Goal: Contribute content: Contribute content

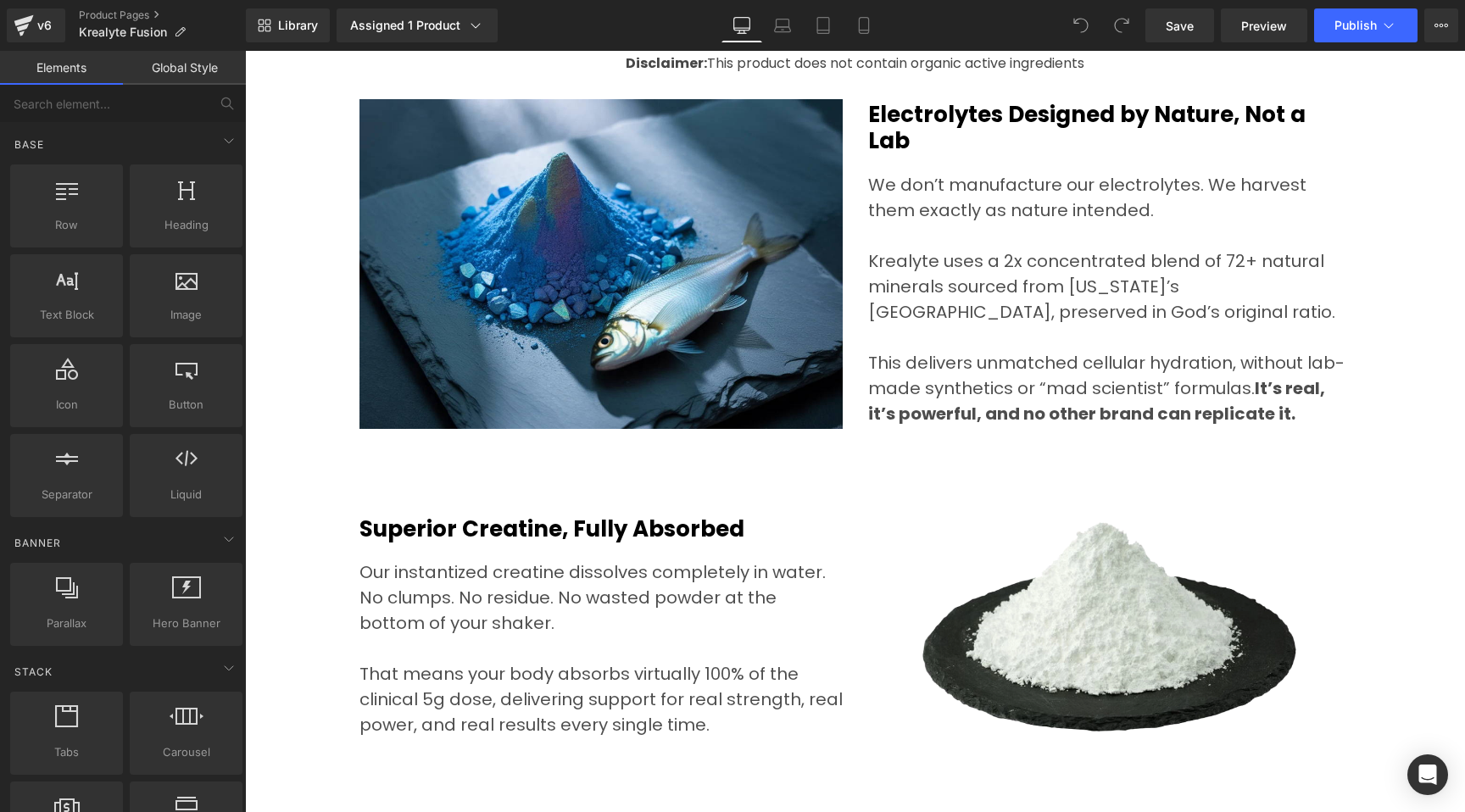
scroll to position [5353, 0]
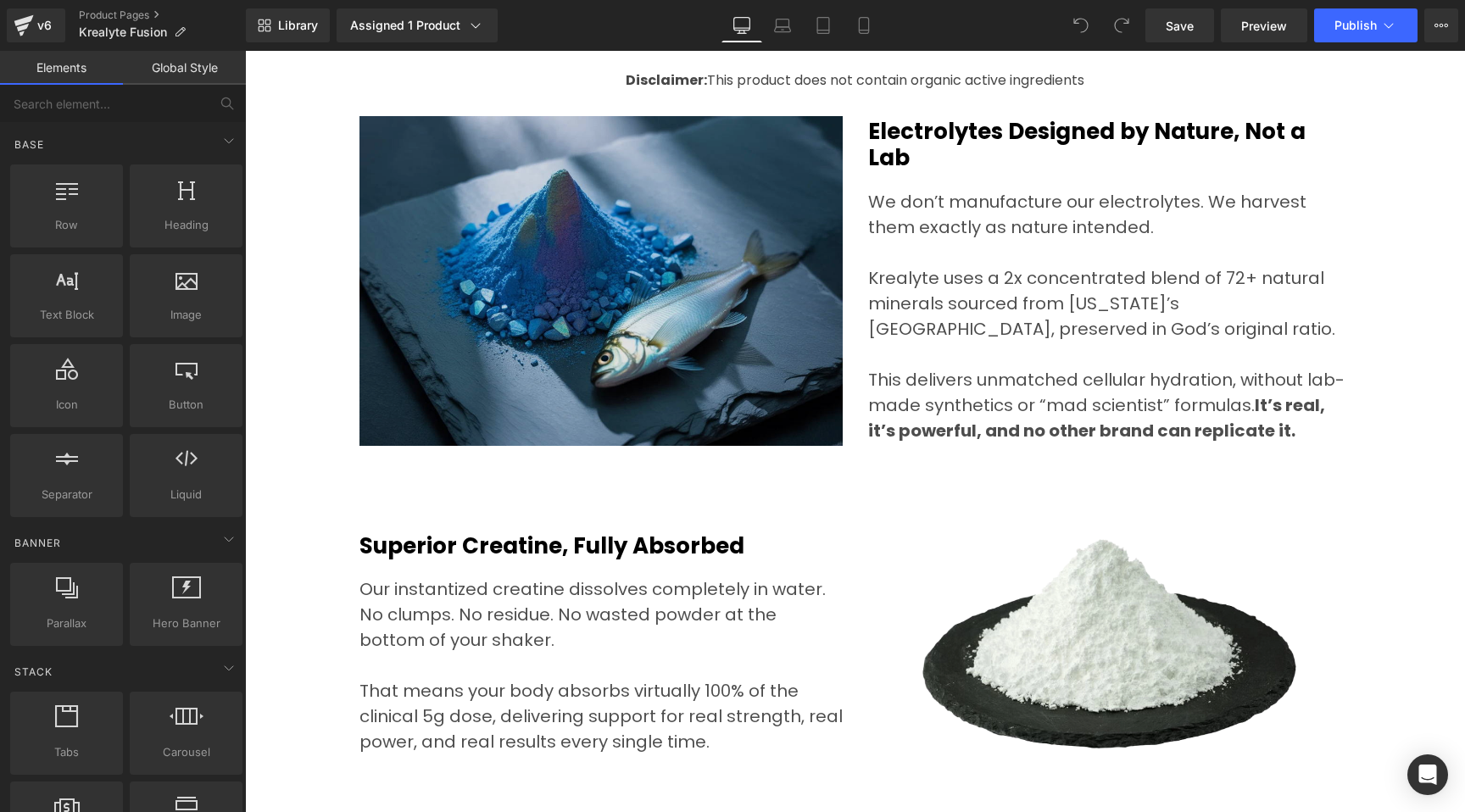
click at [531, 282] on img at bounding box center [600, 280] width 483 height 329
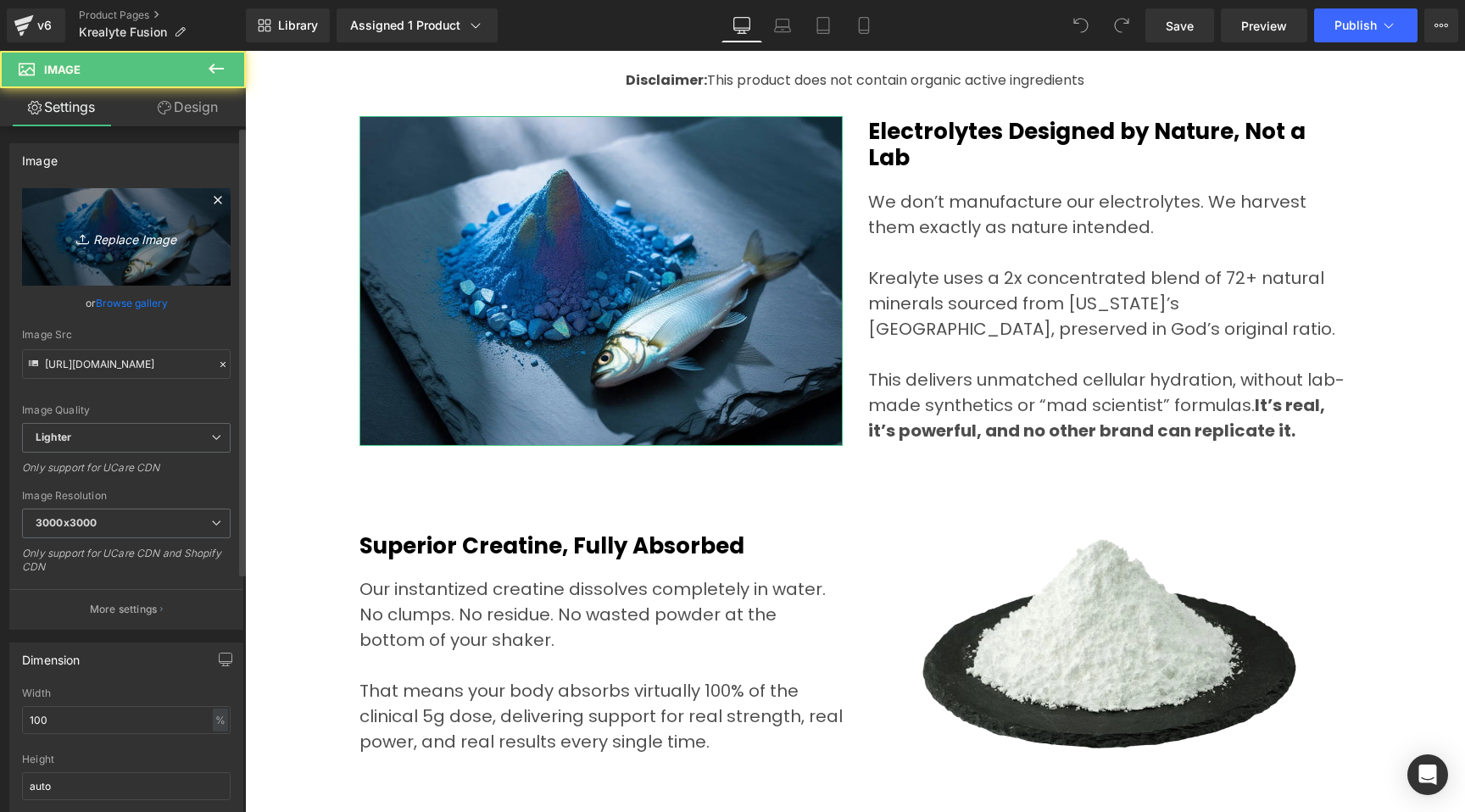
click at [137, 243] on icon "Replace Image" at bounding box center [126, 237] width 135 height 21
type input "C:\fakepath\create-an-image-based-on-these-details-v_z2siWT0TRZOP-pLP0uzV5w_Vox…"
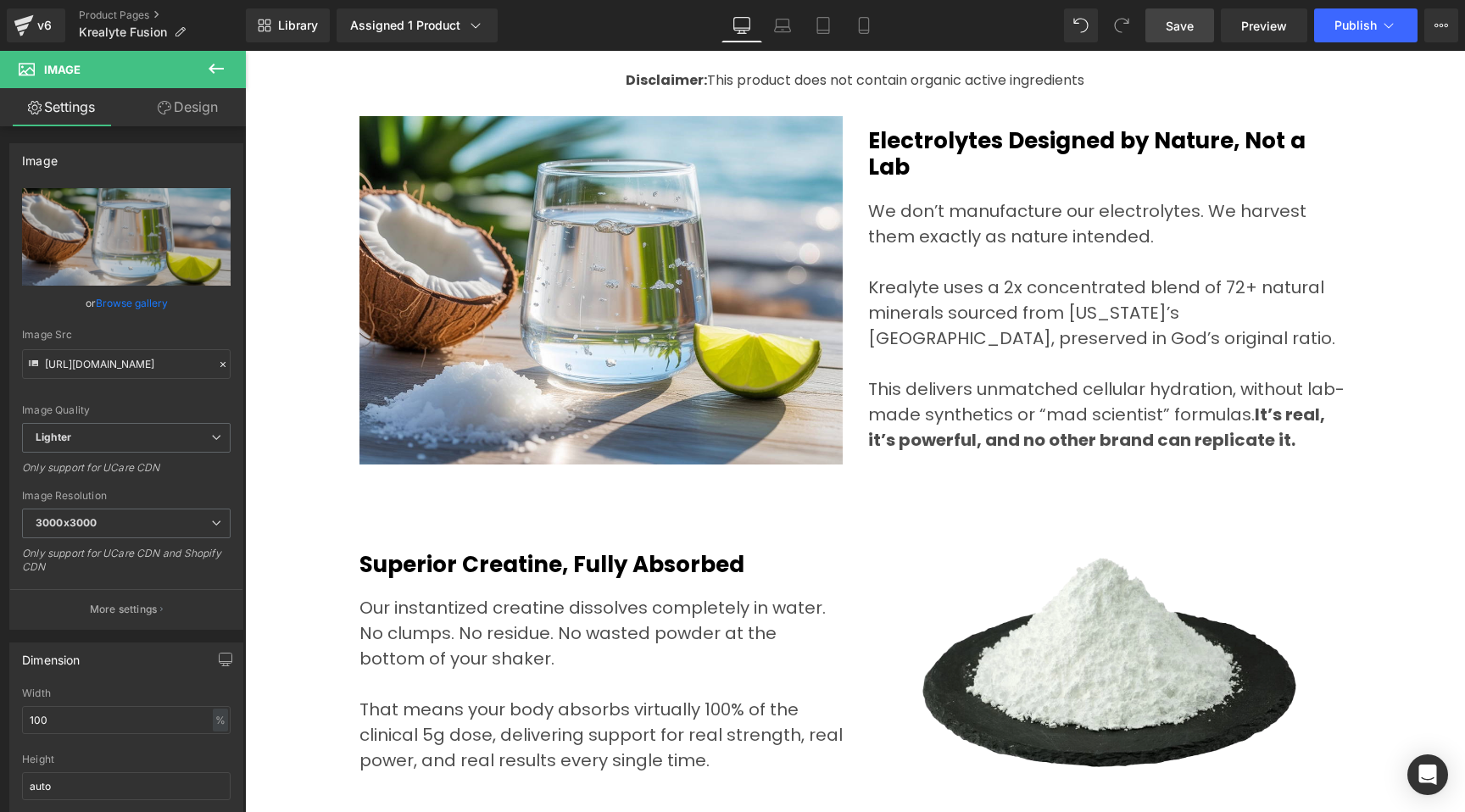
click at [1193, 24] on span "Save" at bounding box center [1179, 26] width 28 height 18
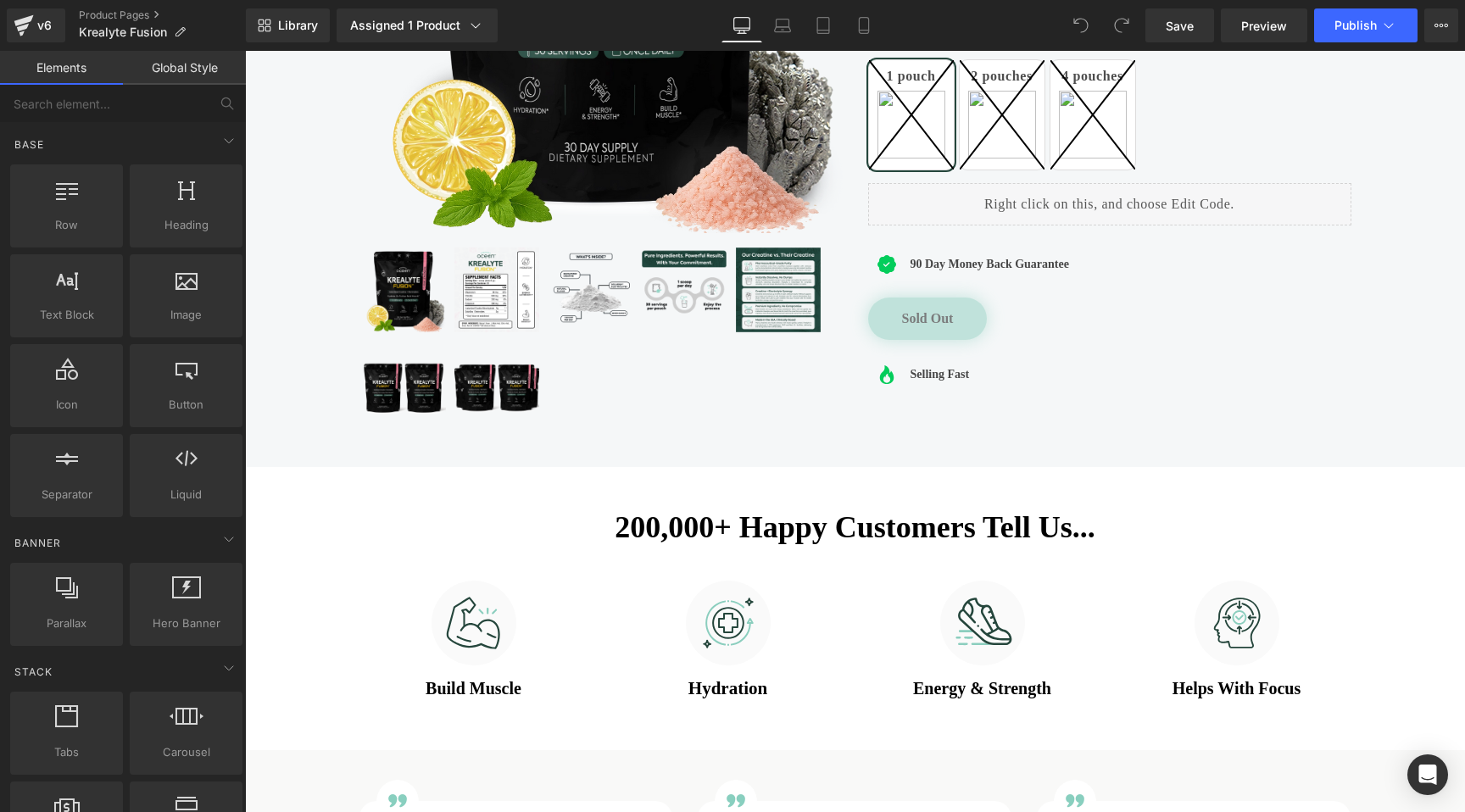
scroll to position [512, 0]
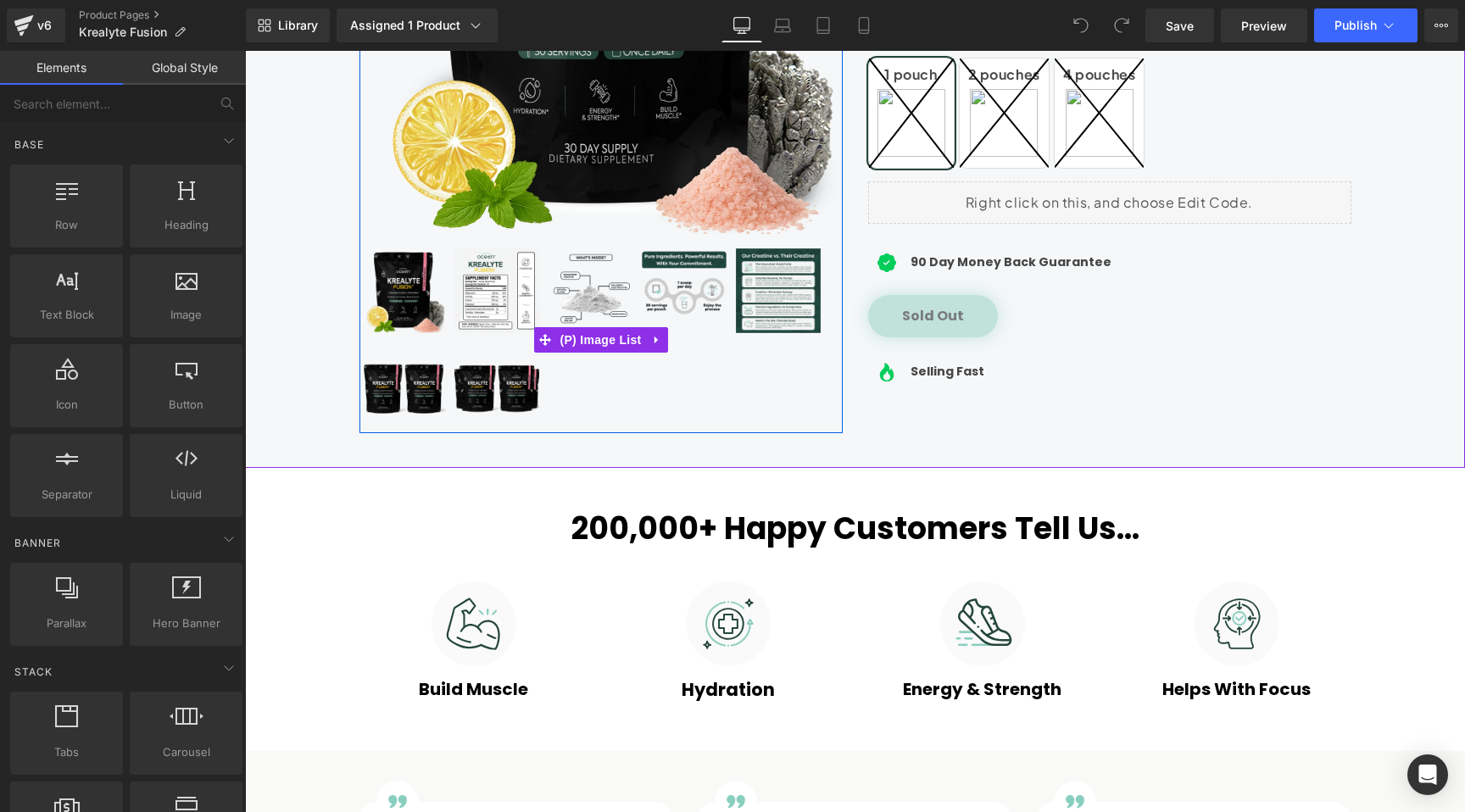
click at [512, 287] on img at bounding box center [496, 291] width 84 height 84
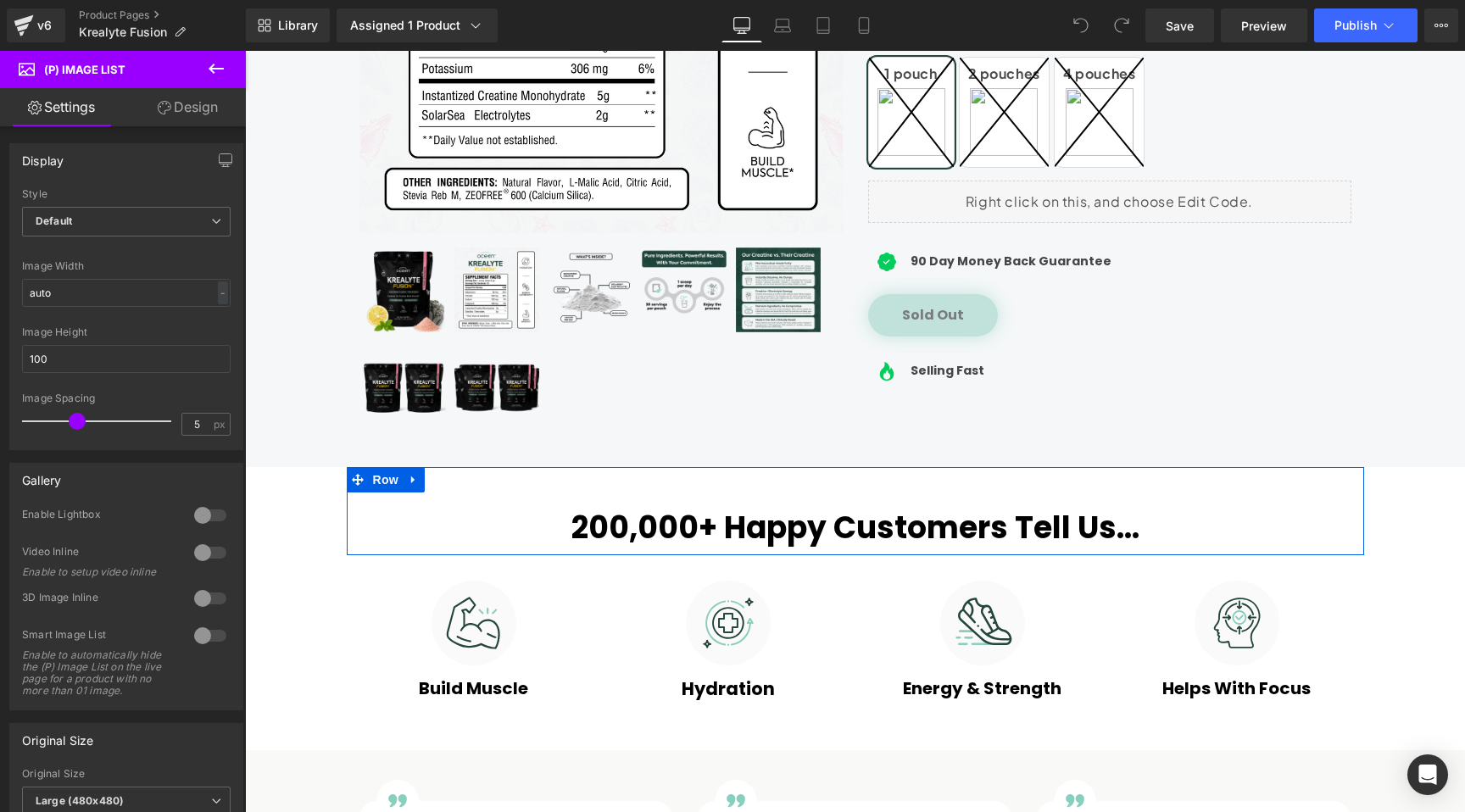
scroll to position [519, 0]
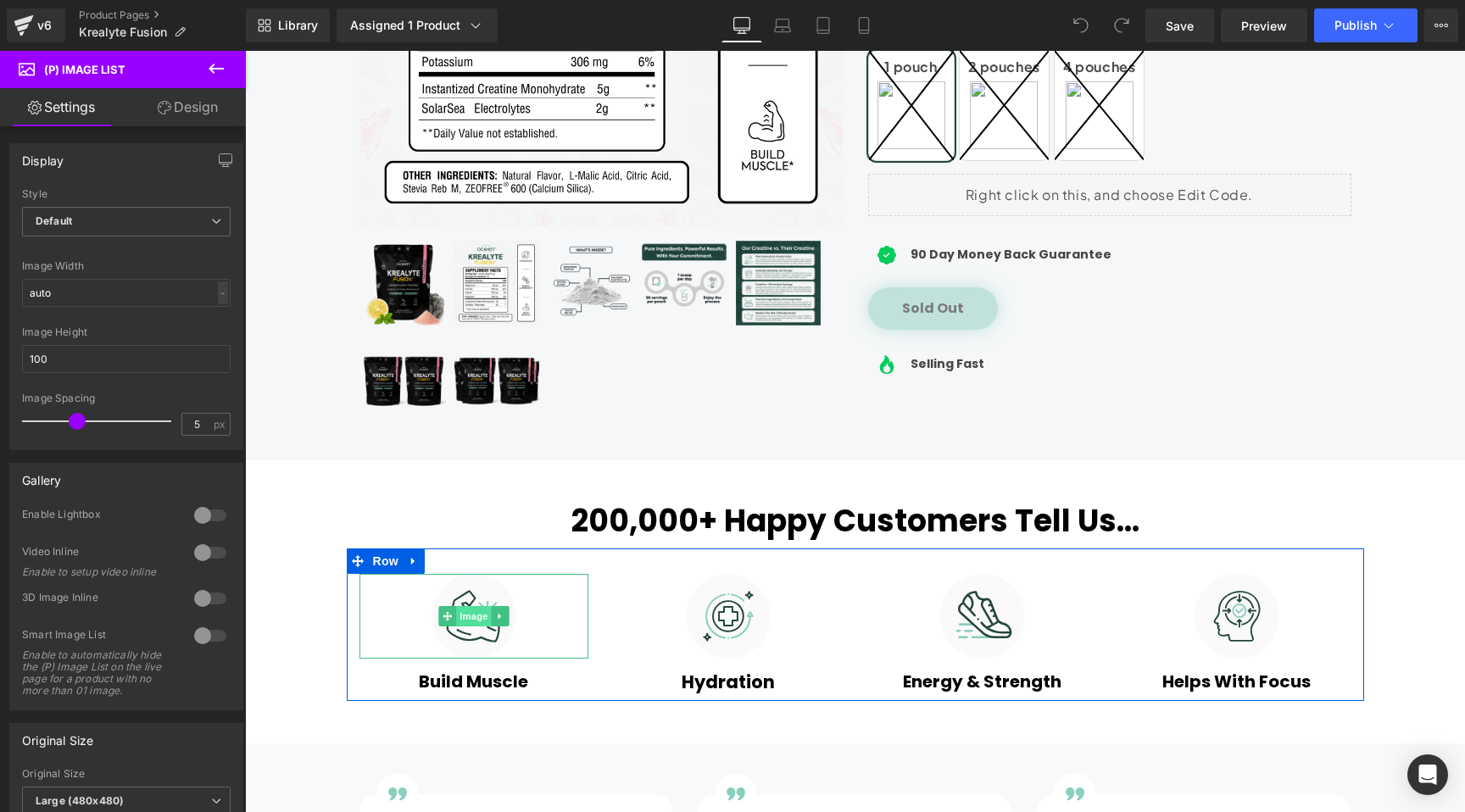
click at [473, 616] on span "Image" at bounding box center [473, 615] width 36 height 20
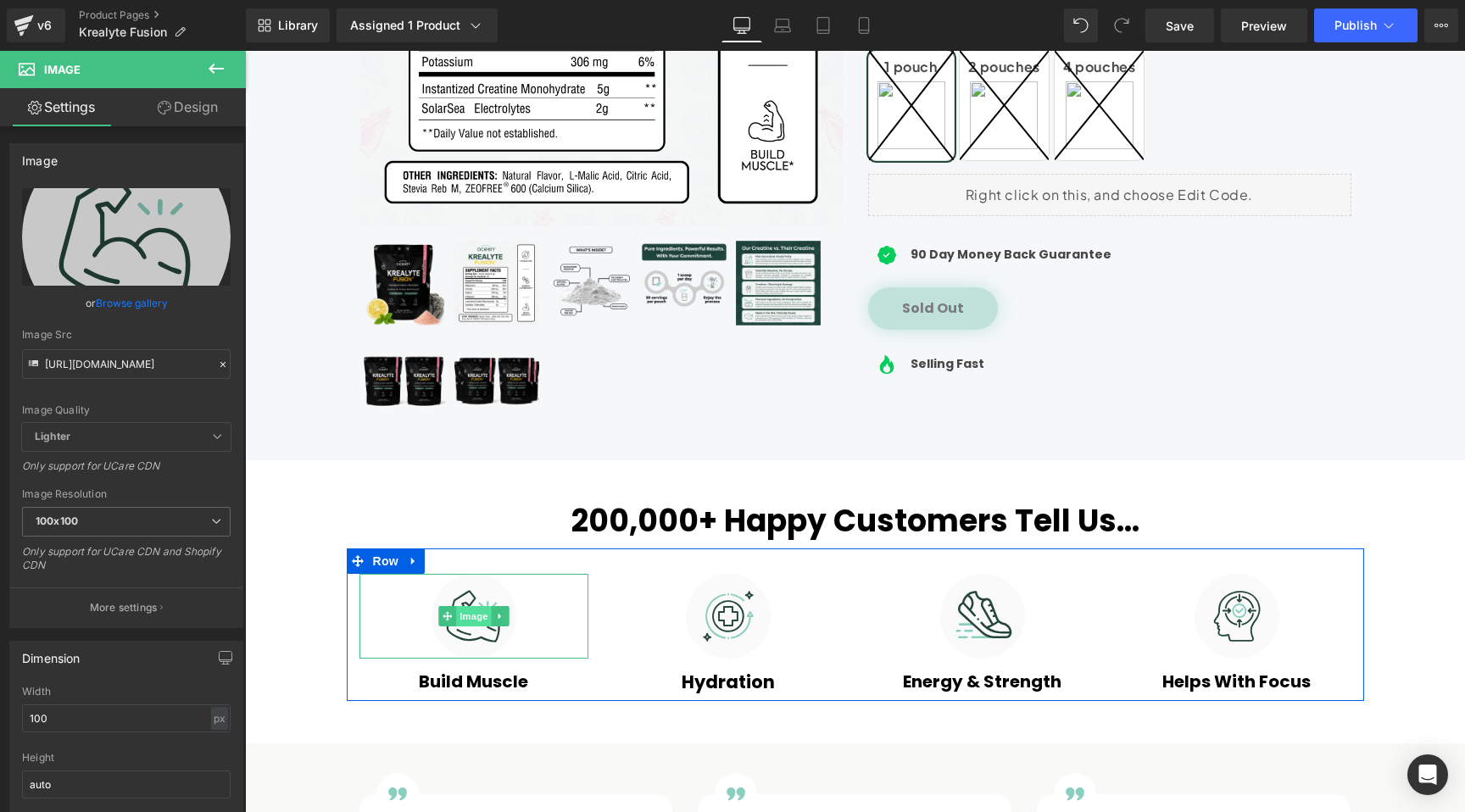
click at [473, 609] on span "Image" at bounding box center [473, 615] width 36 height 20
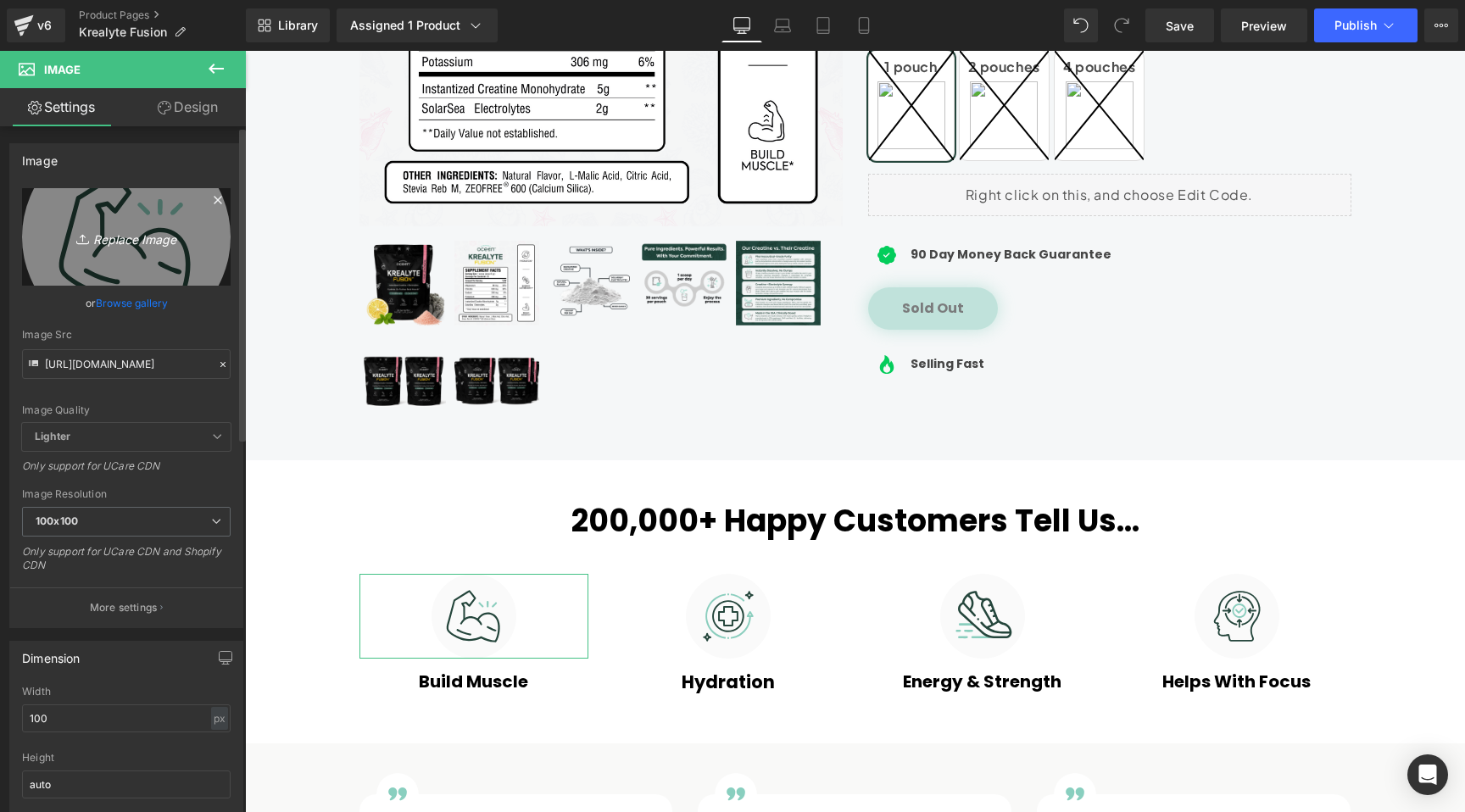
click at [141, 235] on icon "Replace Image" at bounding box center [126, 237] width 135 height 21
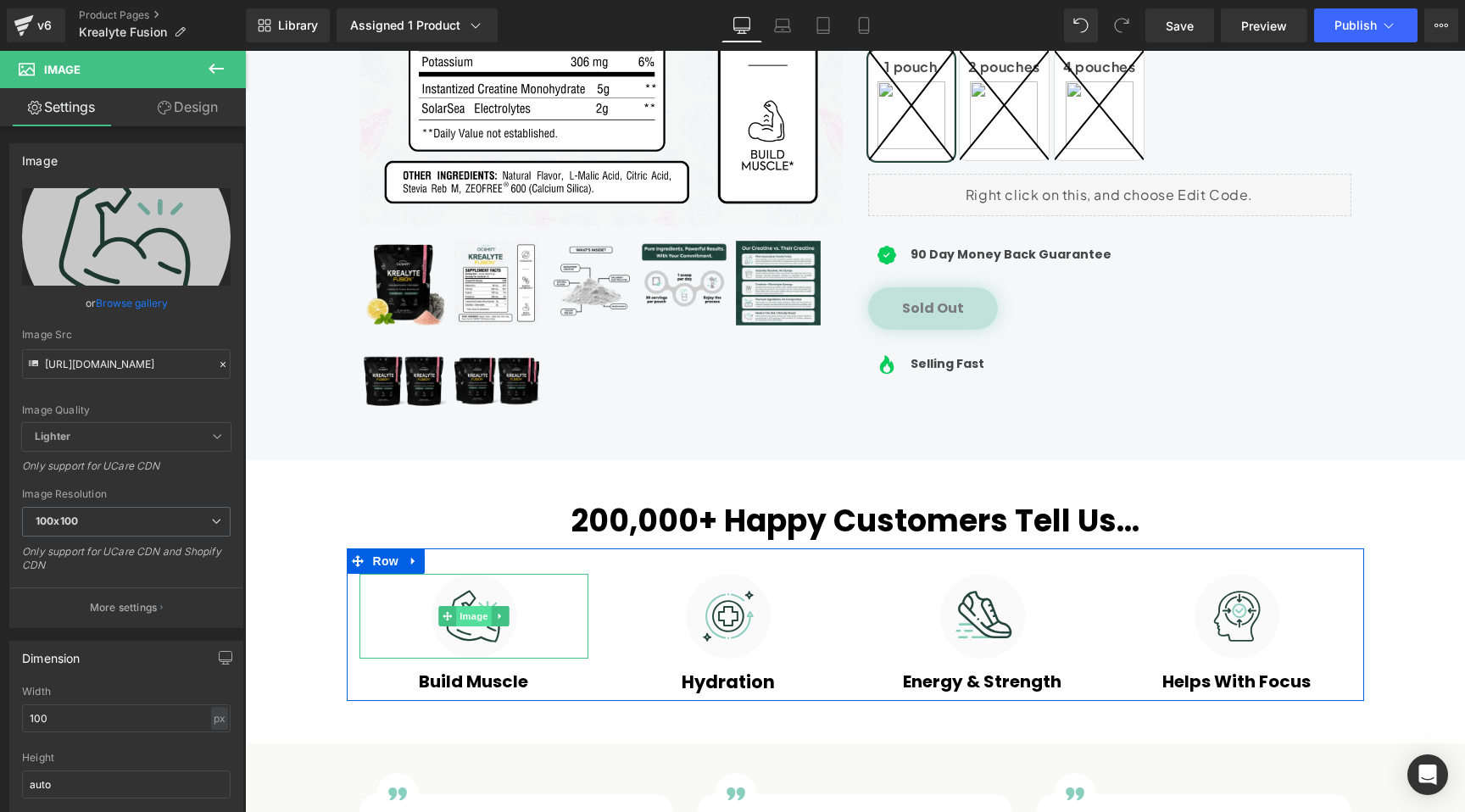
click at [468, 612] on span "Image" at bounding box center [473, 615] width 36 height 20
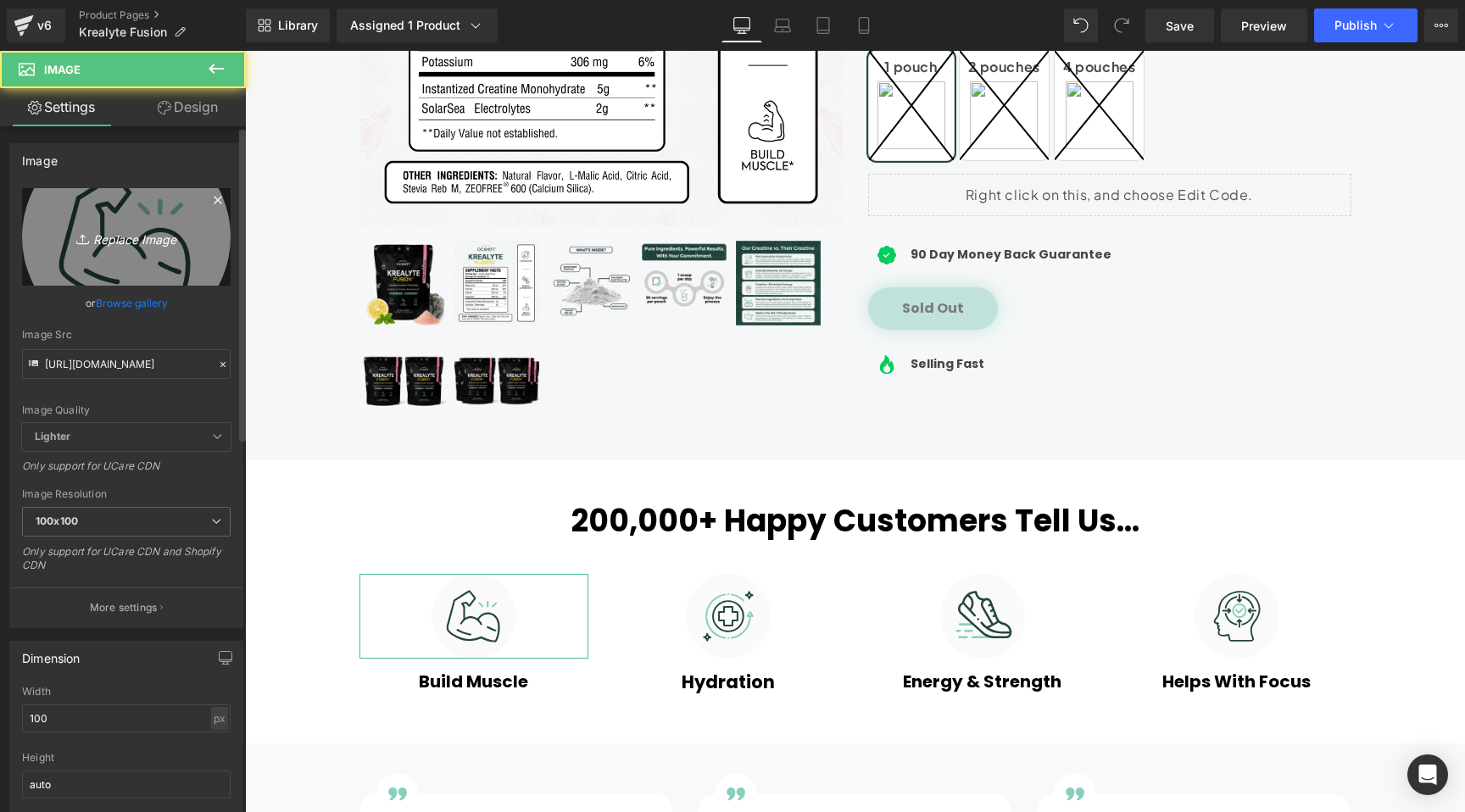
click at [124, 250] on link "Replace Image" at bounding box center [126, 237] width 208 height 98
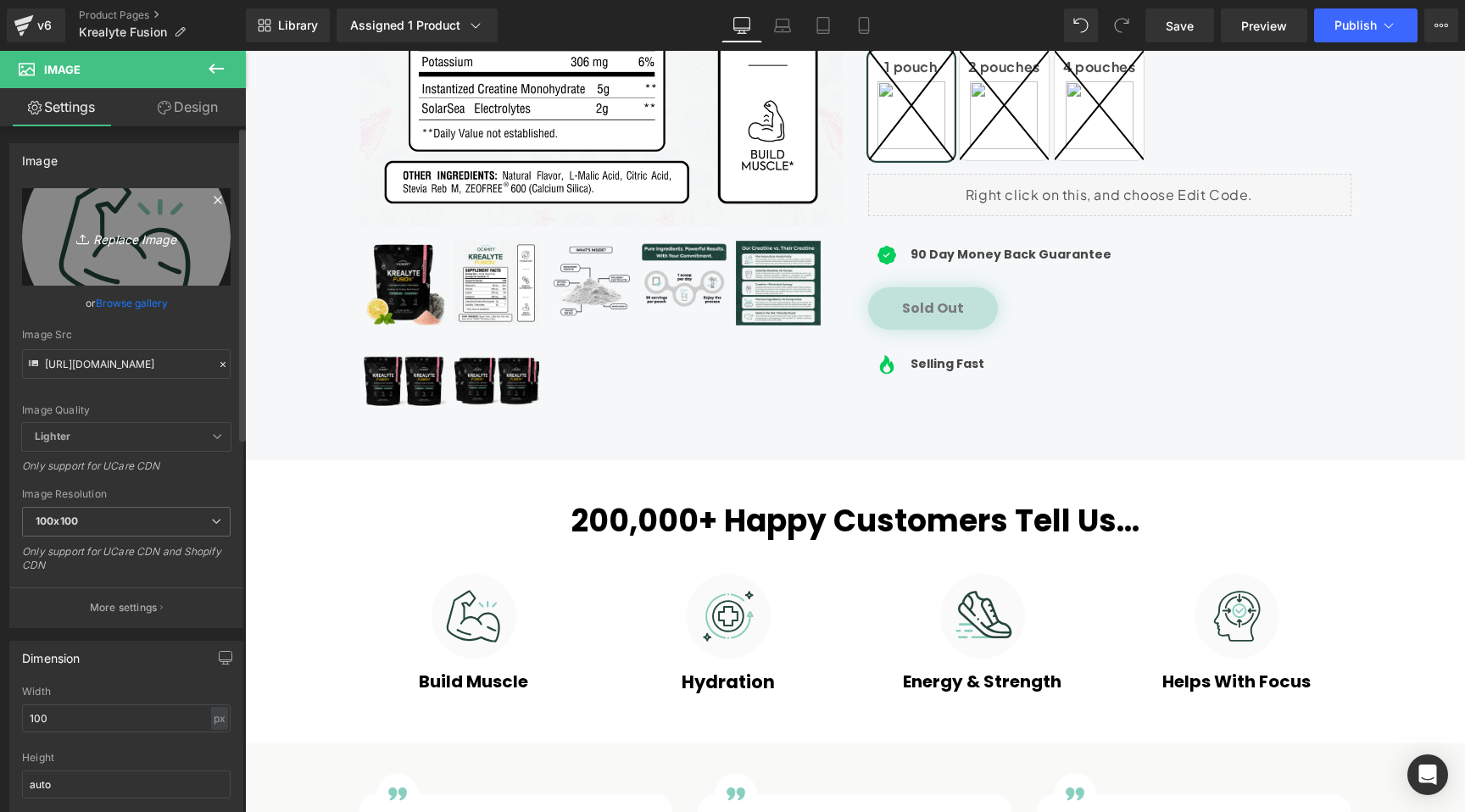
type input "C:\fakepath\icon 3 - Krealtye Fusion.webp"
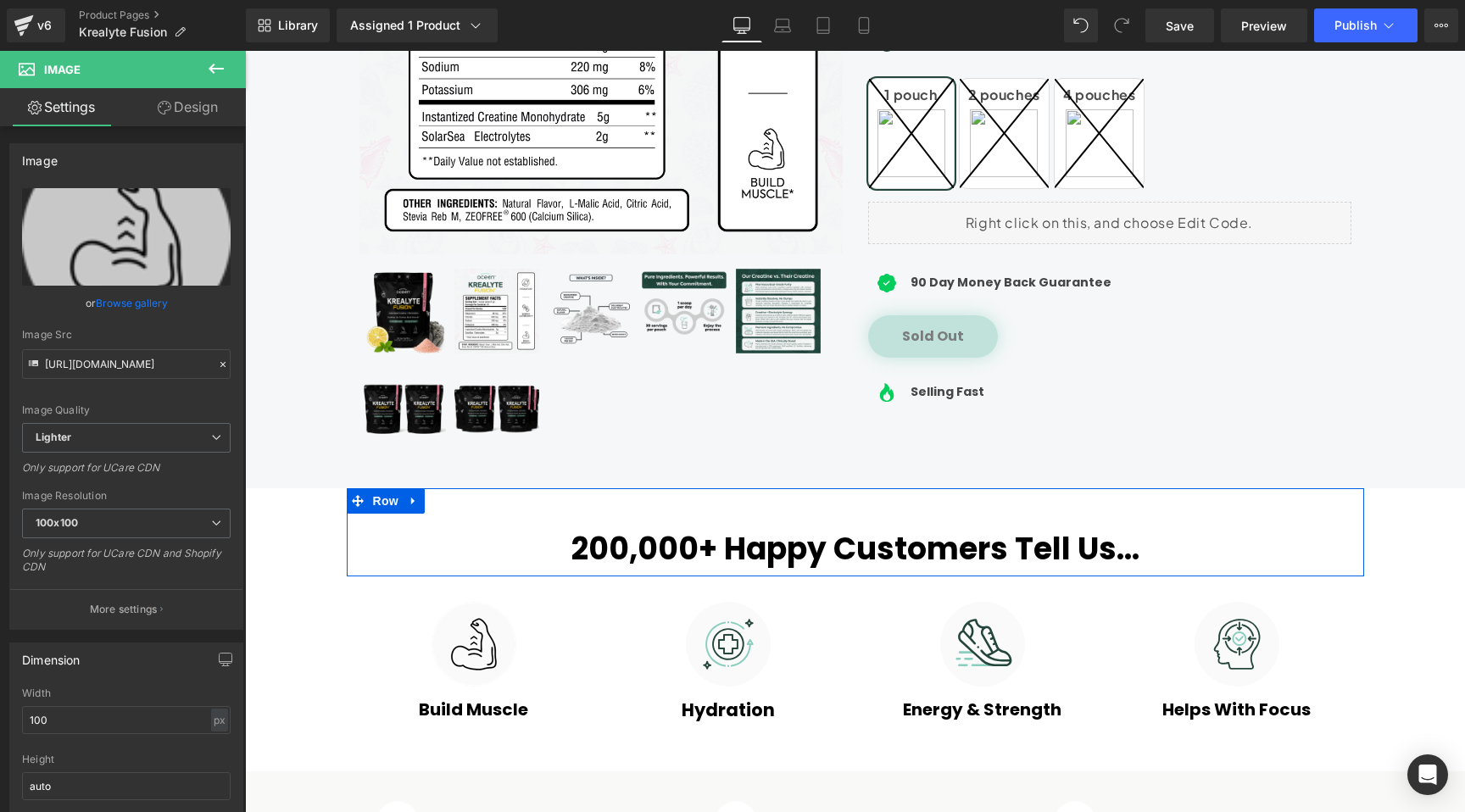
scroll to position [530, 0]
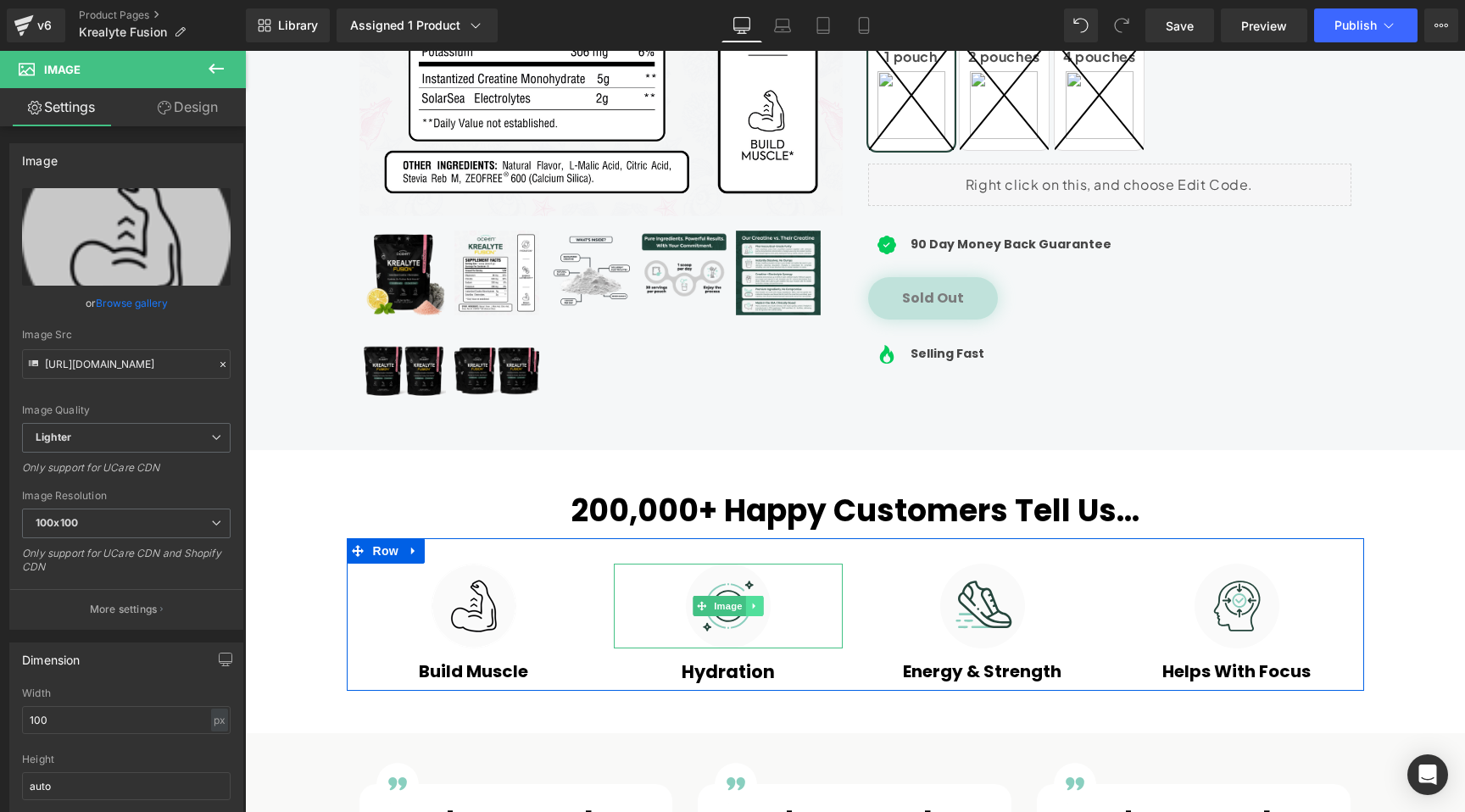
click at [753, 606] on icon at bounding box center [755, 606] width 10 height 11
click at [692, 604] on link "Image" at bounding box center [692, 606] width 53 height 20
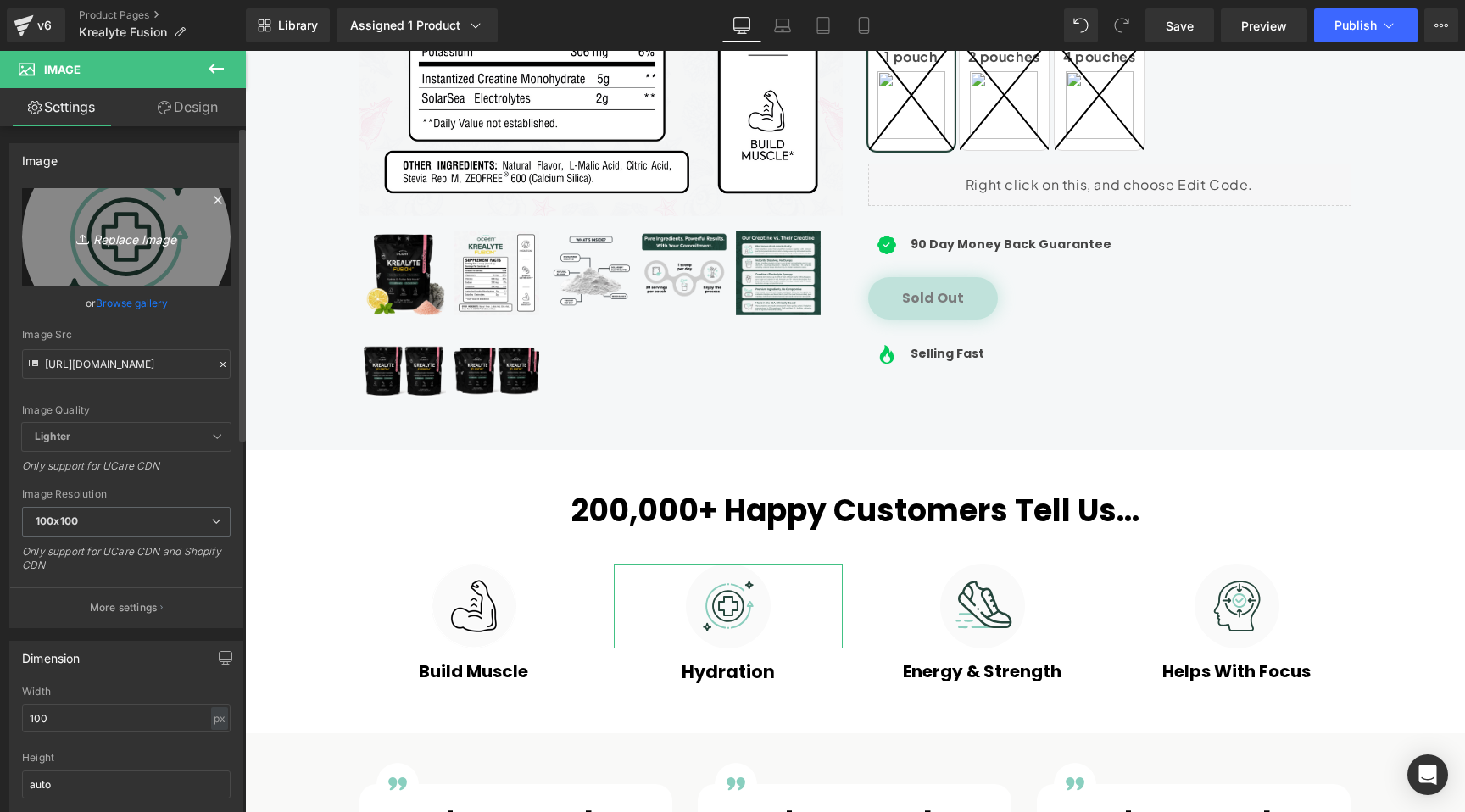
click at [132, 240] on icon "Replace Image" at bounding box center [126, 237] width 135 height 21
type input "C:\fakepath\icon 1 - Krealtye Fusion.webp"
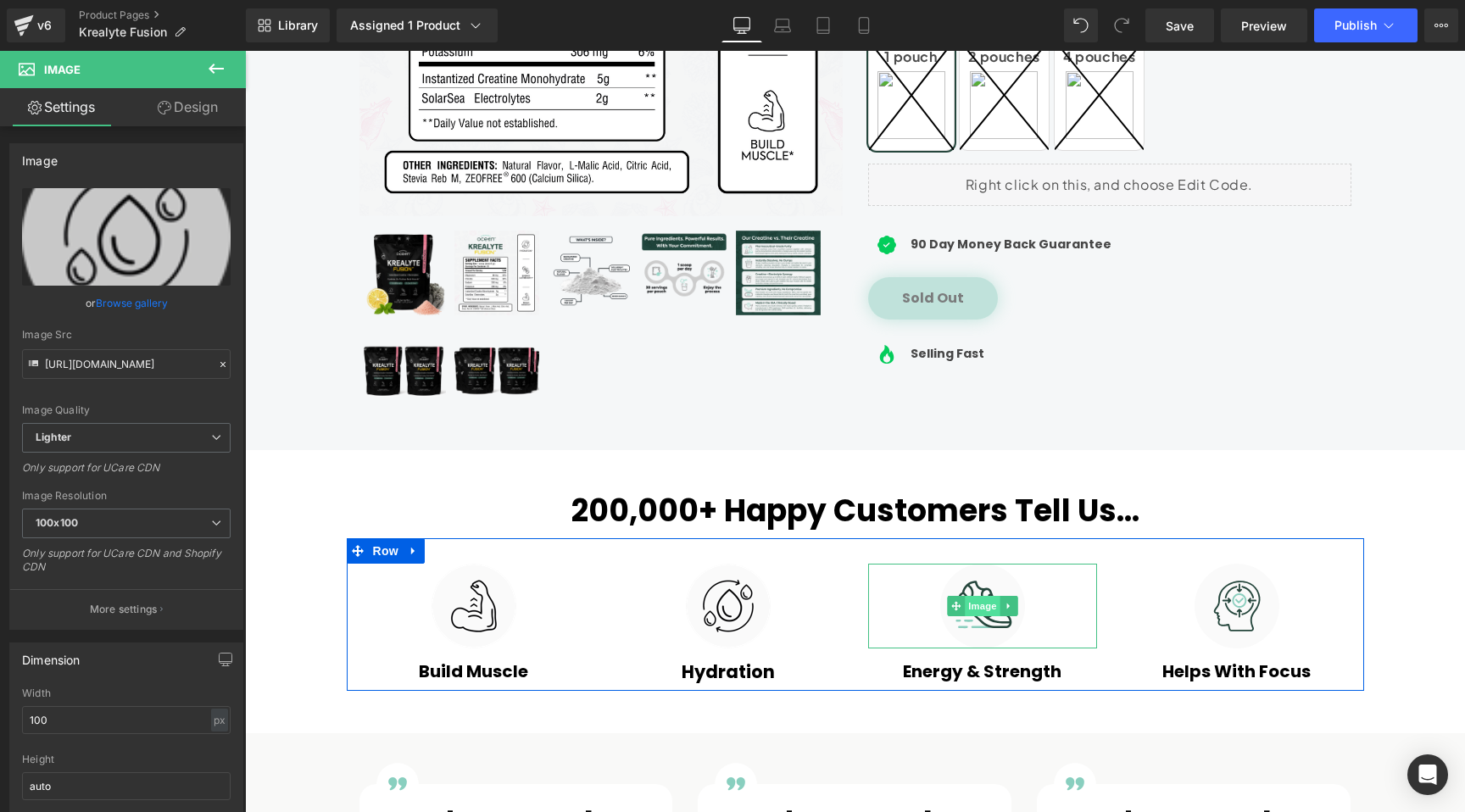
click at [971, 607] on span "Image" at bounding box center [982, 606] width 36 height 20
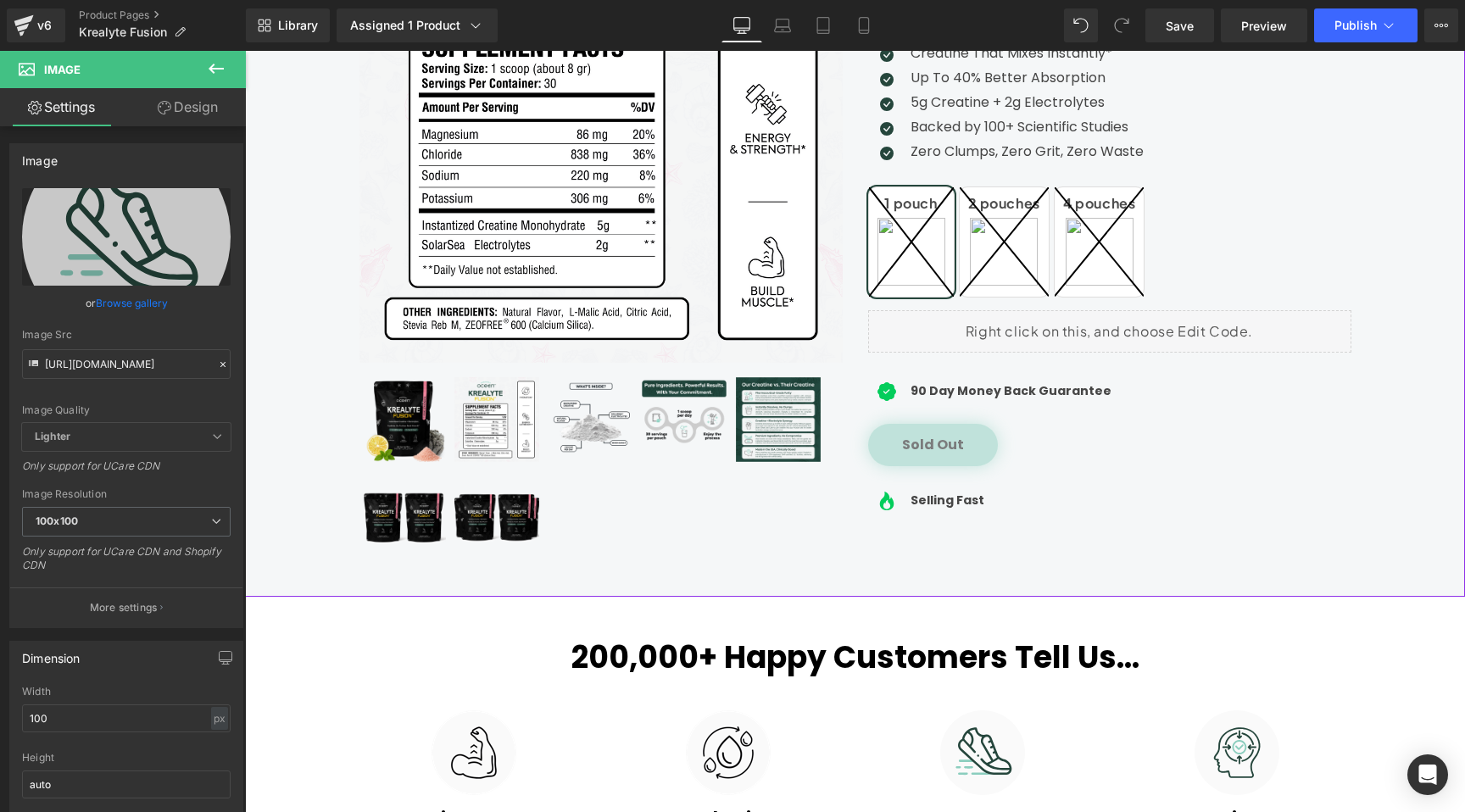
scroll to position [379, 0]
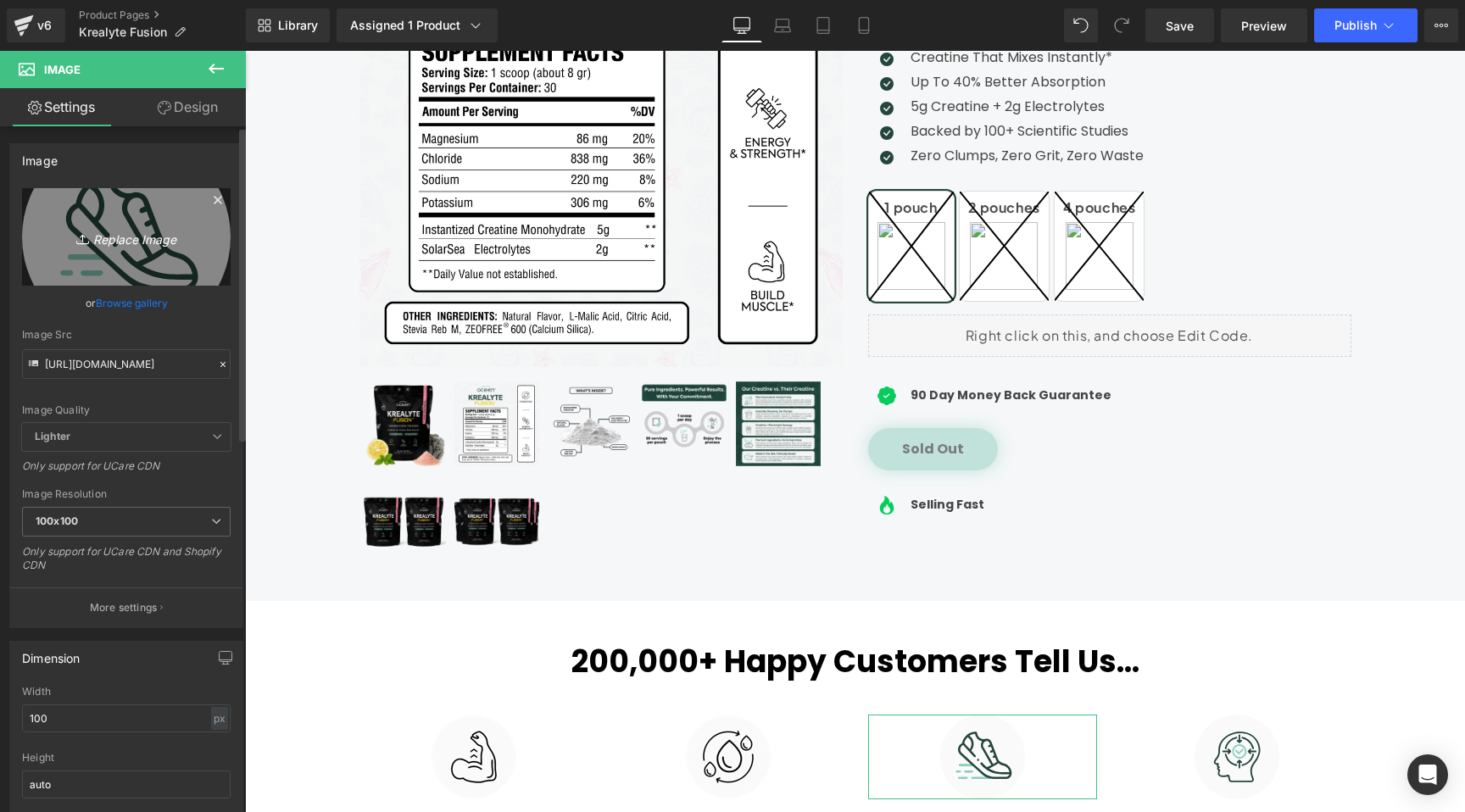
click at [156, 237] on icon "Replace Image" at bounding box center [126, 237] width 135 height 21
type input "C:\fakepath\icon 2 - Krealtye Fusion.webp"
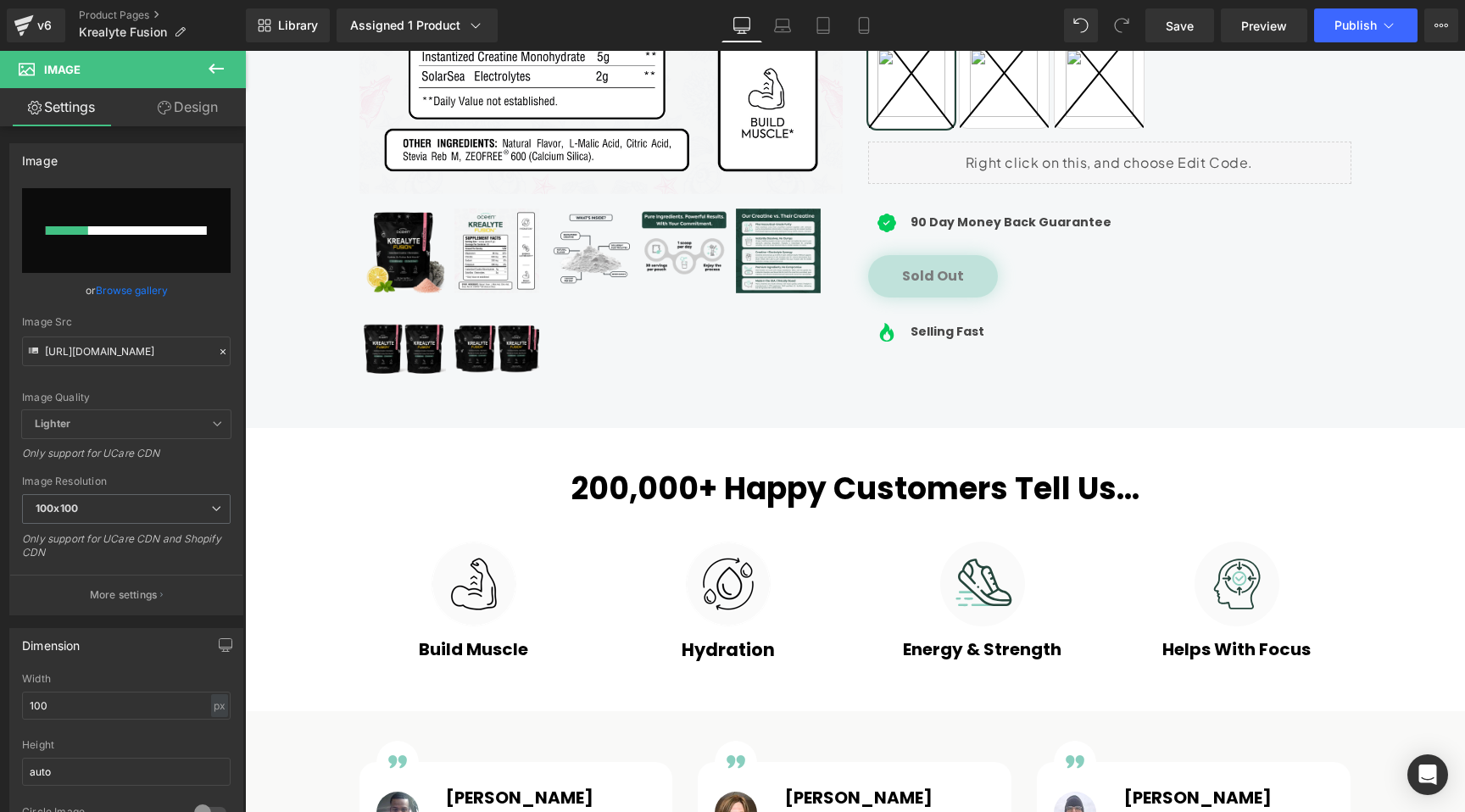
scroll to position [585, 0]
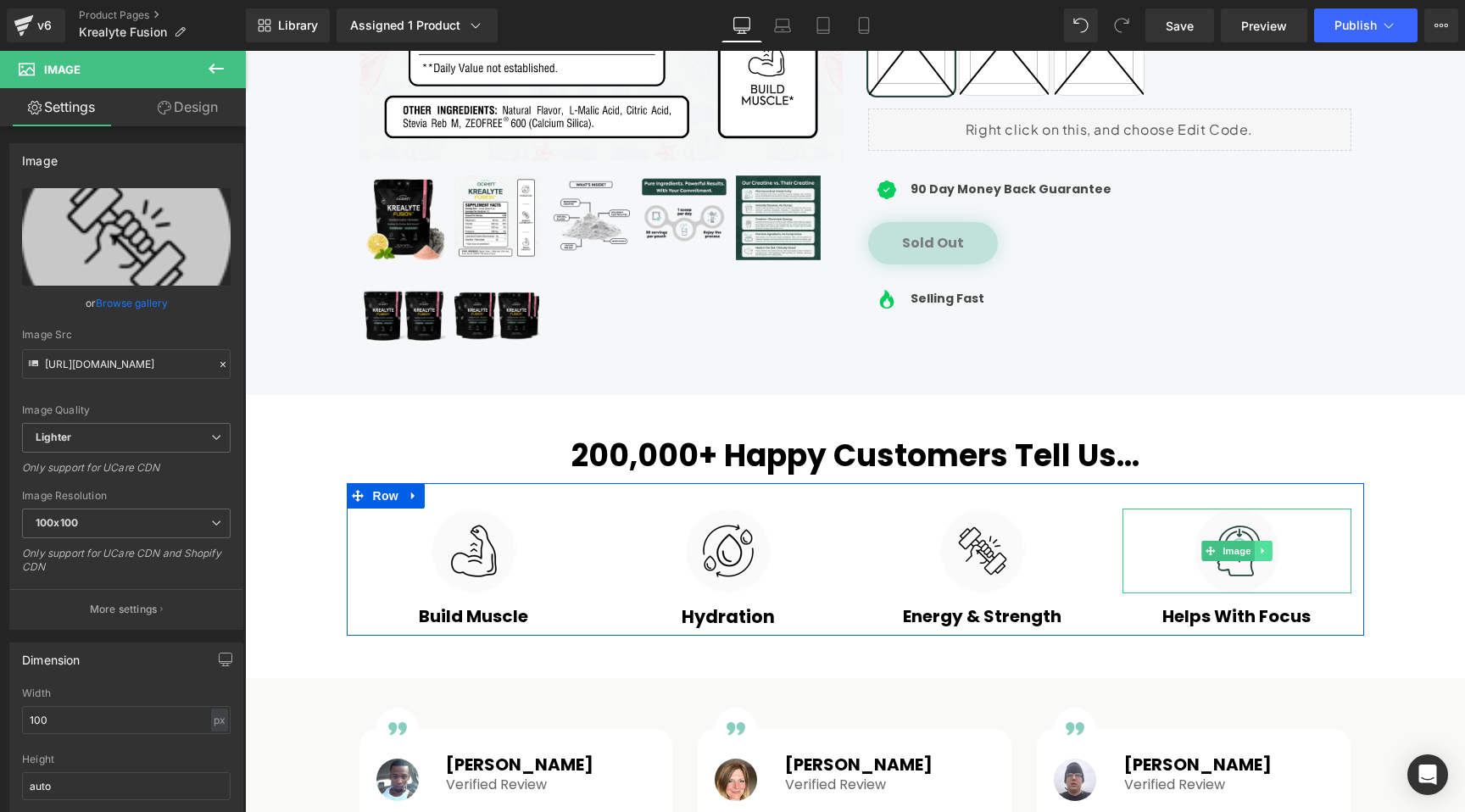
click at [1258, 546] on icon at bounding box center [1262, 551] width 10 height 11
click at [1266, 551] on icon at bounding box center [1271, 551] width 10 height 10
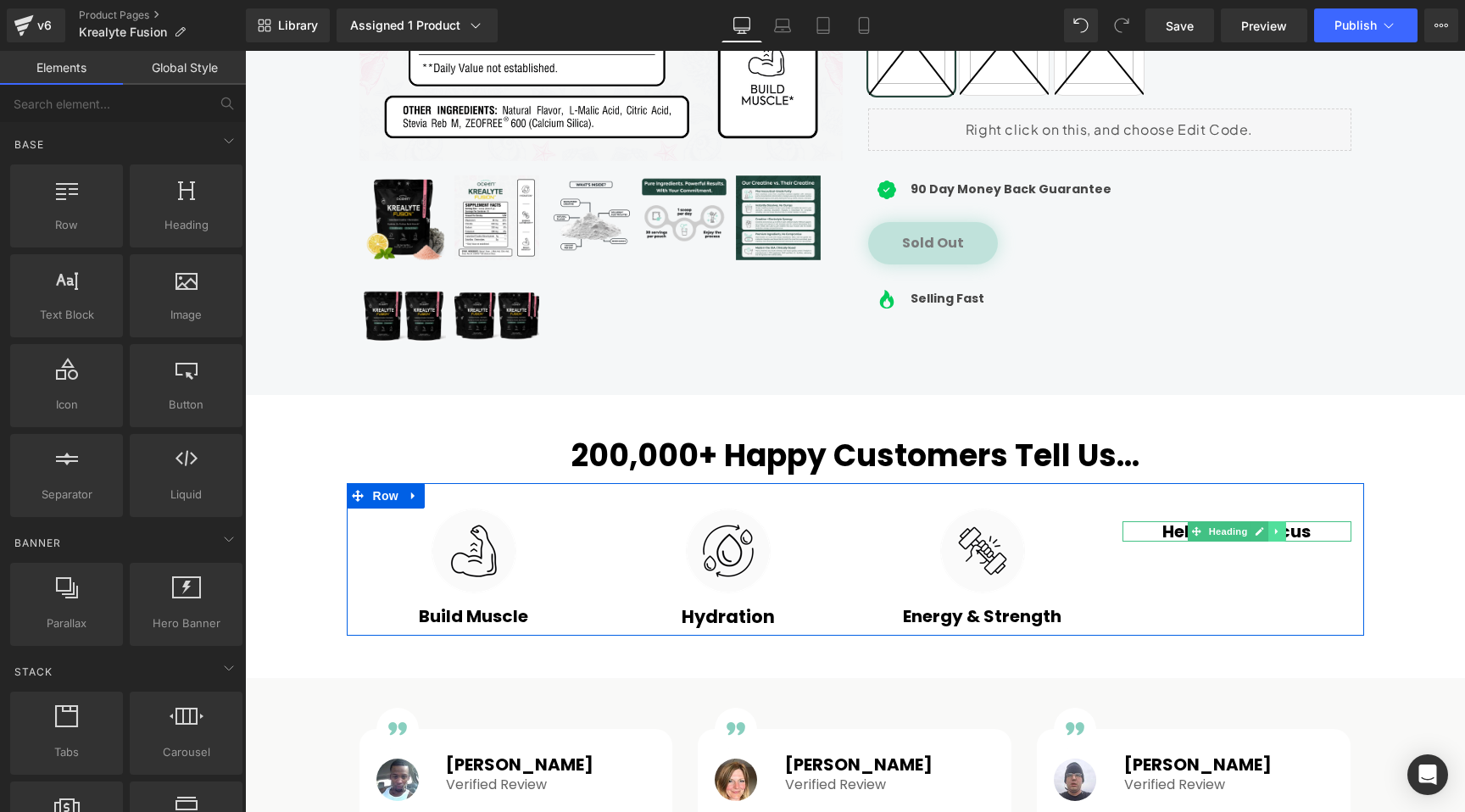
click at [1276, 533] on link at bounding box center [1277, 531] width 18 height 20
click at [1281, 533] on icon at bounding box center [1285, 531] width 10 height 10
click at [379, 497] on span "Row" at bounding box center [385, 495] width 34 height 25
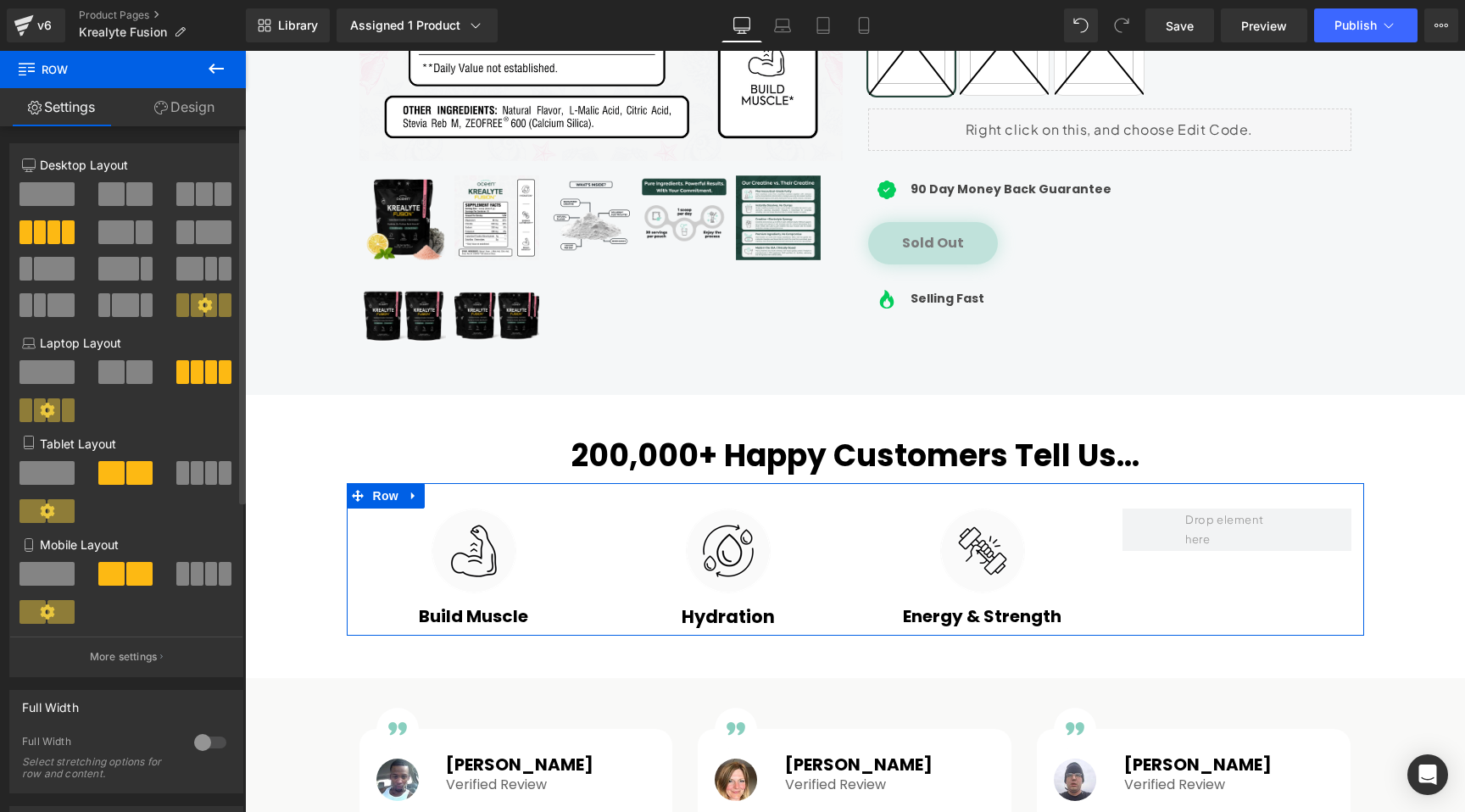
click at [196, 199] on span at bounding box center [204, 194] width 17 height 24
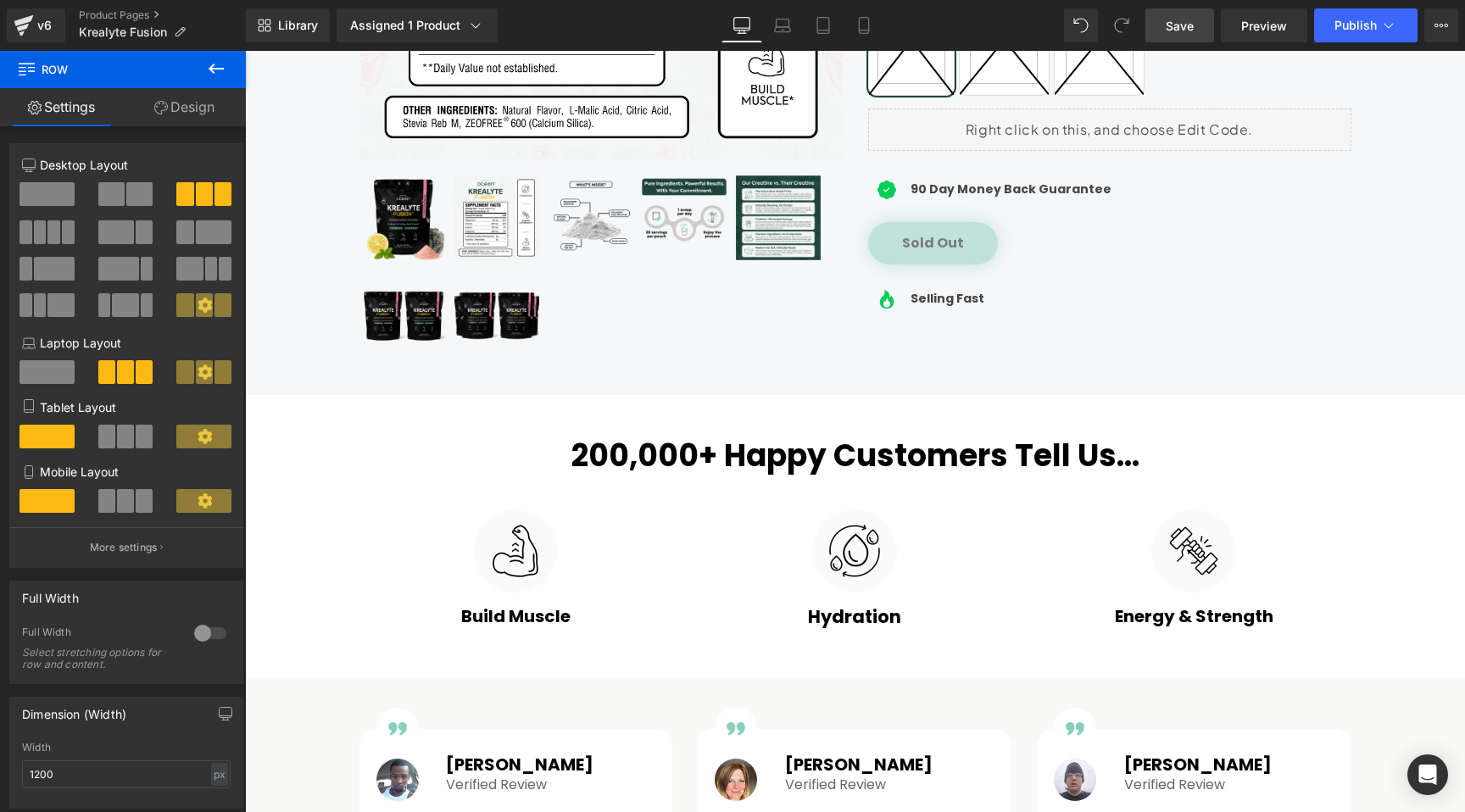
click at [1185, 32] on span "Save" at bounding box center [1179, 26] width 28 height 18
click at [1196, 29] on link "Save" at bounding box center [1180, 25] width 69 height 34
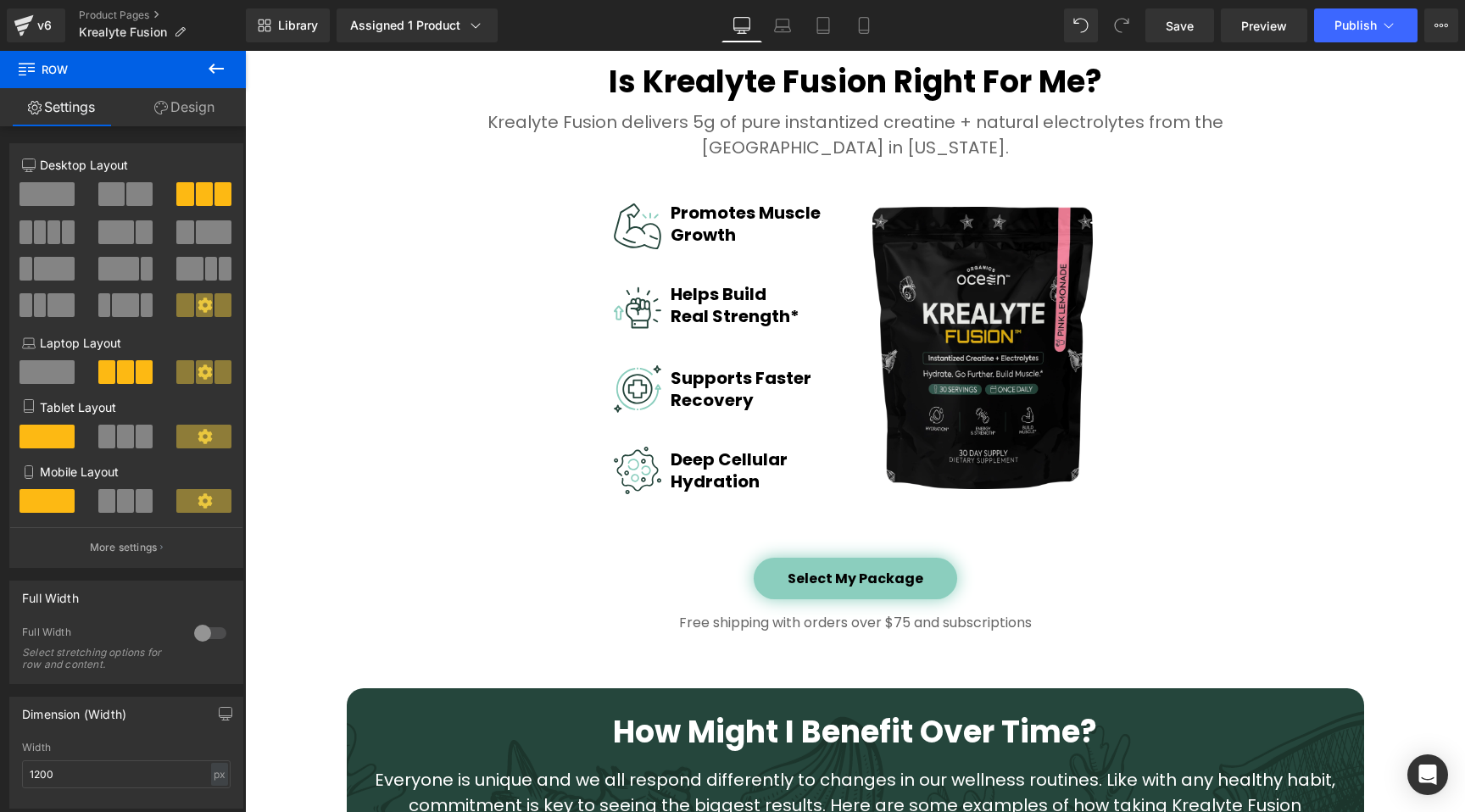
scroll to position [2540, 0]
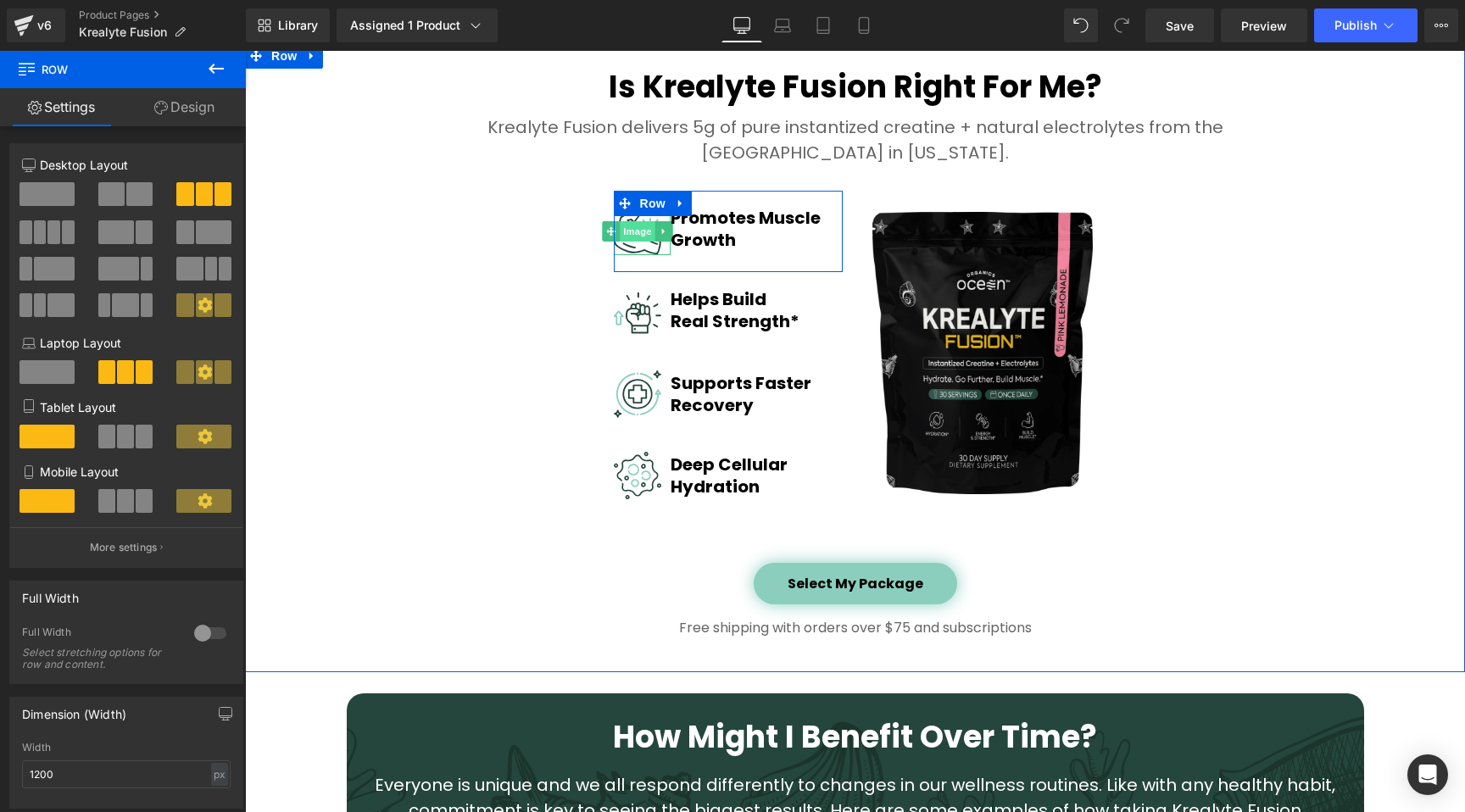
click at [622, 228] on span "Image" at bounding box center [636, 230] width 36 height 20
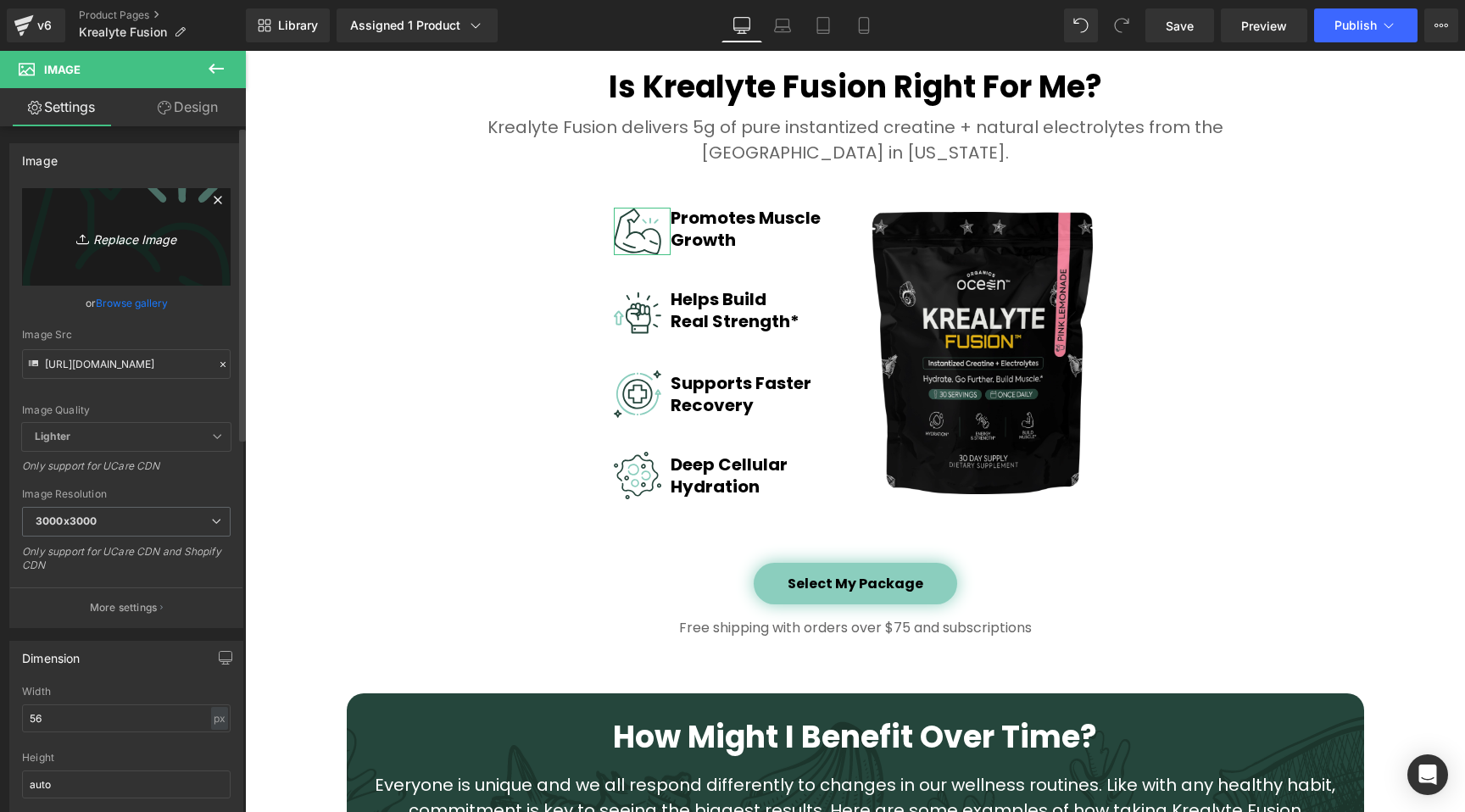
click at [146, 246] on icon "Replace Image" at bounding box center [126, 237] width 135 height 21
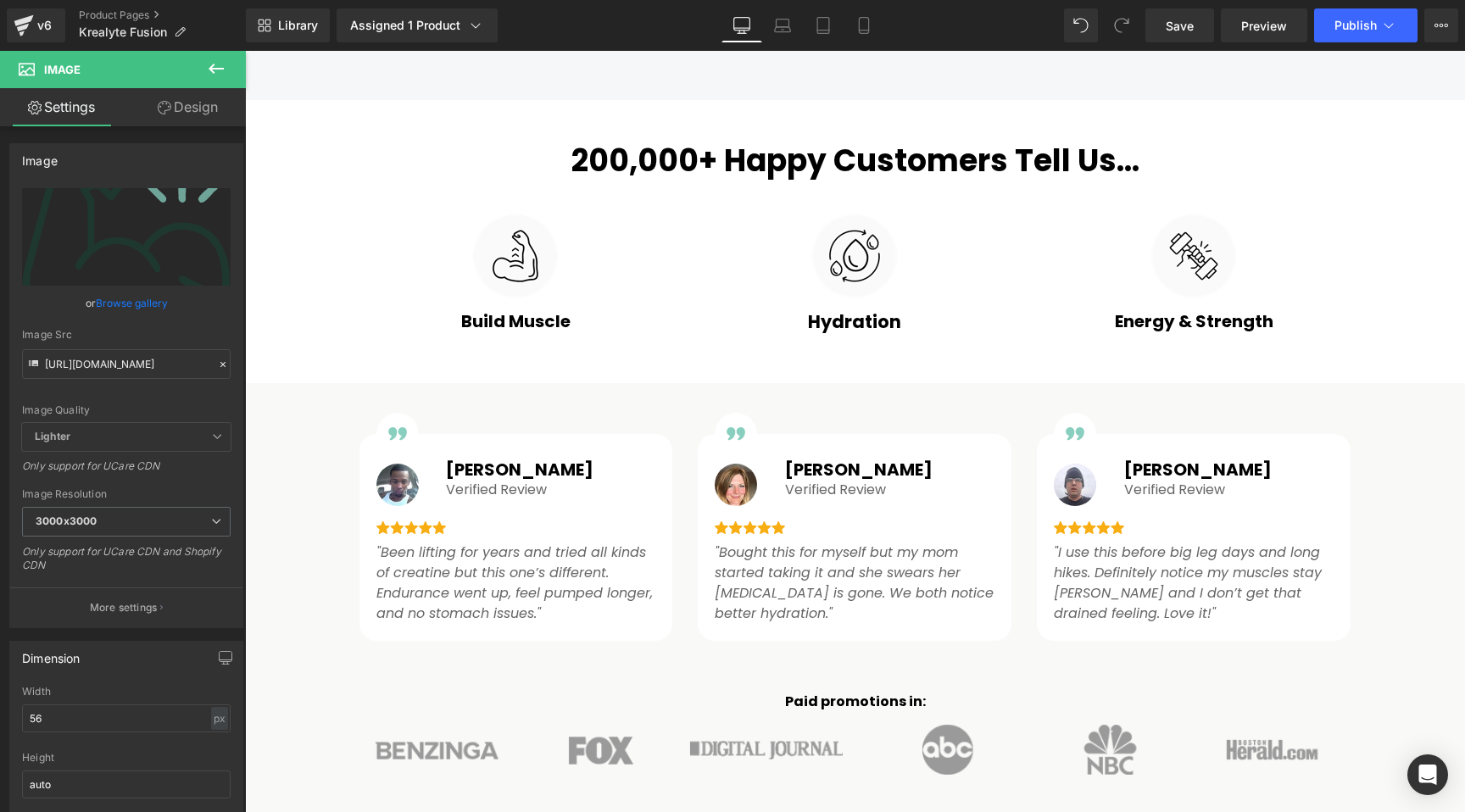
scroll to position [887, 0]
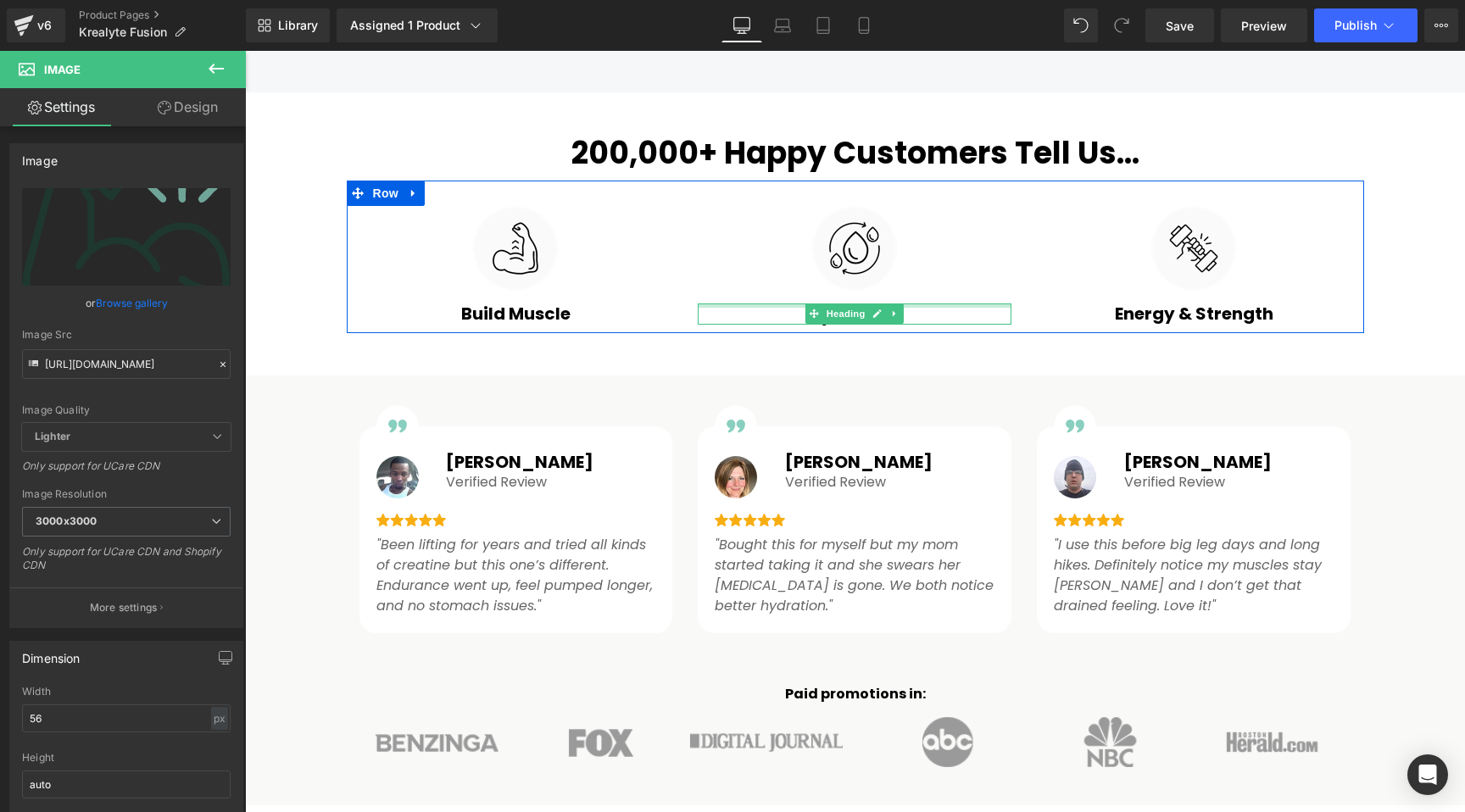
click at [740, 306] on div at bounding box center [854, 305] width 314 height 4
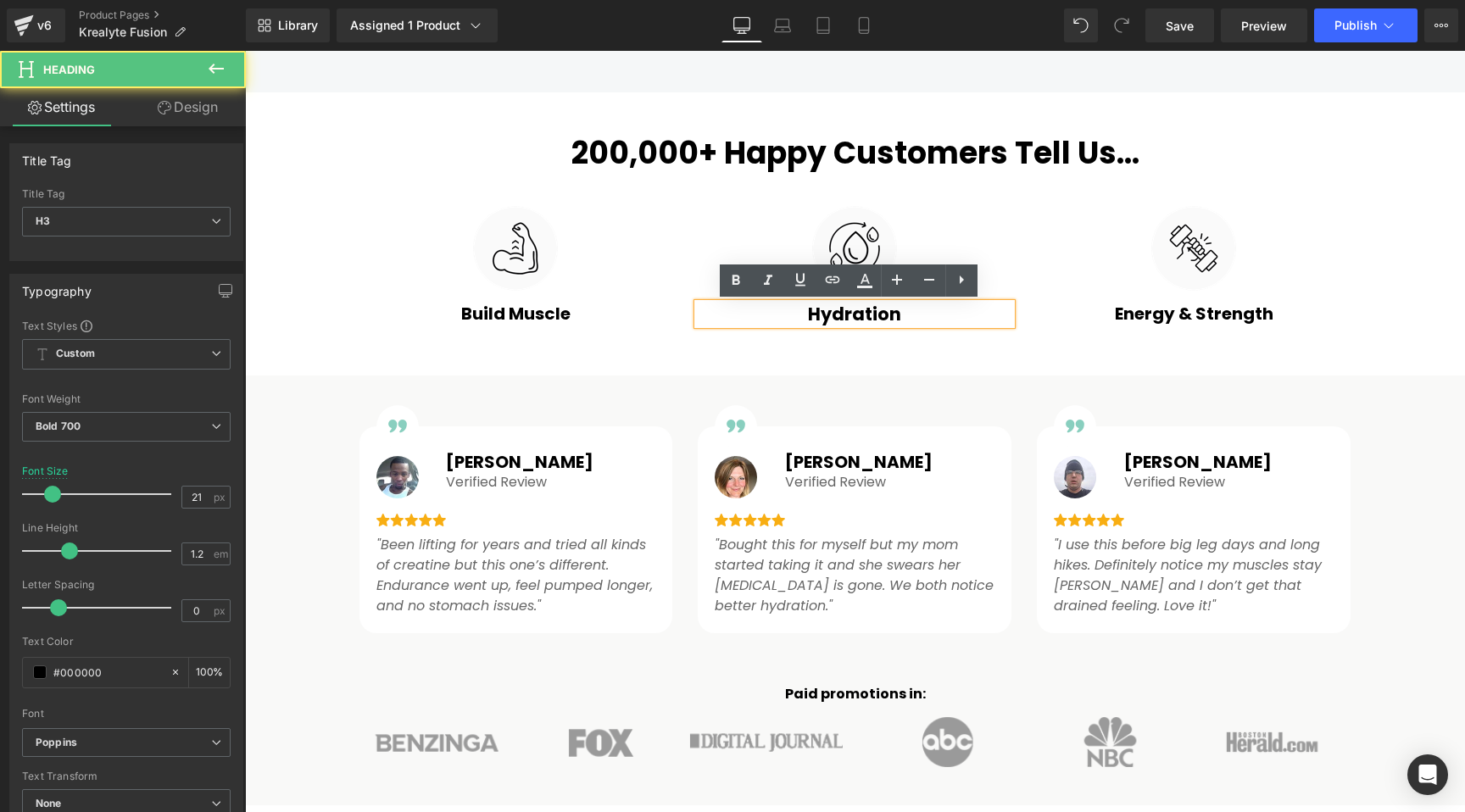
click at [758, 312] on h3 "Hydration" at bounding box center [854, 314] width 314 height 21
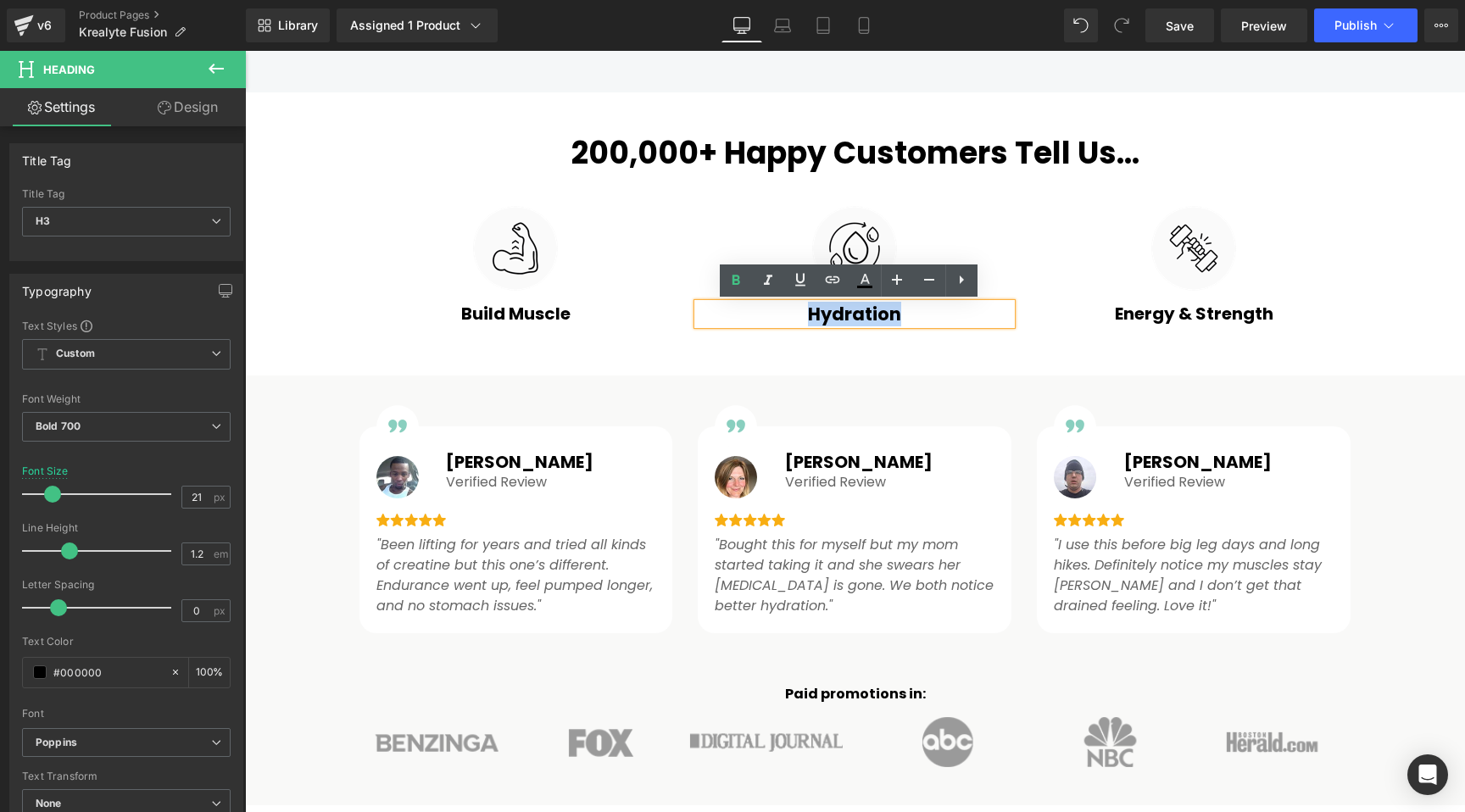
copy h3 "Hydration"
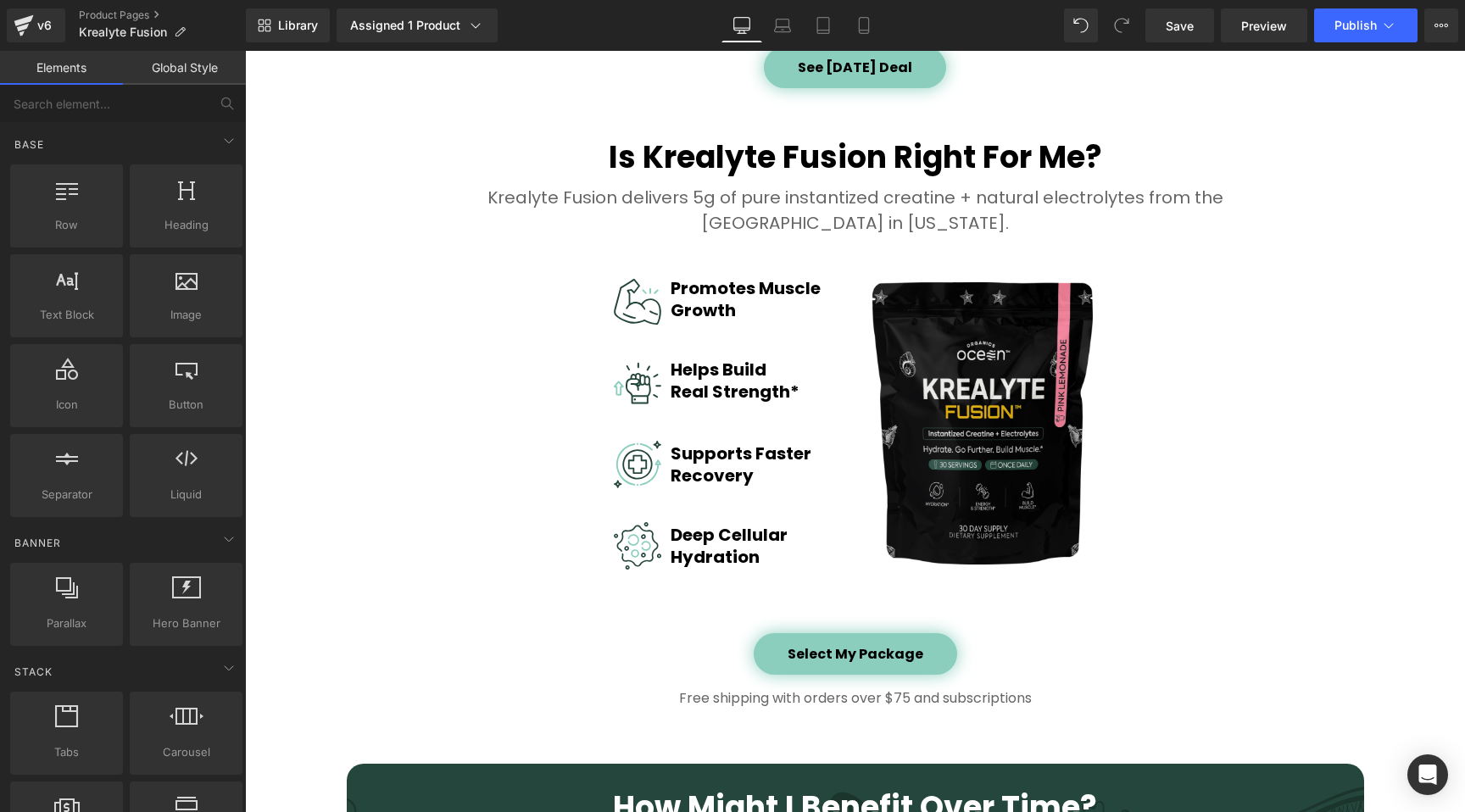
scroll to position [2467, 0]
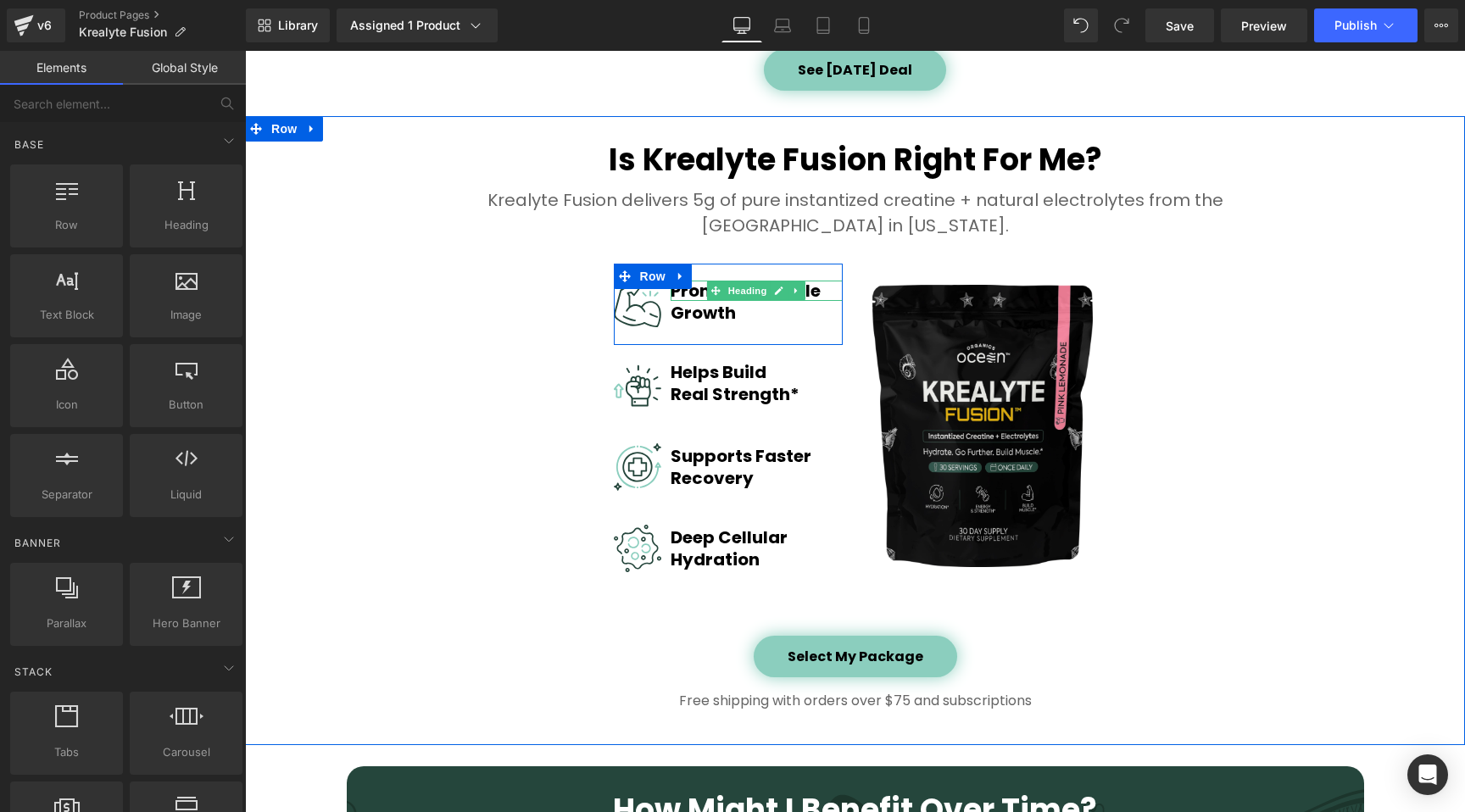
click at [692, 290] on h1 "Promotes Muscle" at bounding box center [756, 290] width 172 height 20
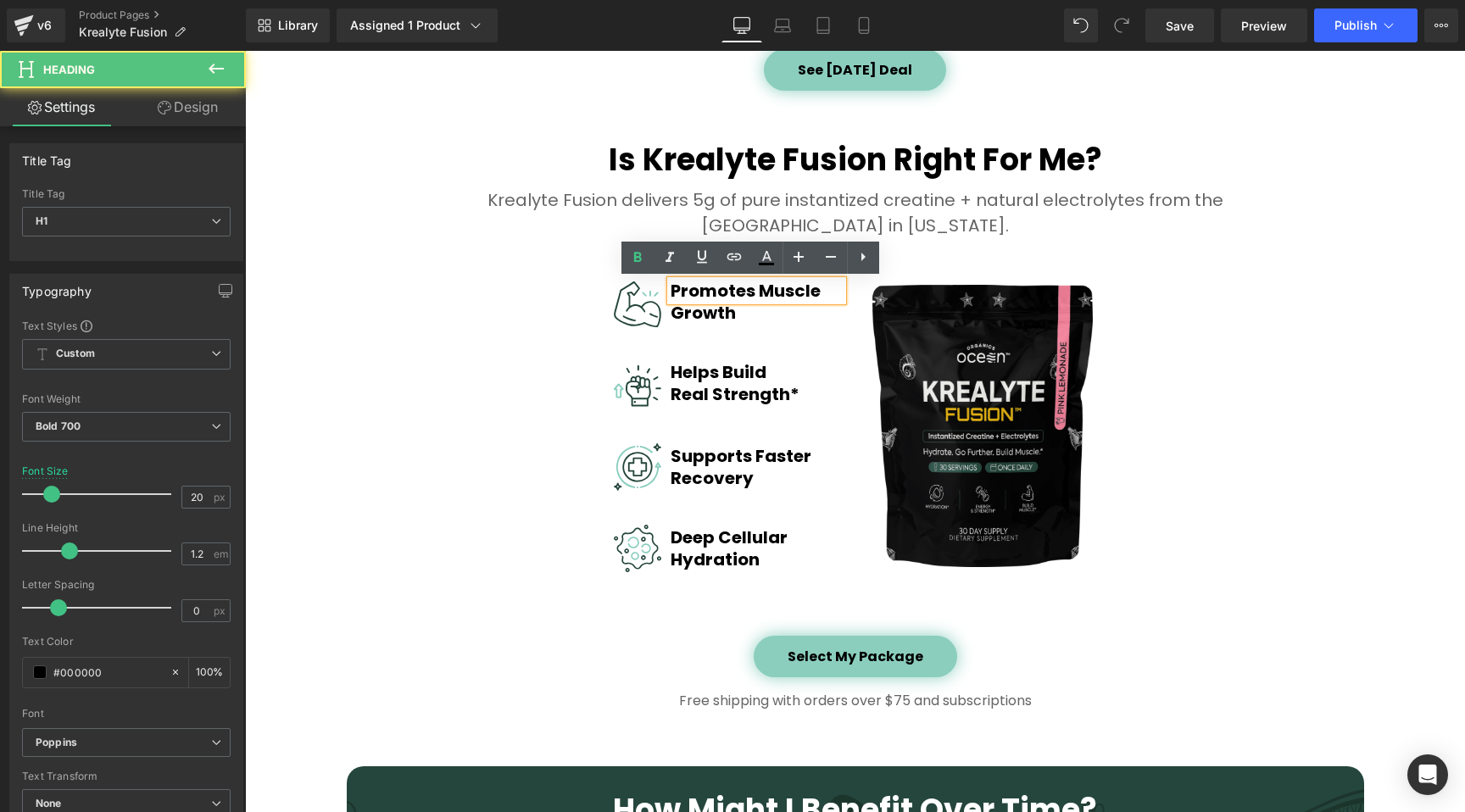
click at [692, 290] on h1 "Promotes Muscle" at bounding box center [756, 290] width 172 height 20
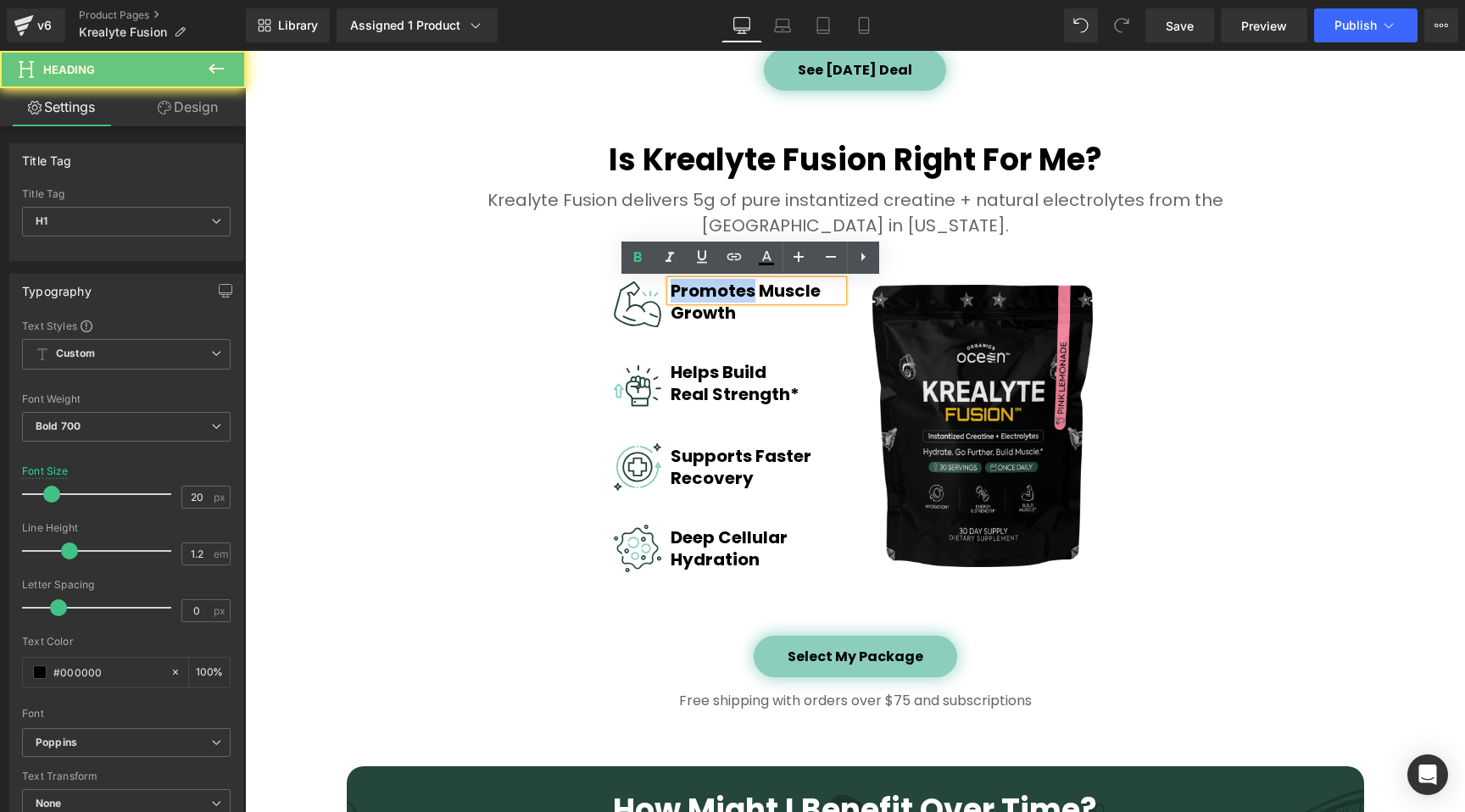
click at [692, 290] on h1 "Promotes Muscle" at bounding box center [756, 290] width 172 height 20
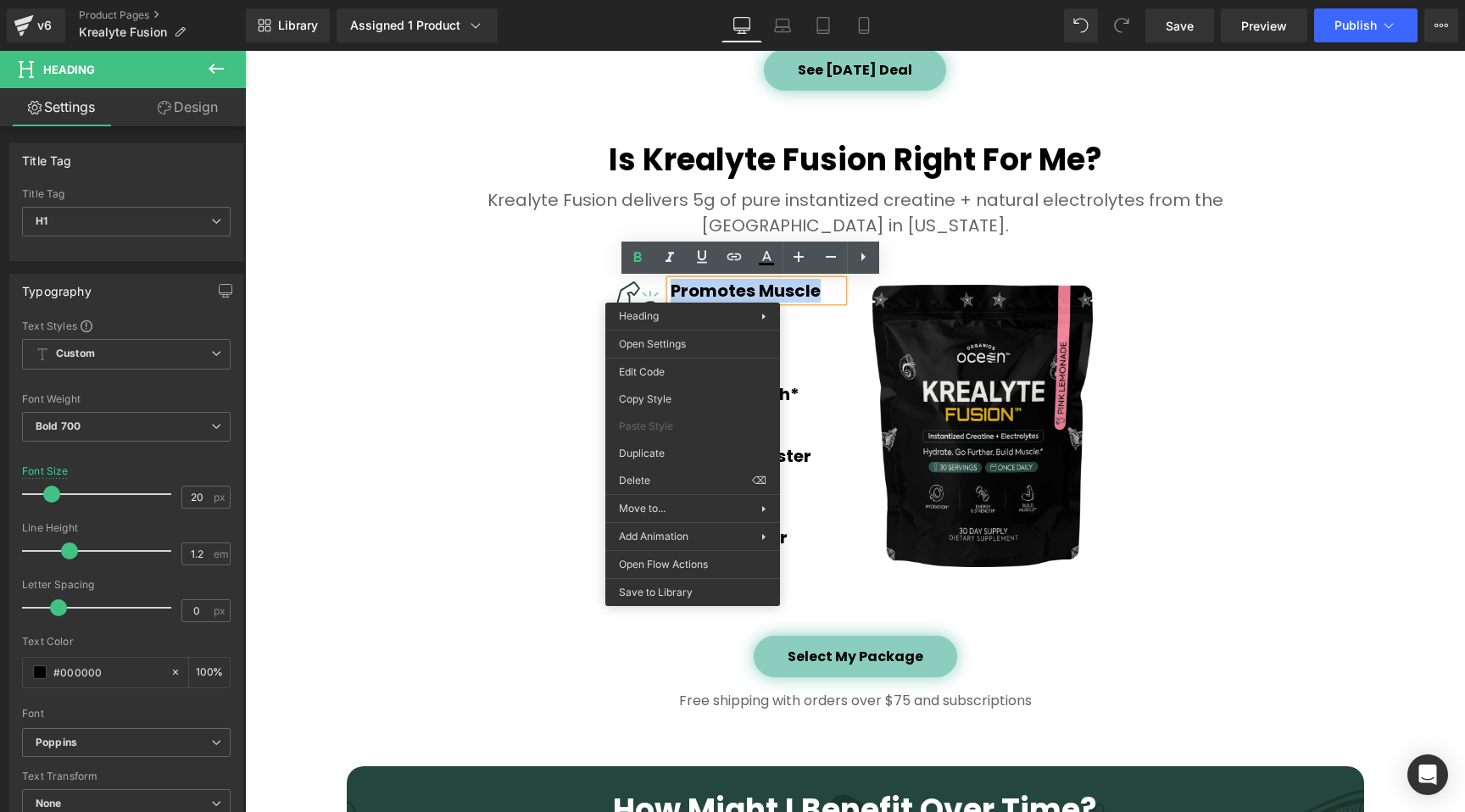
paste div
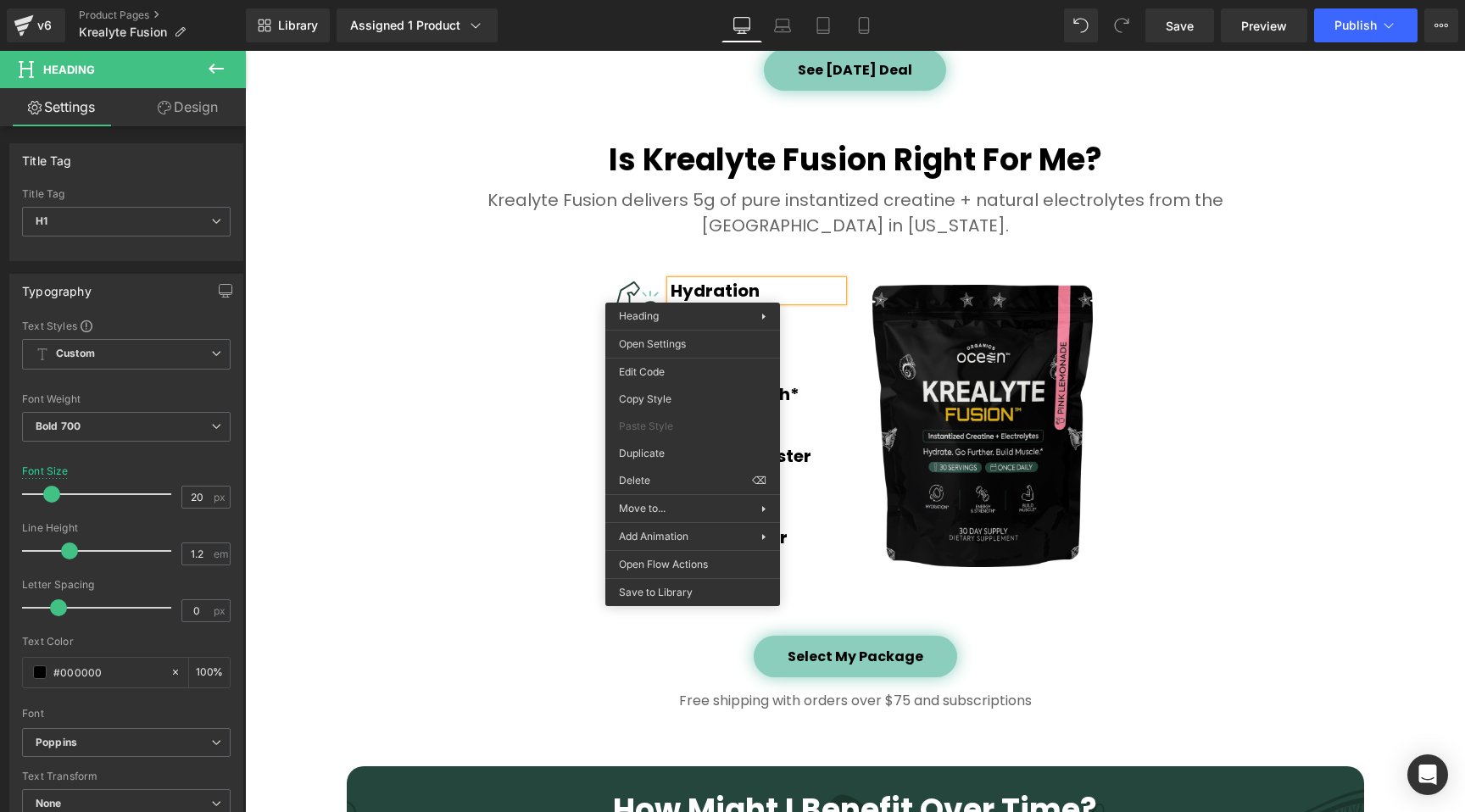
click at [570, 340] on div "Is Krealyte Fusion Right For Me? Heading Krealyte Fusion delivers 5g of pure in…" at bounding box center [854, 426] width 1220 height 585
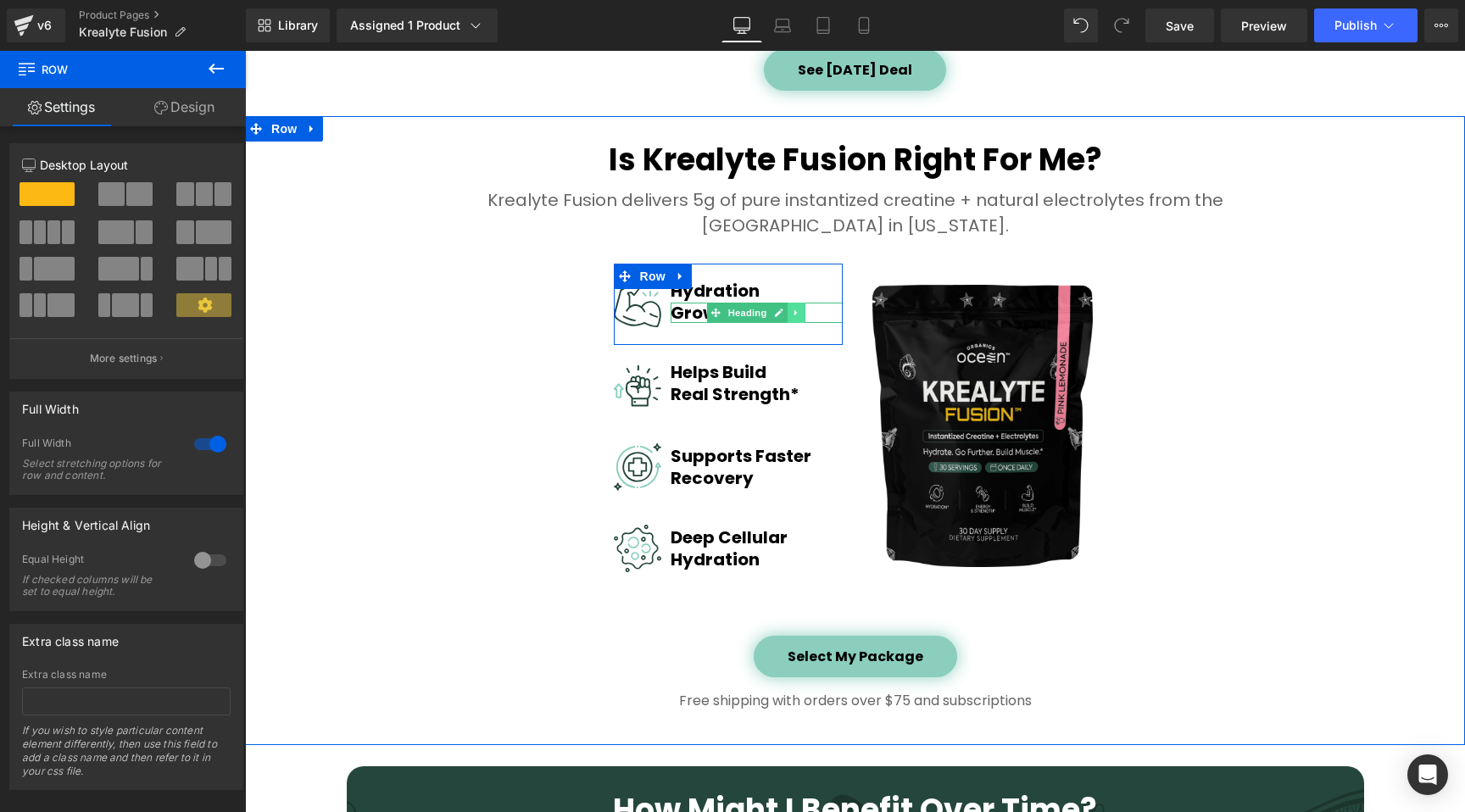
click at [792, 315] on icon at bounding box center [797, 313] width 10 height 11
click at [801, 315] on icon at bounding box center [805, 313] width 10 height 11
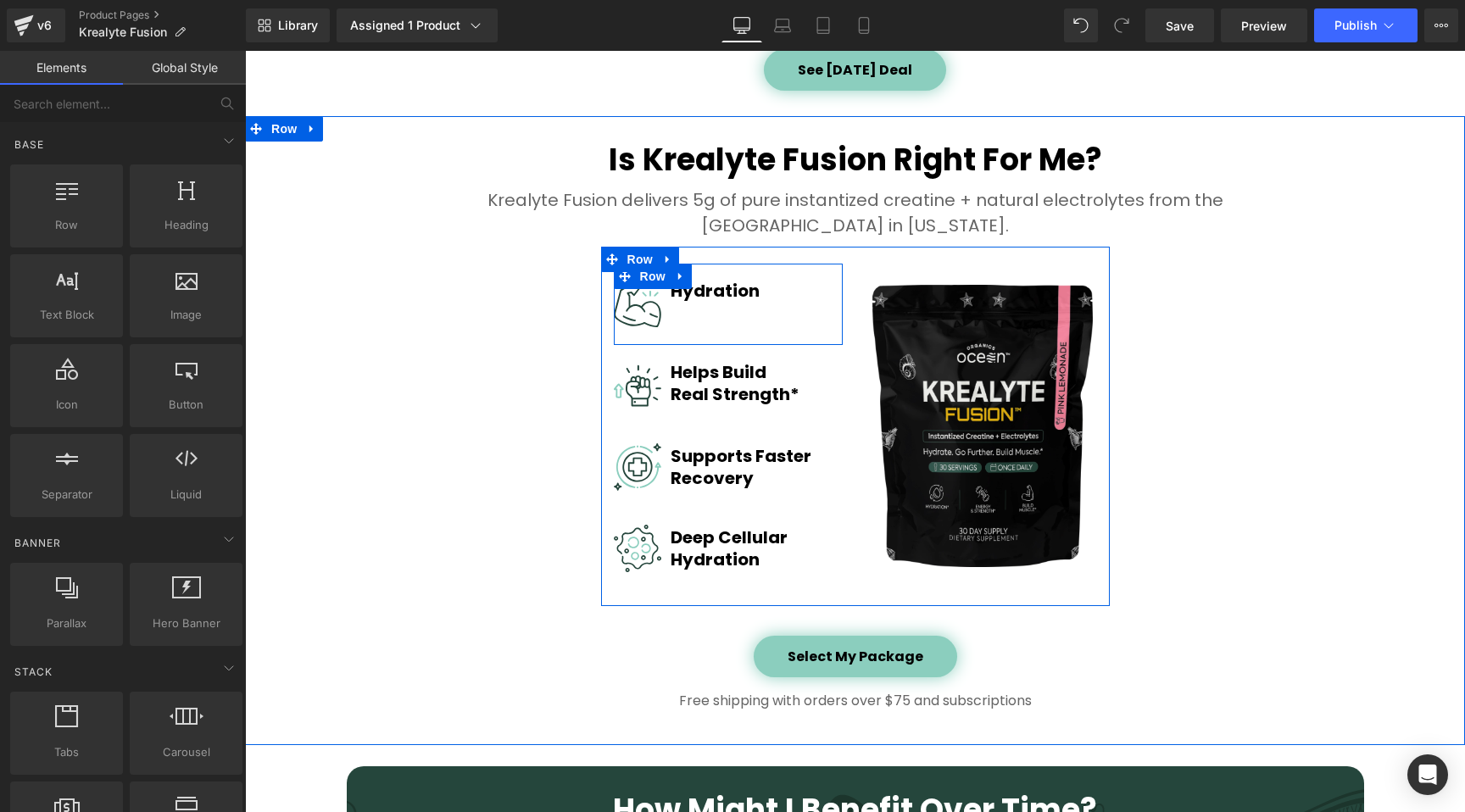
click at [747, 319] on div "Image Hydration Heading Row" at bounding box center [728, 304] width 228 height 82
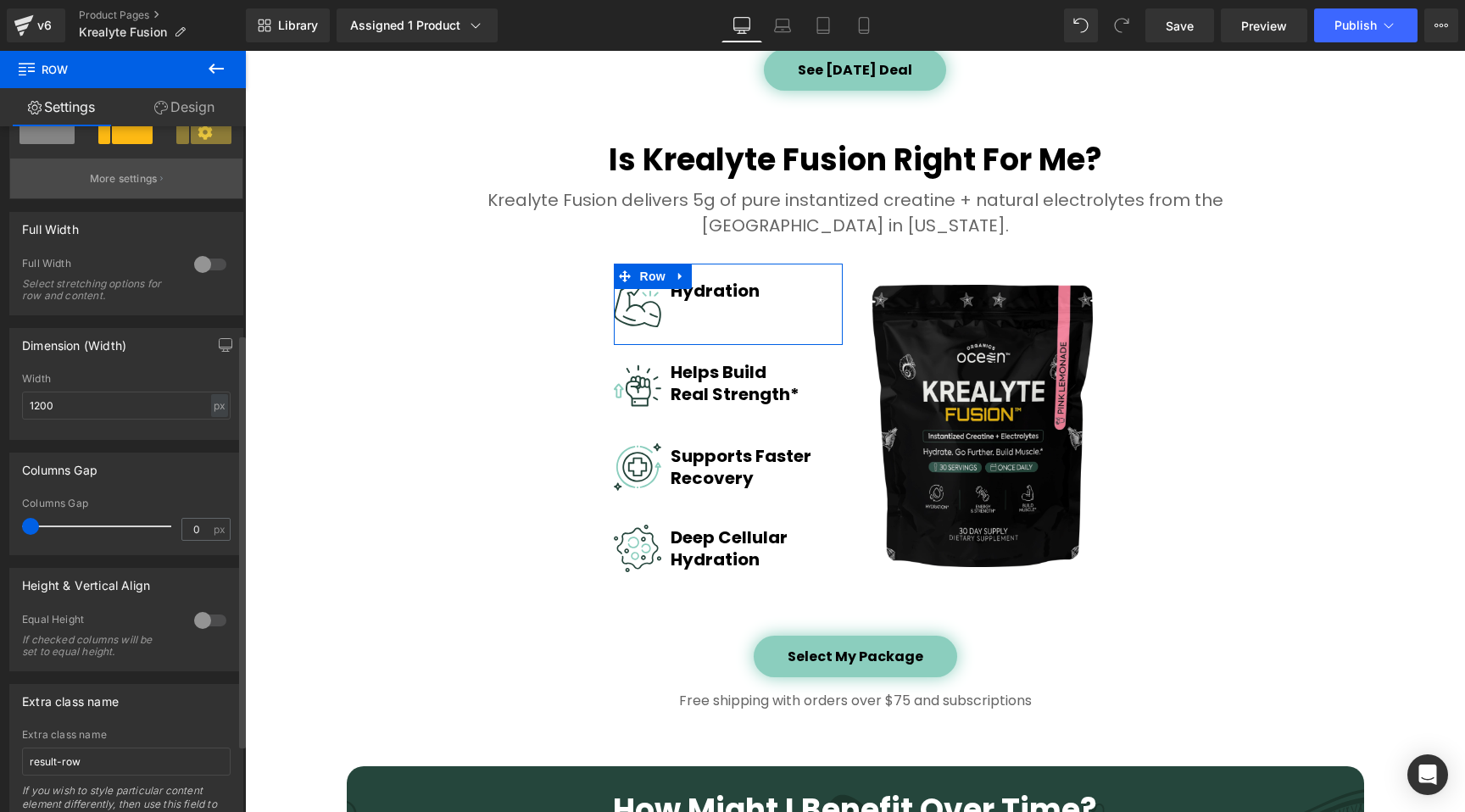
scroll to position [391, 0]
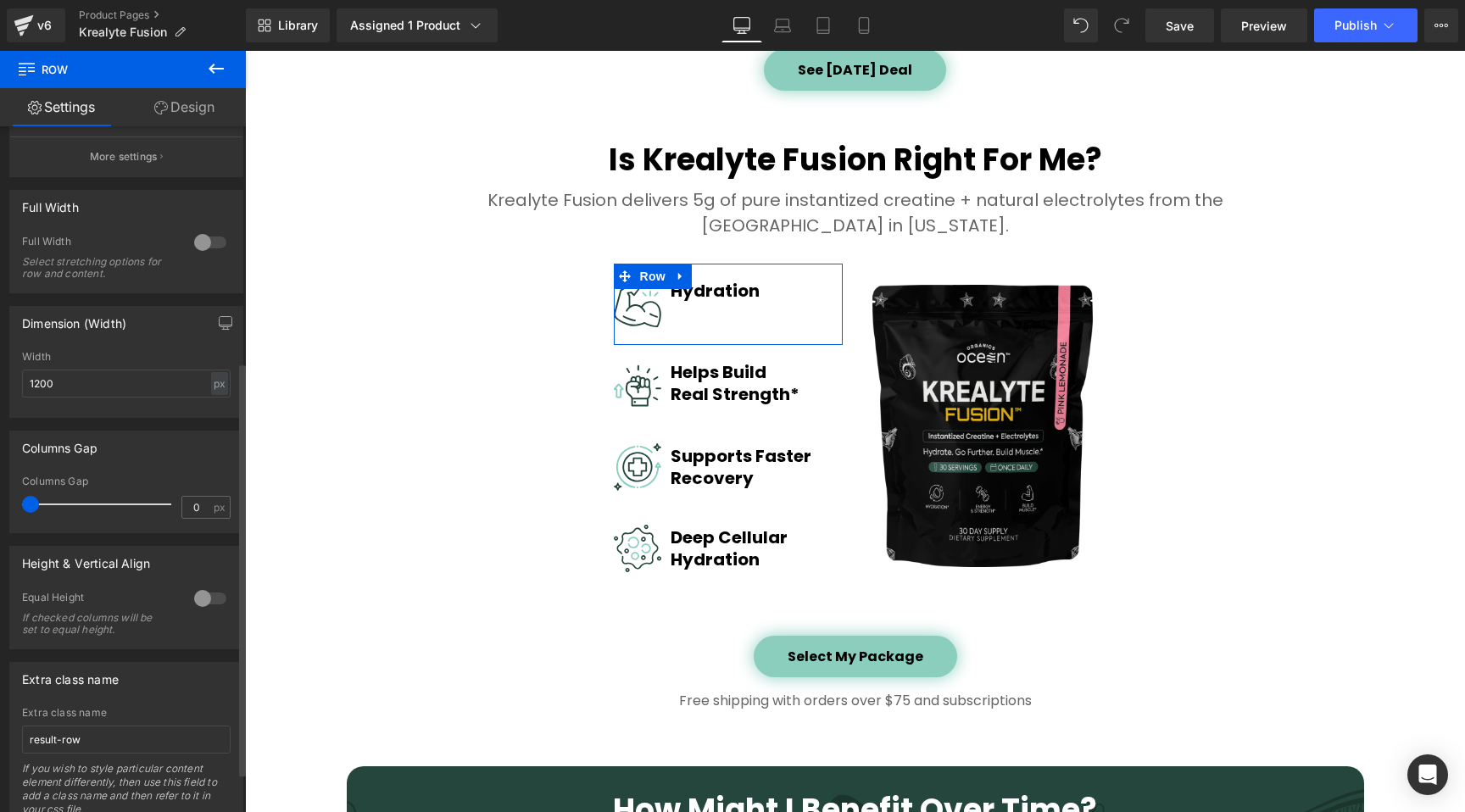
click at [201, 603] on div at bounding box center [210, 598] width 40 height 27
click at [172, 686] on span "Top" at bounding box center [126, 681] width 208 height 30
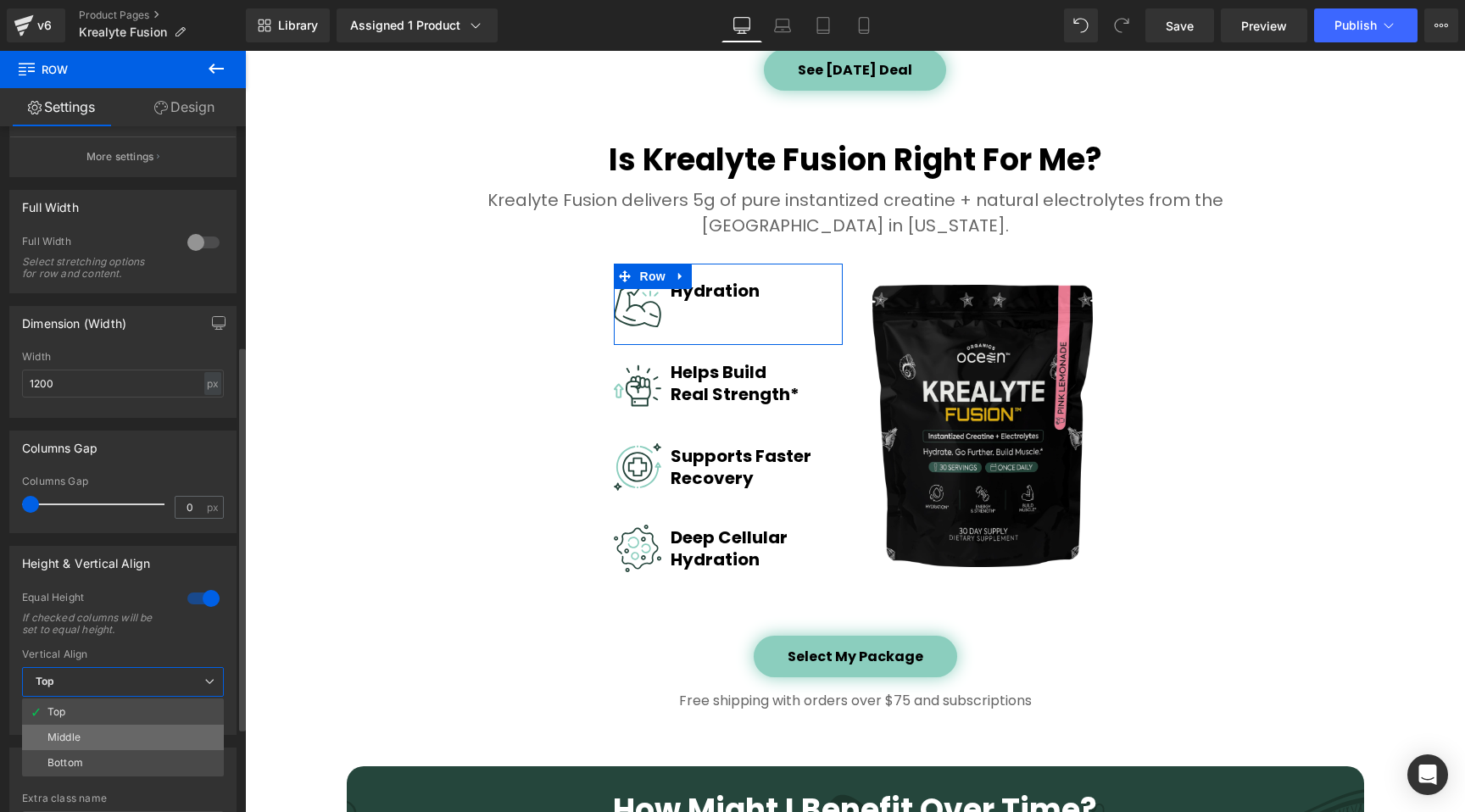
click at [157, 739] on li "Middle" at bounding box center [123, 737] width 202 height 25
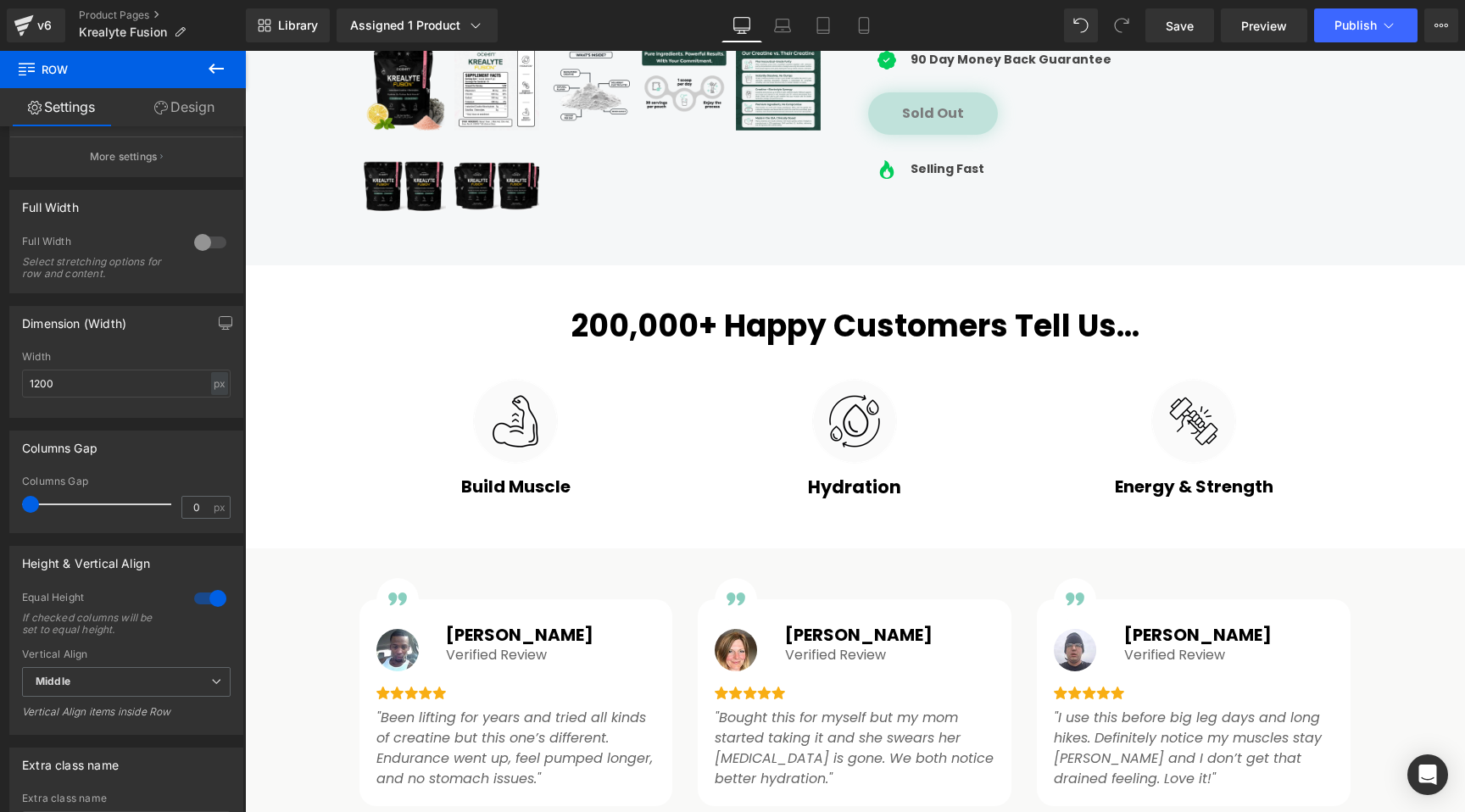
scroll to position [716, 0]
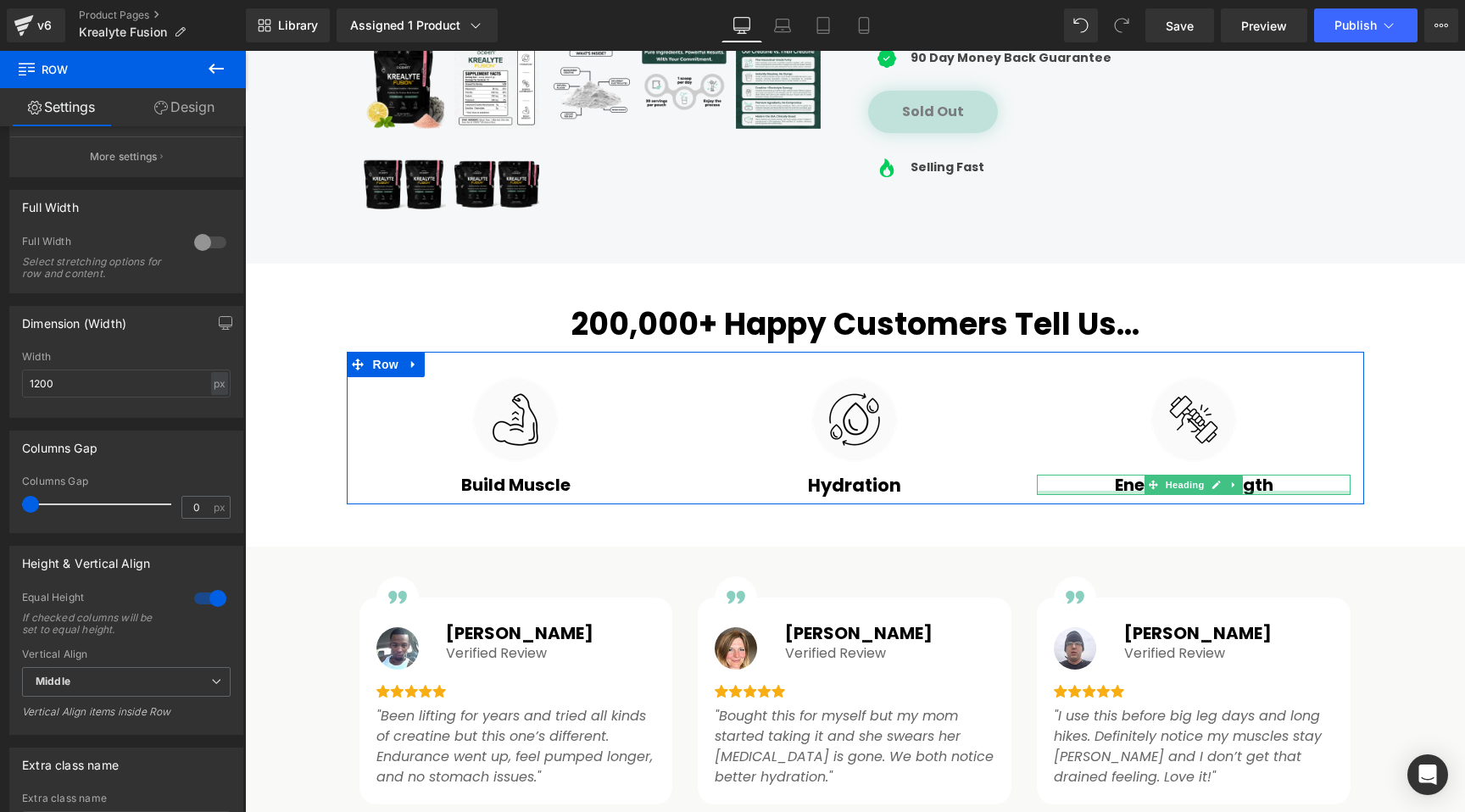
click at [1130, 490] on div at bounding box center [1193, 492] width 314 height 4
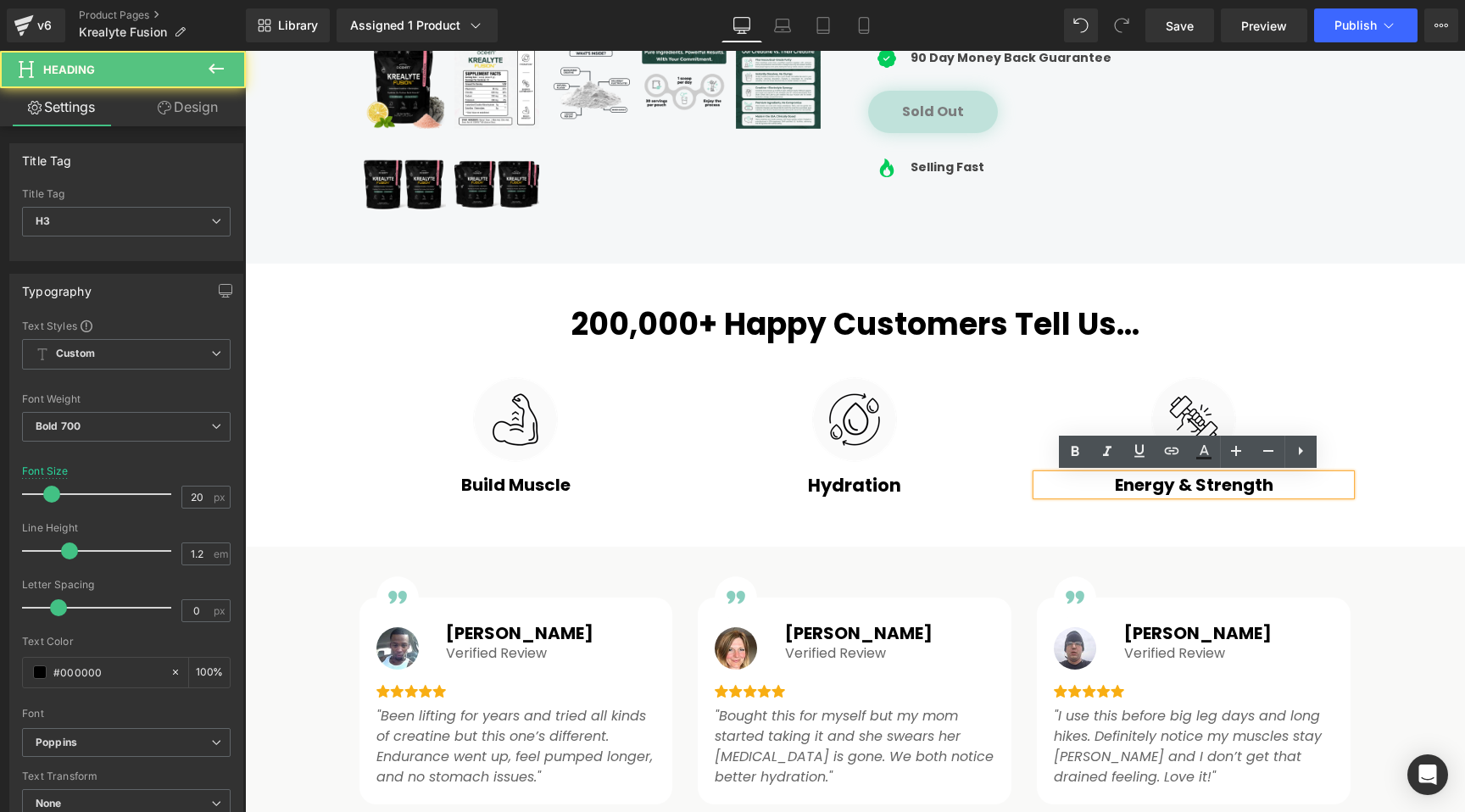
click at [1130, 490] on h3 "Energy & Strength" at bounding box center [1193, 484] width 314 height 20
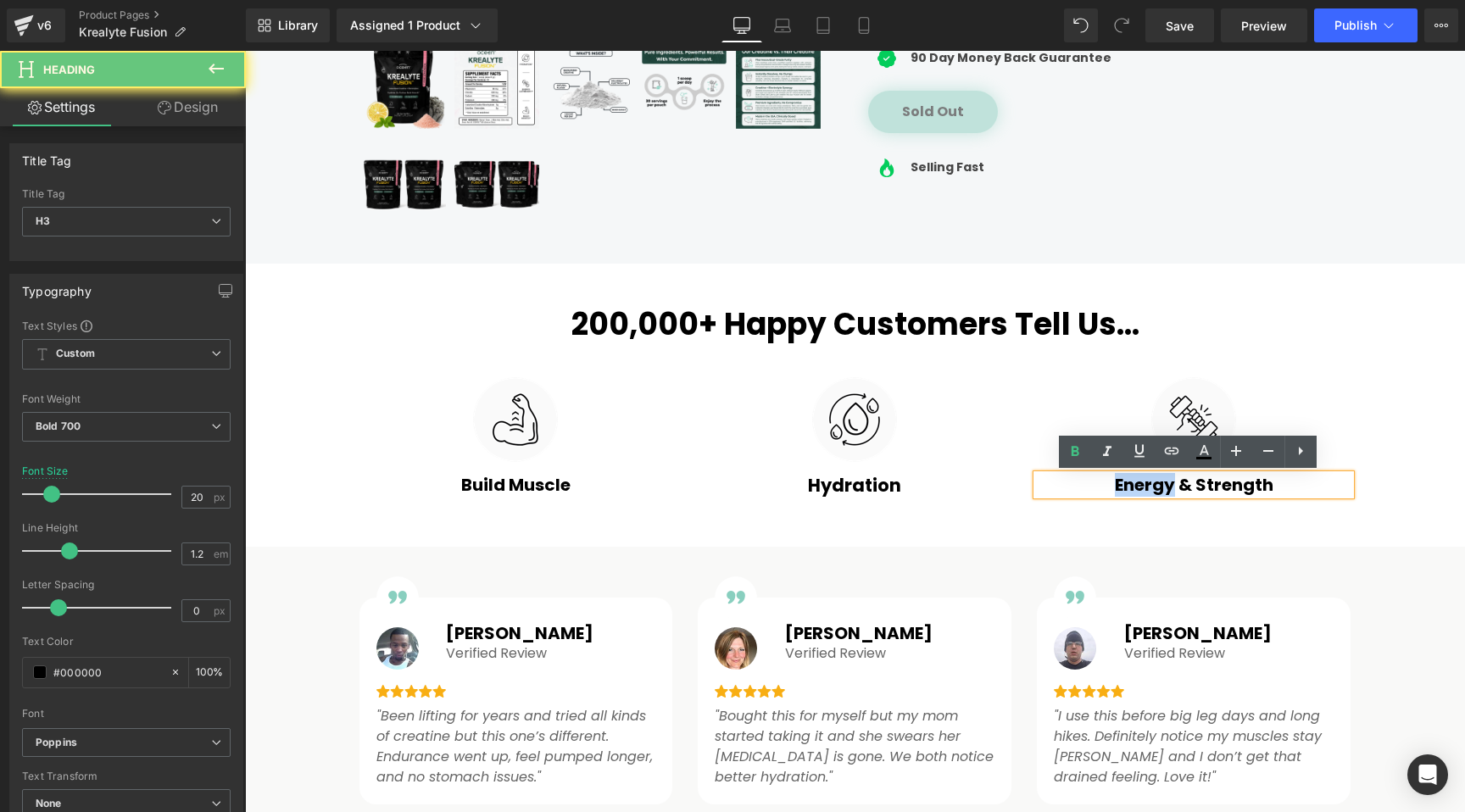
click at [1130, 490] on h3 "Energy & Strength" at bounding box center [1193, 484] width 314 height 20
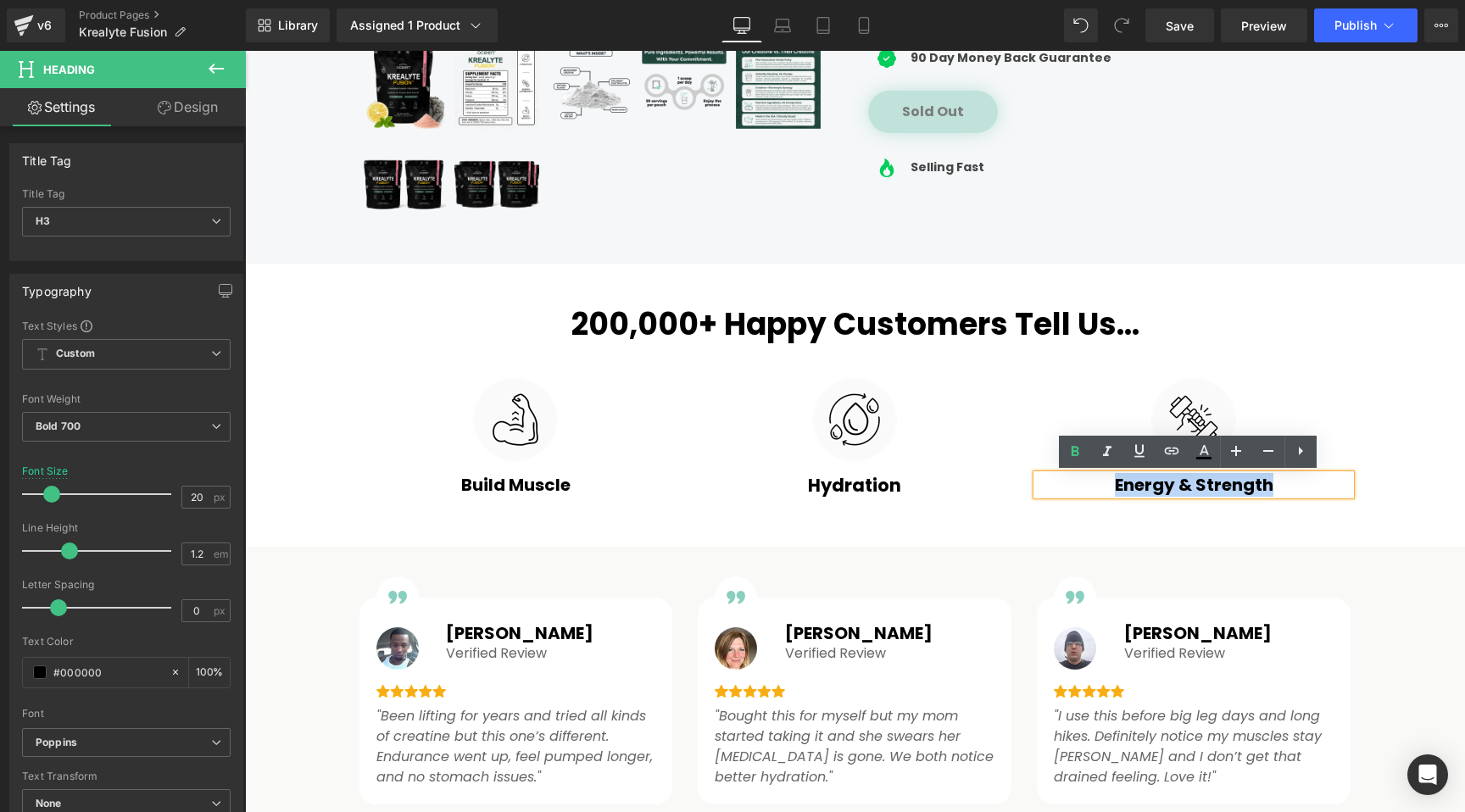
copy h3 "Energy & Strength"
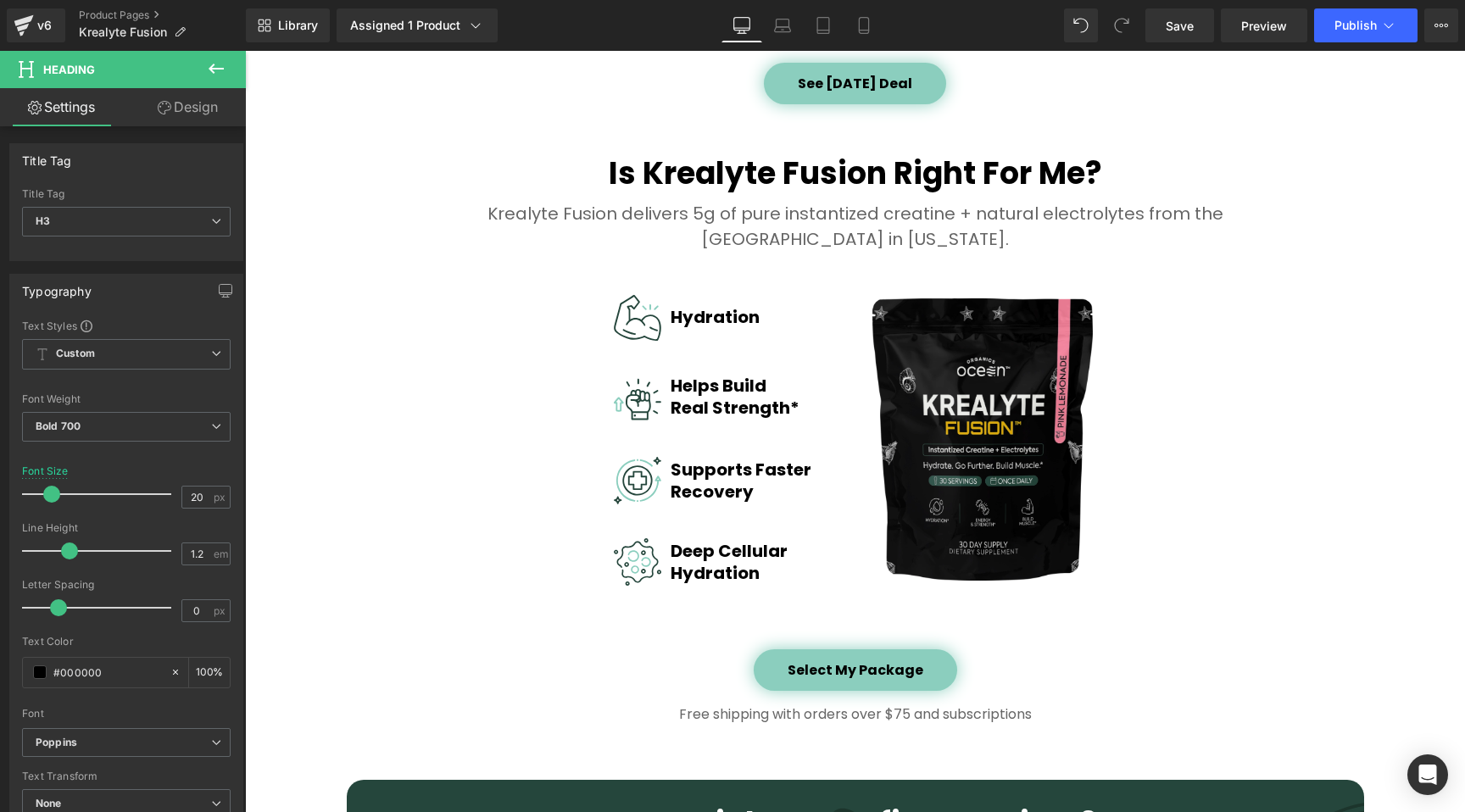
scroll to position [2451, 0]
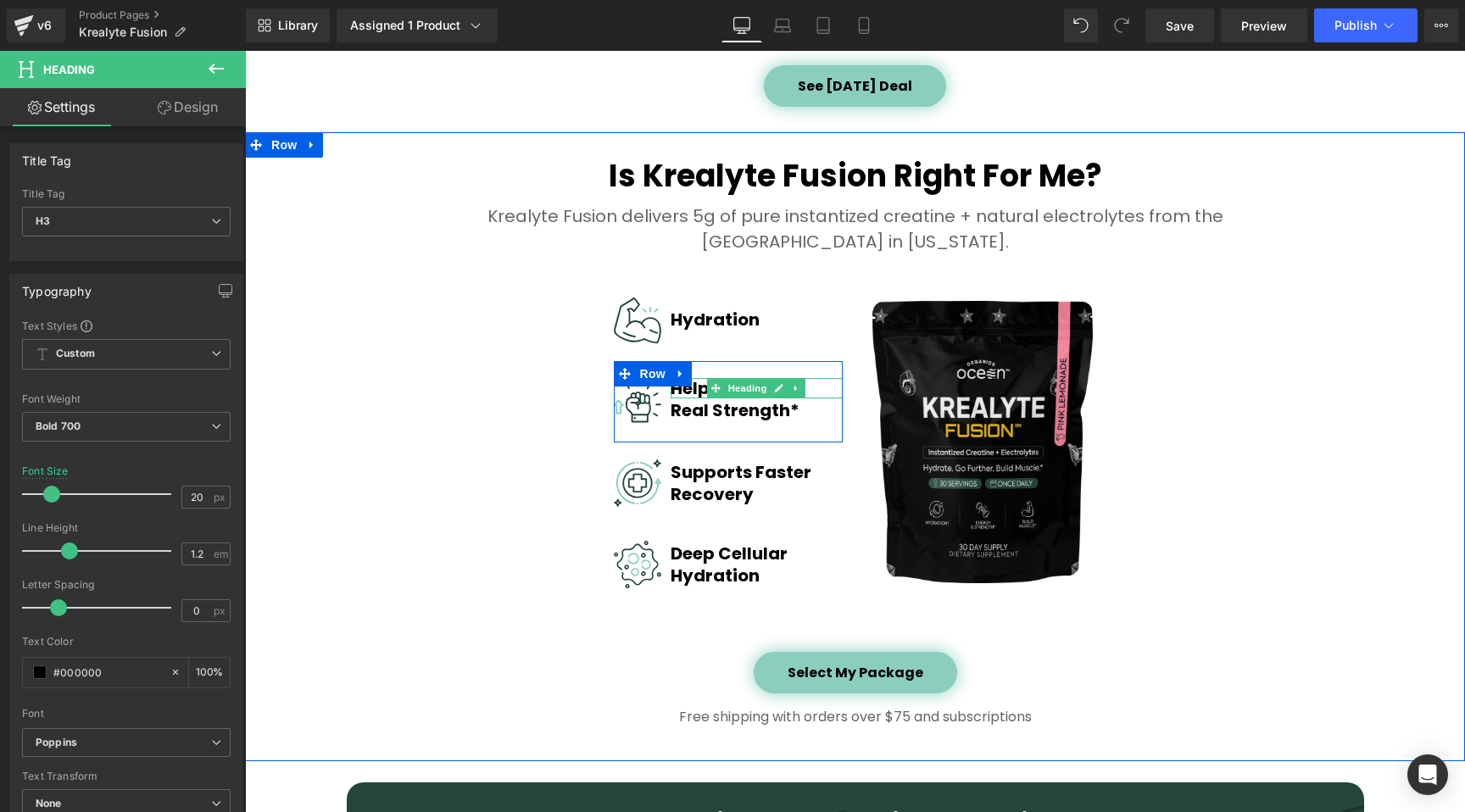
click at [684, 393] on h1 "Helps Build" at bounding box center [756, 388] width 172 height 20
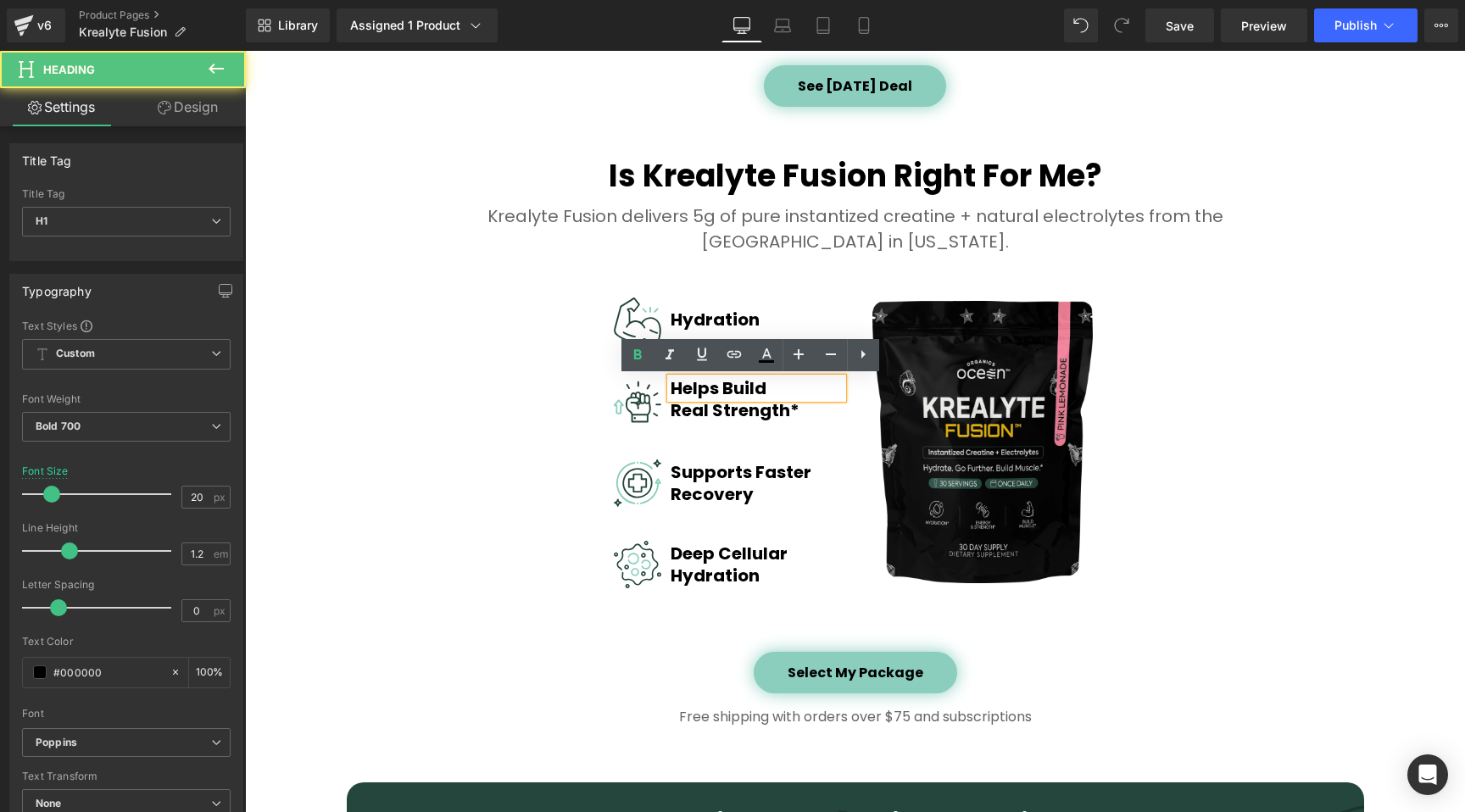
click at [684, 393] on h1 "Helps Build" at bounding box center [756, 388] width 172 height 20
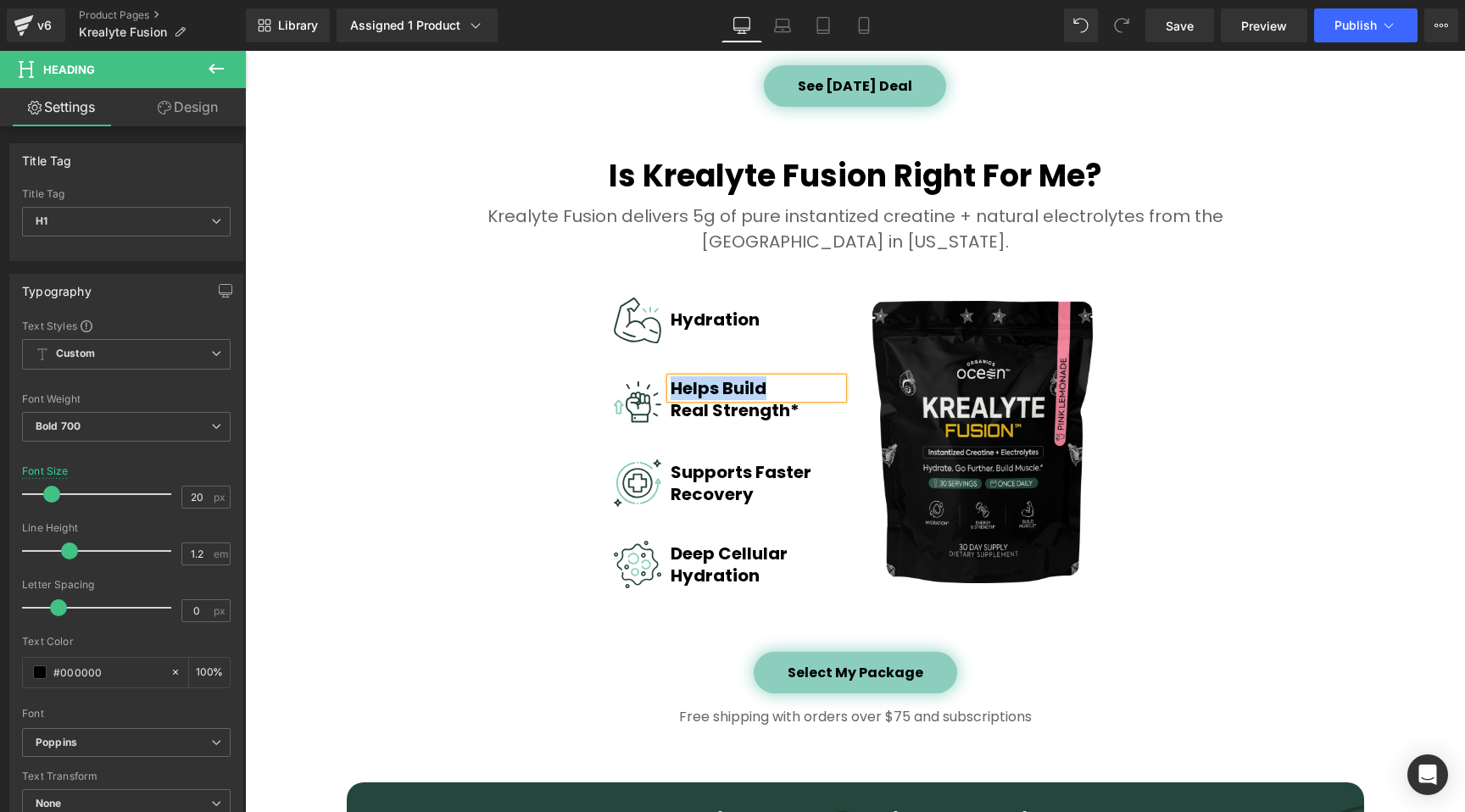
paste div
click at [691, 411] on h1 "Real Strength*" at bounding box center [756, 410] width 172 height 20
click at [688, 411] on h1 "Real Strength*" at bounding box center [756, 410] width 172 height 20
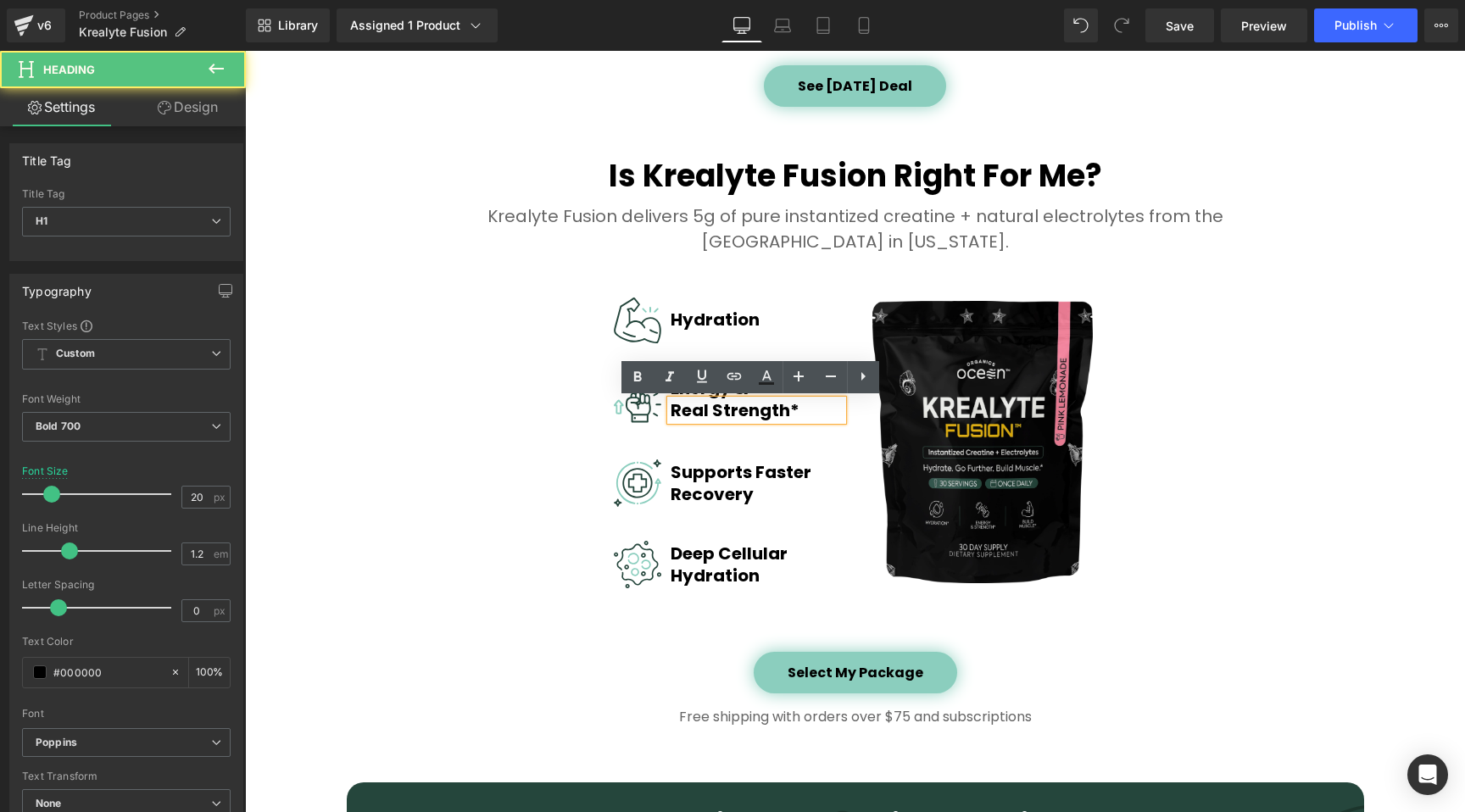
click at [688, 411] on h1 "Real Strength*" at bounding box center [756, 410] width 172 height 20
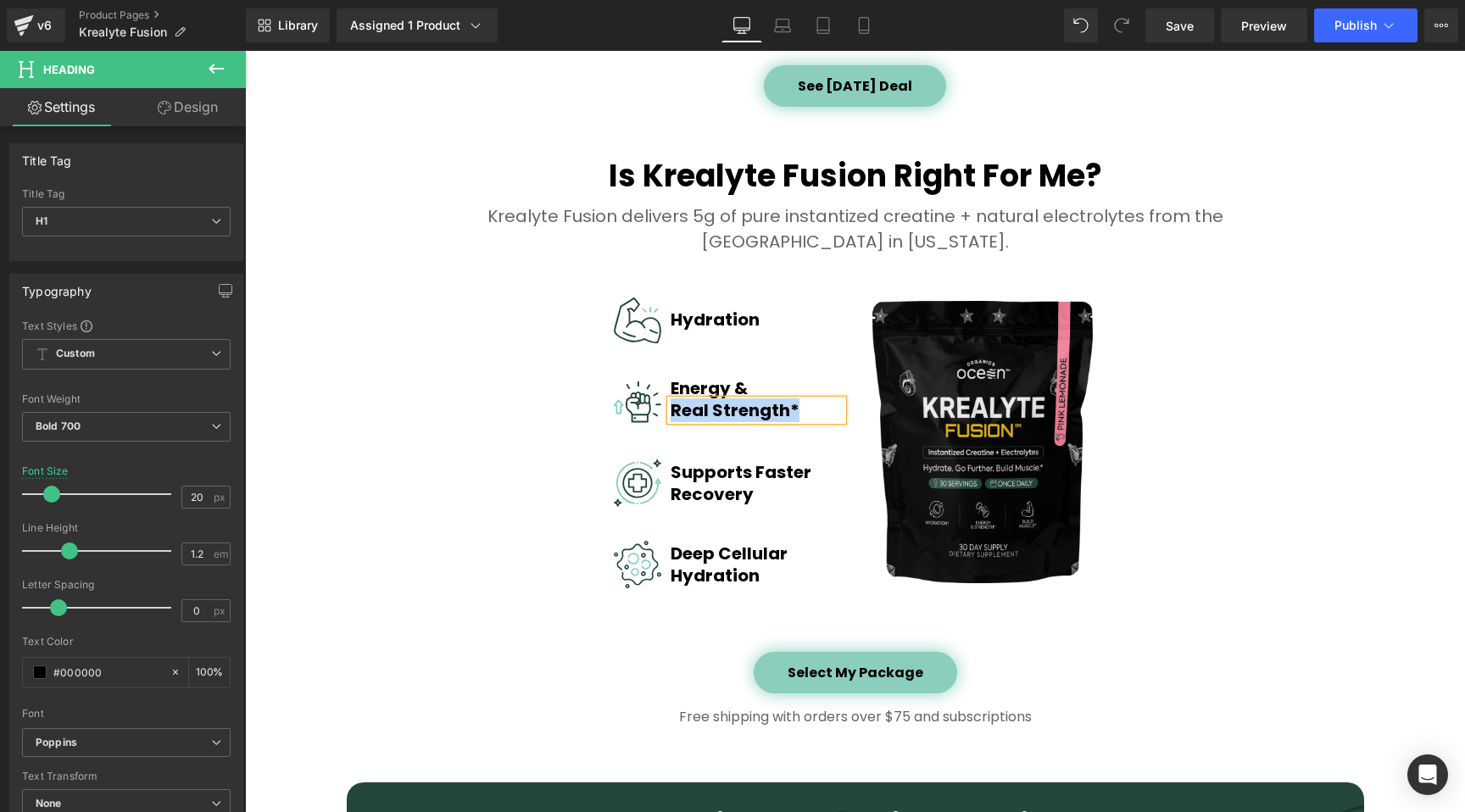
paste div
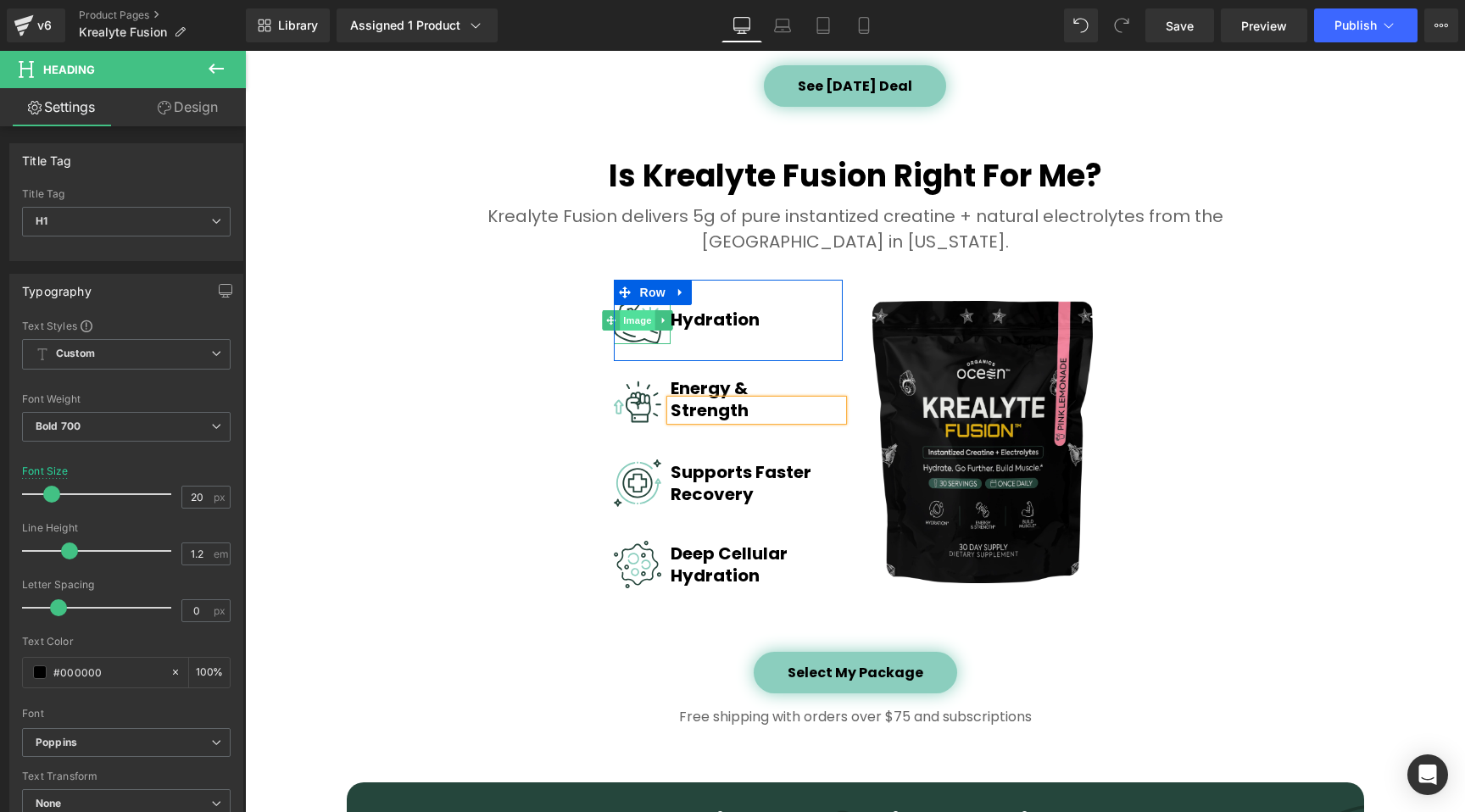
click at [626, 321] on span "Image" at bounding box center [636, 320] width 36 height 20
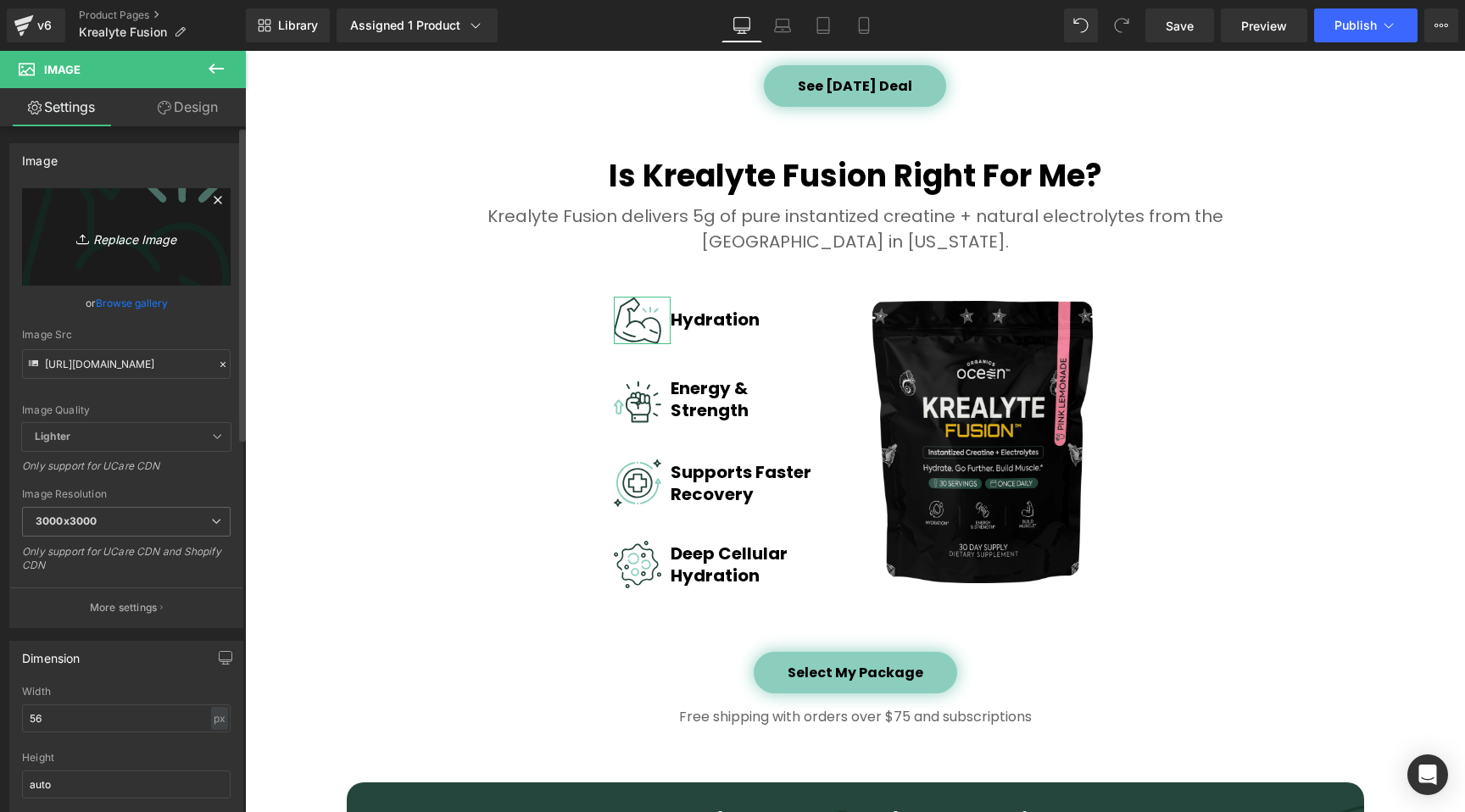
click at [143, 240] on icon "Replace Image" at bounding box center [126, 237] width 135 height 21
type input "C:\fakepath\icon 1 - Krealtye Fusion.webp"
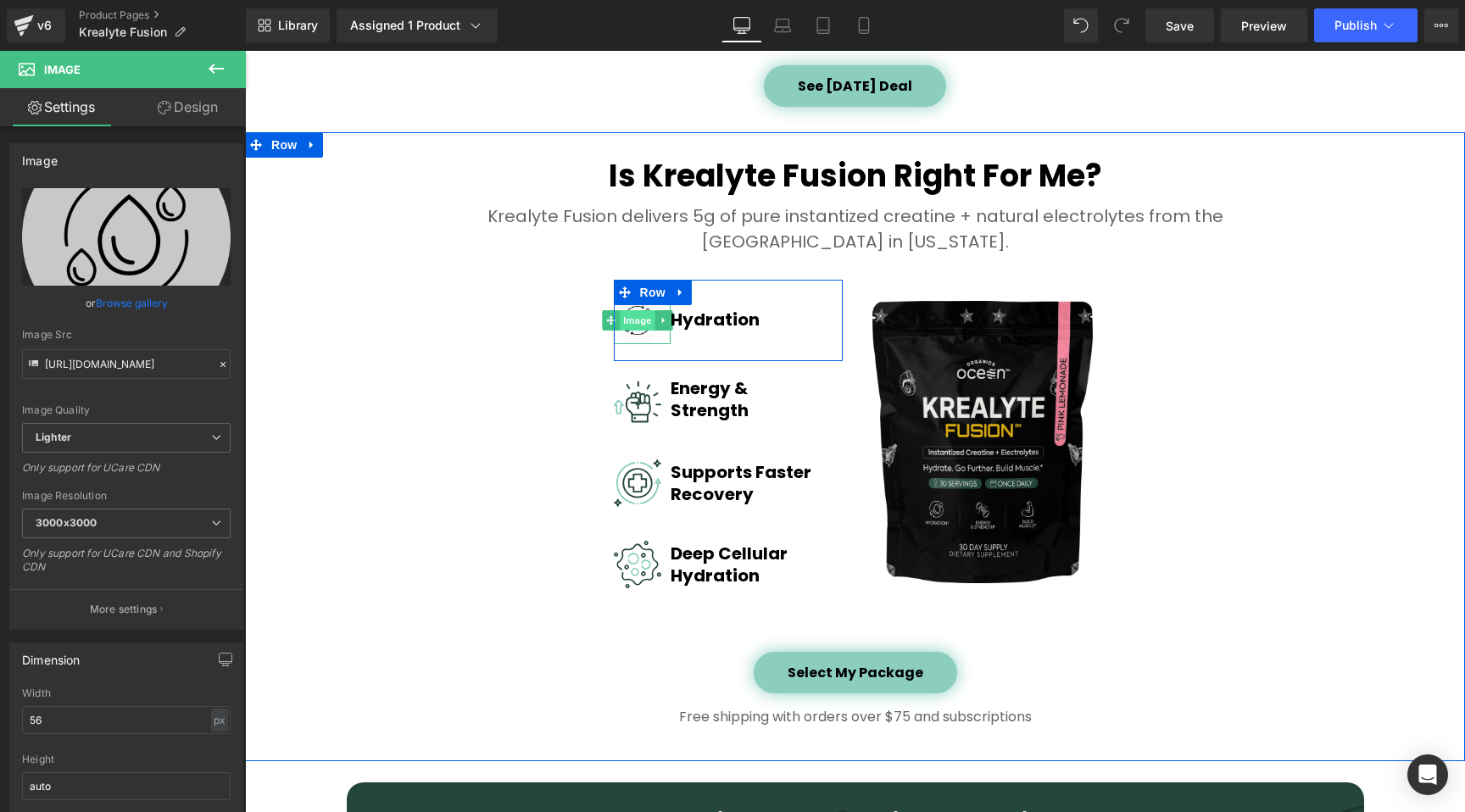
click at [627, 322] on span "Image" at bounding box center [636, 320] width 36 height 20
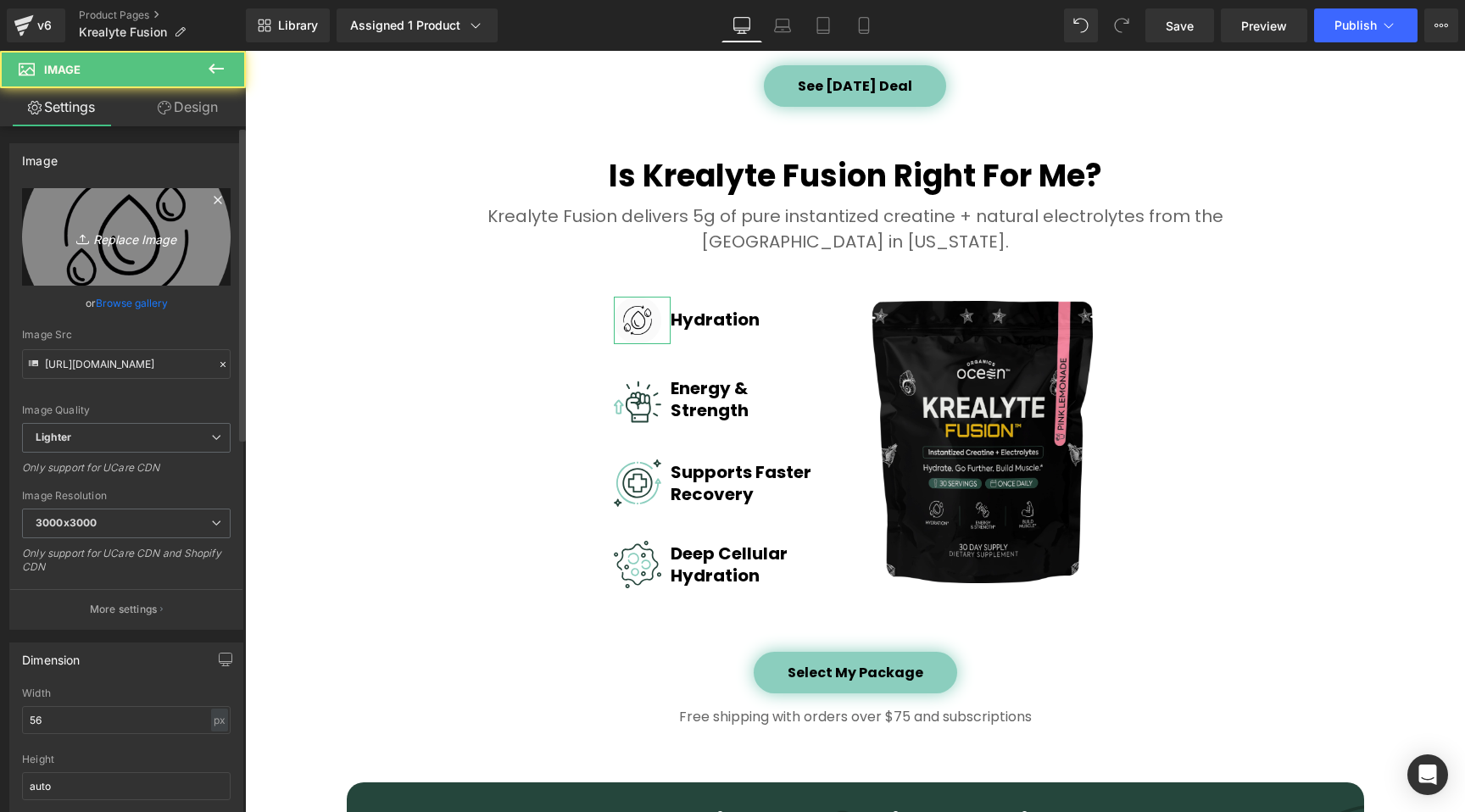
click at [148, 239] on icon "Replace Image" at bounding box center [126, 237] width 135 height 21
type input "C:\fakepath\icon 1.1 - Krealtye Fusion.jpg"
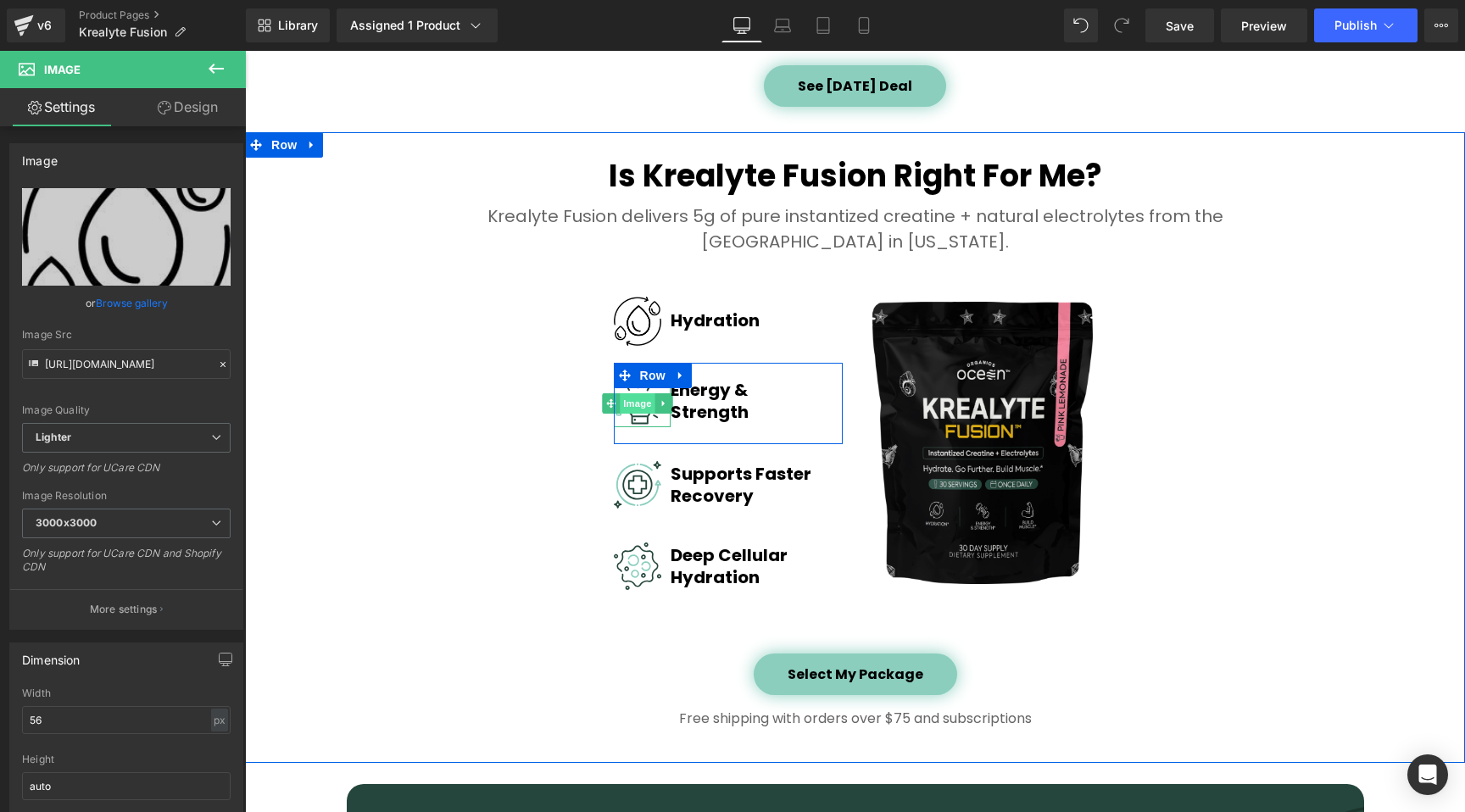
click at [625, 412] on span "Image" at bounding box center [636, 403] width 36 height 20
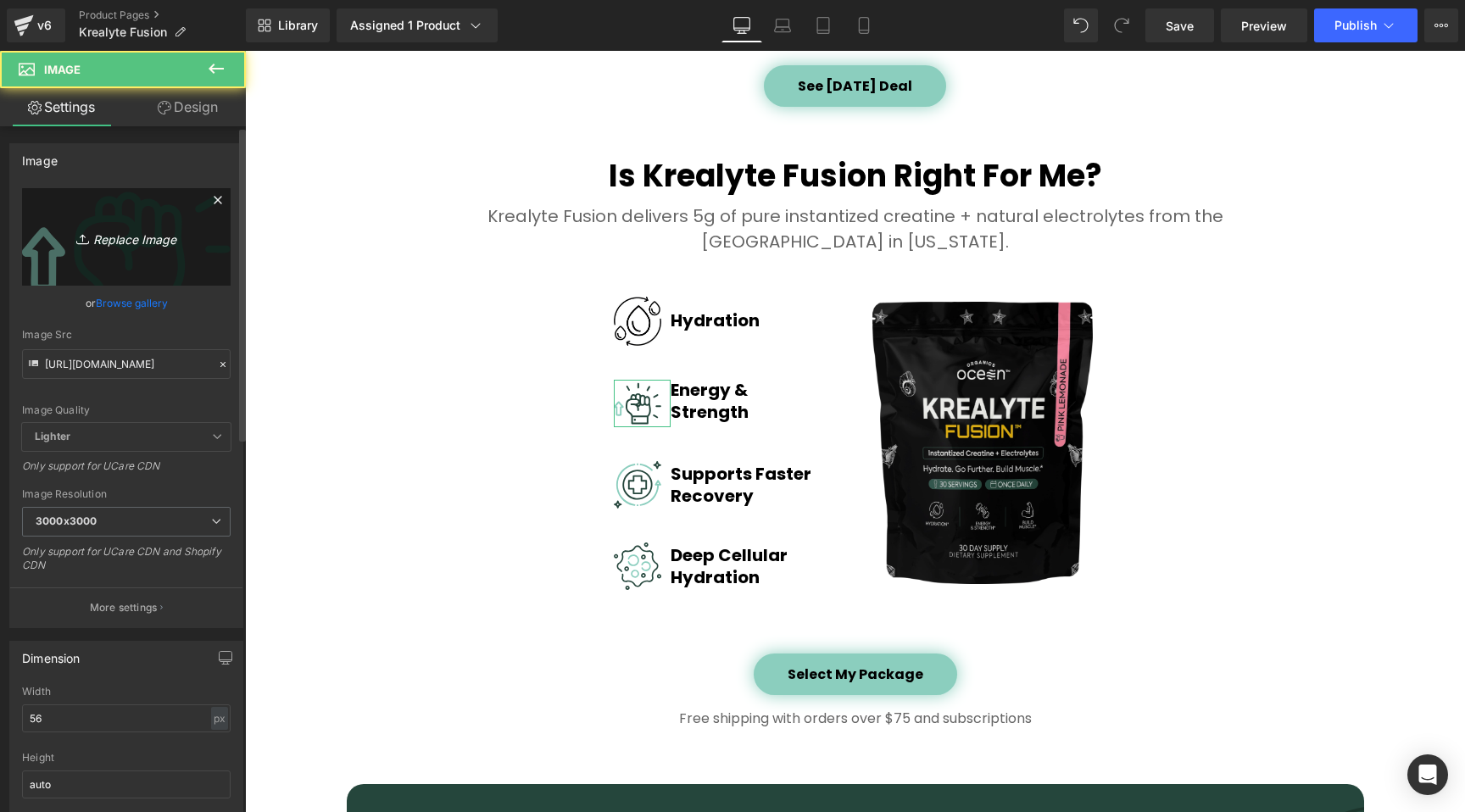
click at [157, 236] on icon "Replace Image" at bounding box center [126, 237] width 135 height 21
type input "C:\fakepath\icon 2.1 - Krealtye Fusion.jpg"
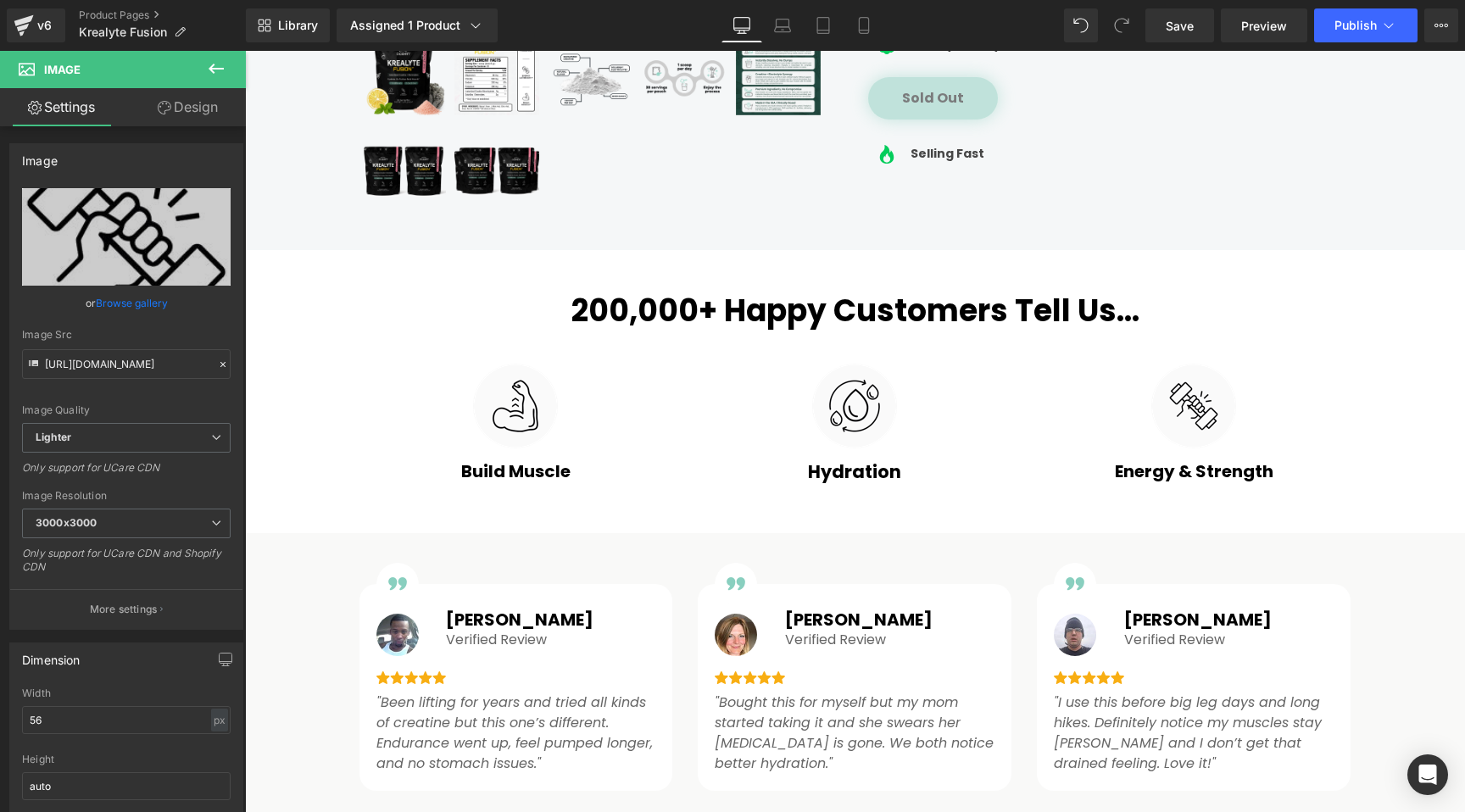
scroll to position [732, 0]
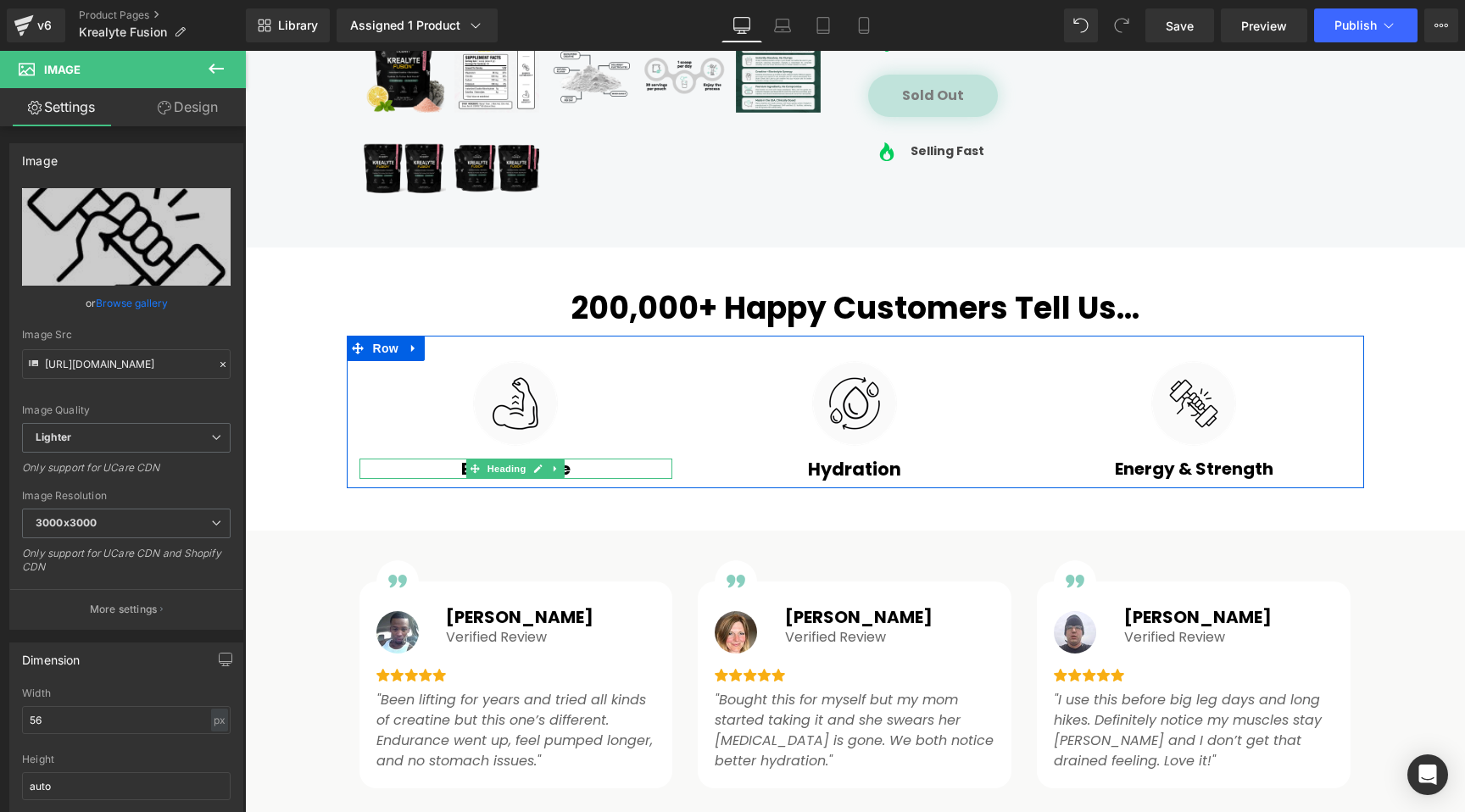
click at [449, 466] on h3 "Build Muscle" at bounding box center [516, 468] width 314 height 20
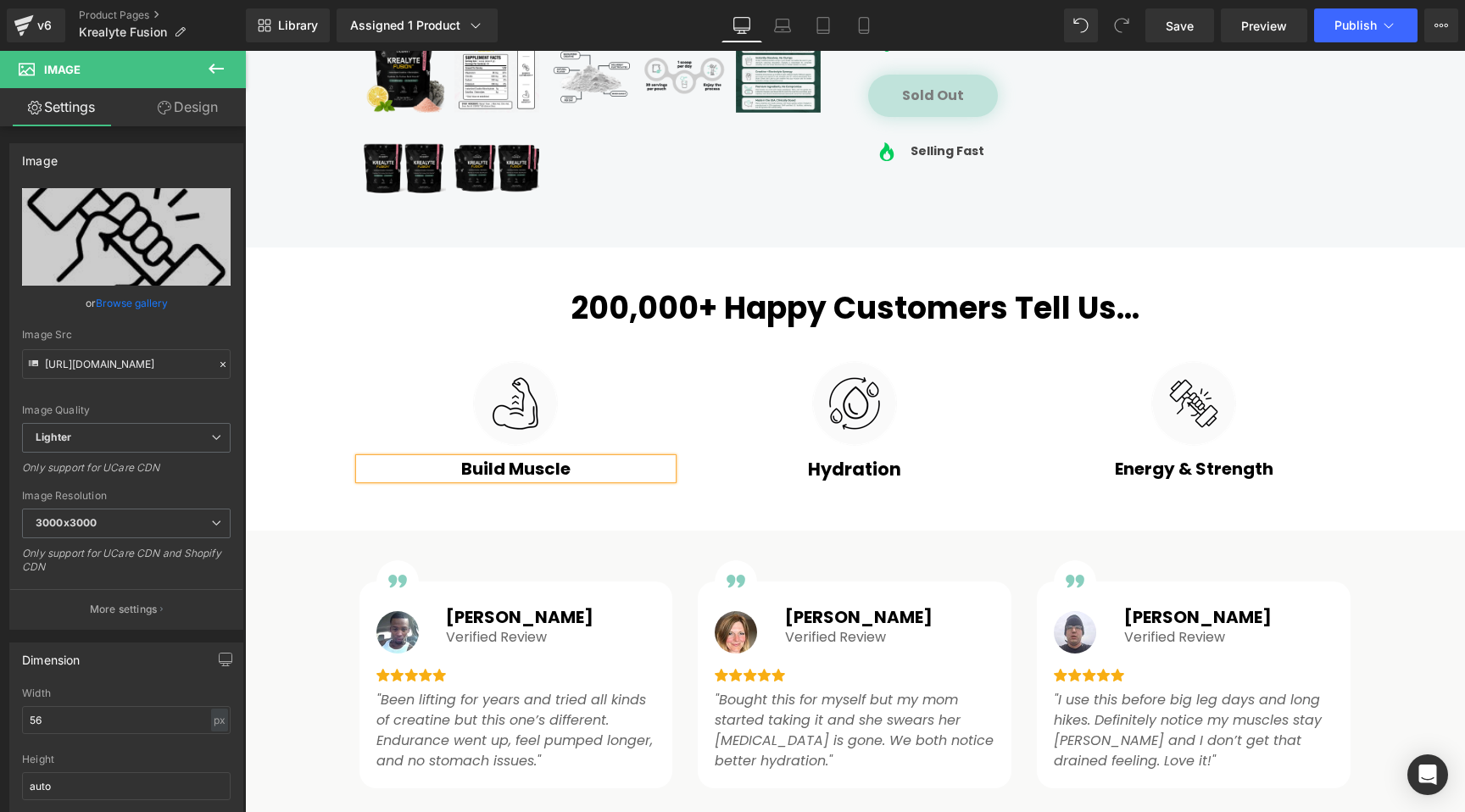
click at [449, 466] on h3 "Build Muscle" at bounding box center [516, 468] width 314 height 20
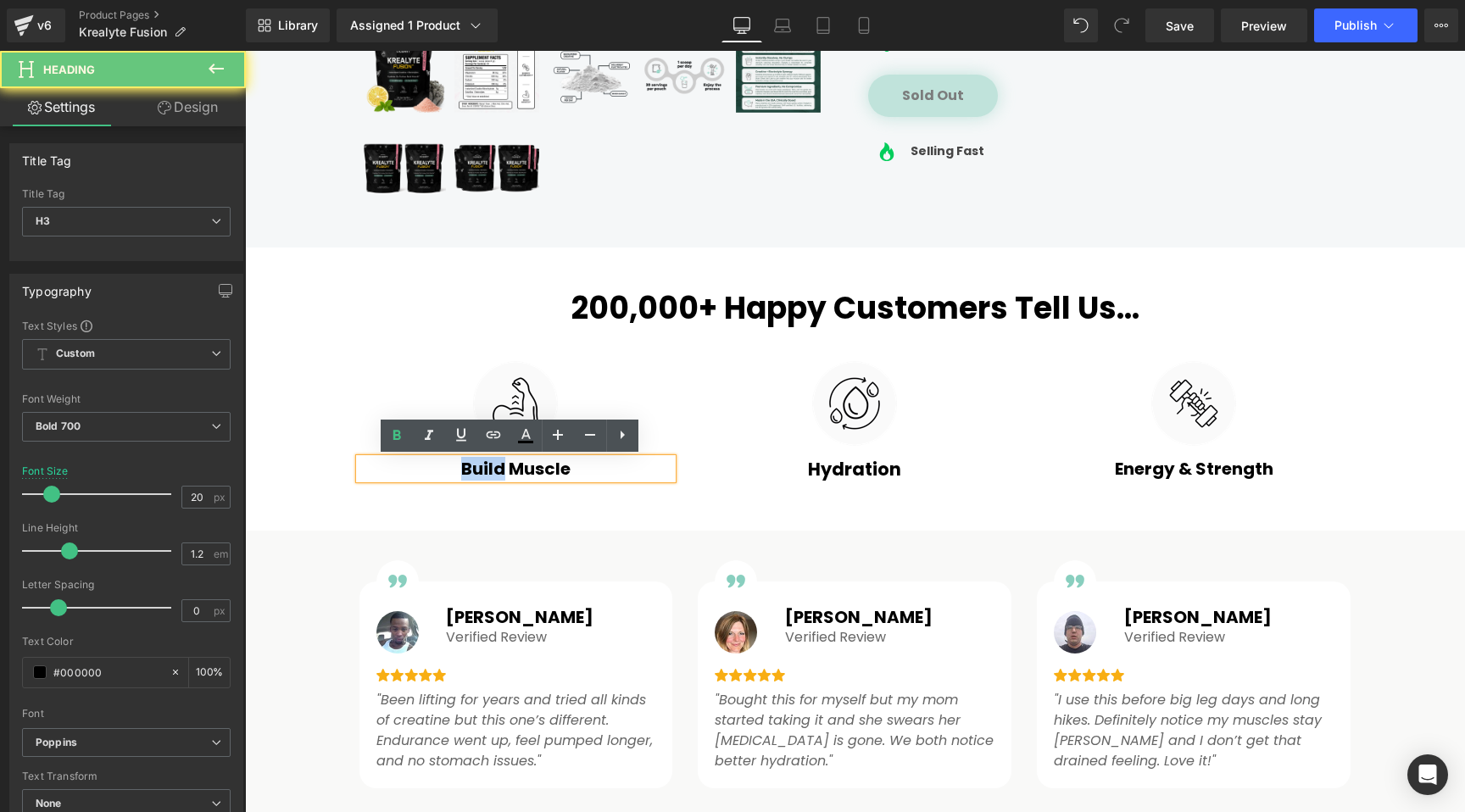
click at [449, 466] on h3 "Build Muscle" at bounding box center [516, 468] width 314 height 20
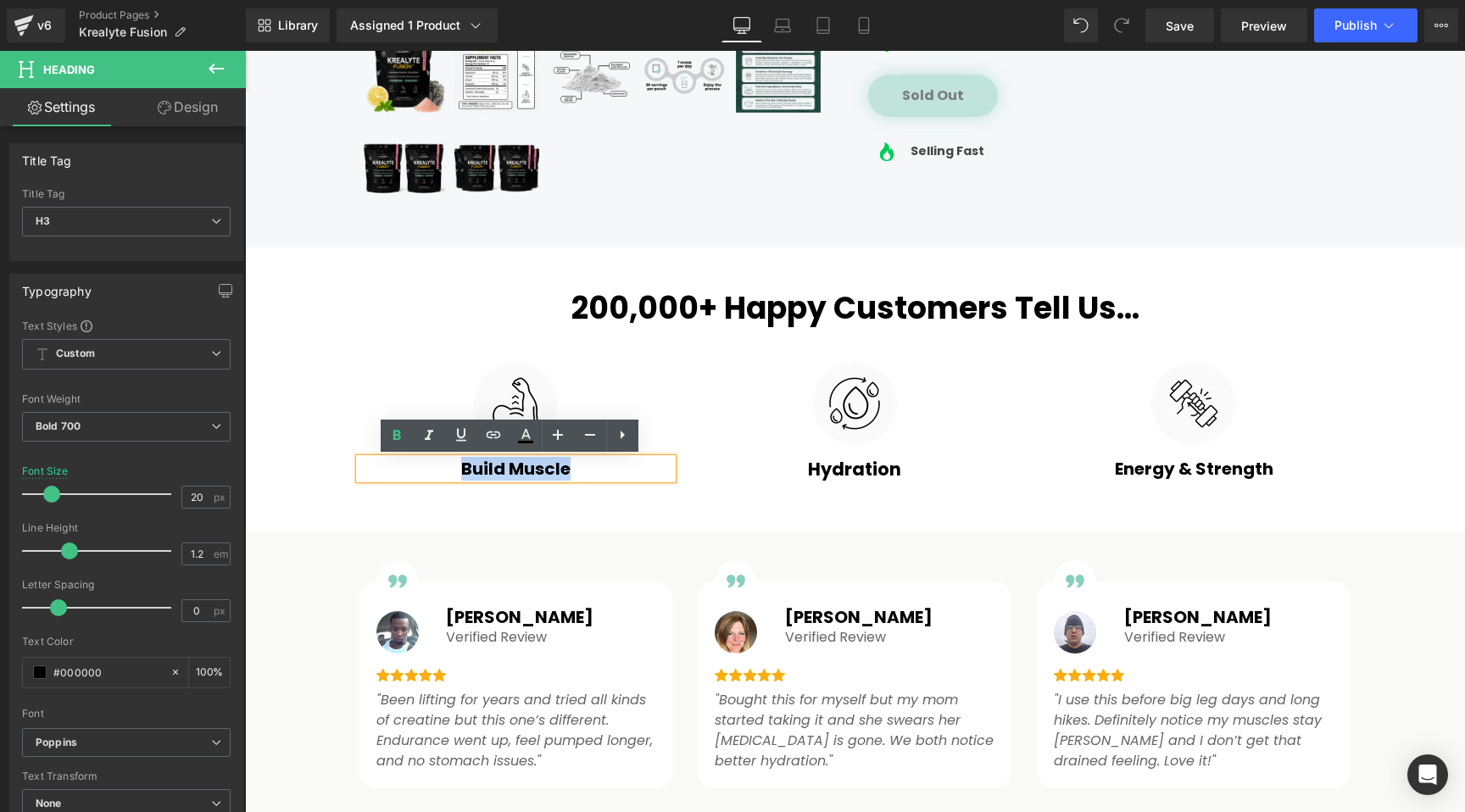
copy h3 "Build Muscle"
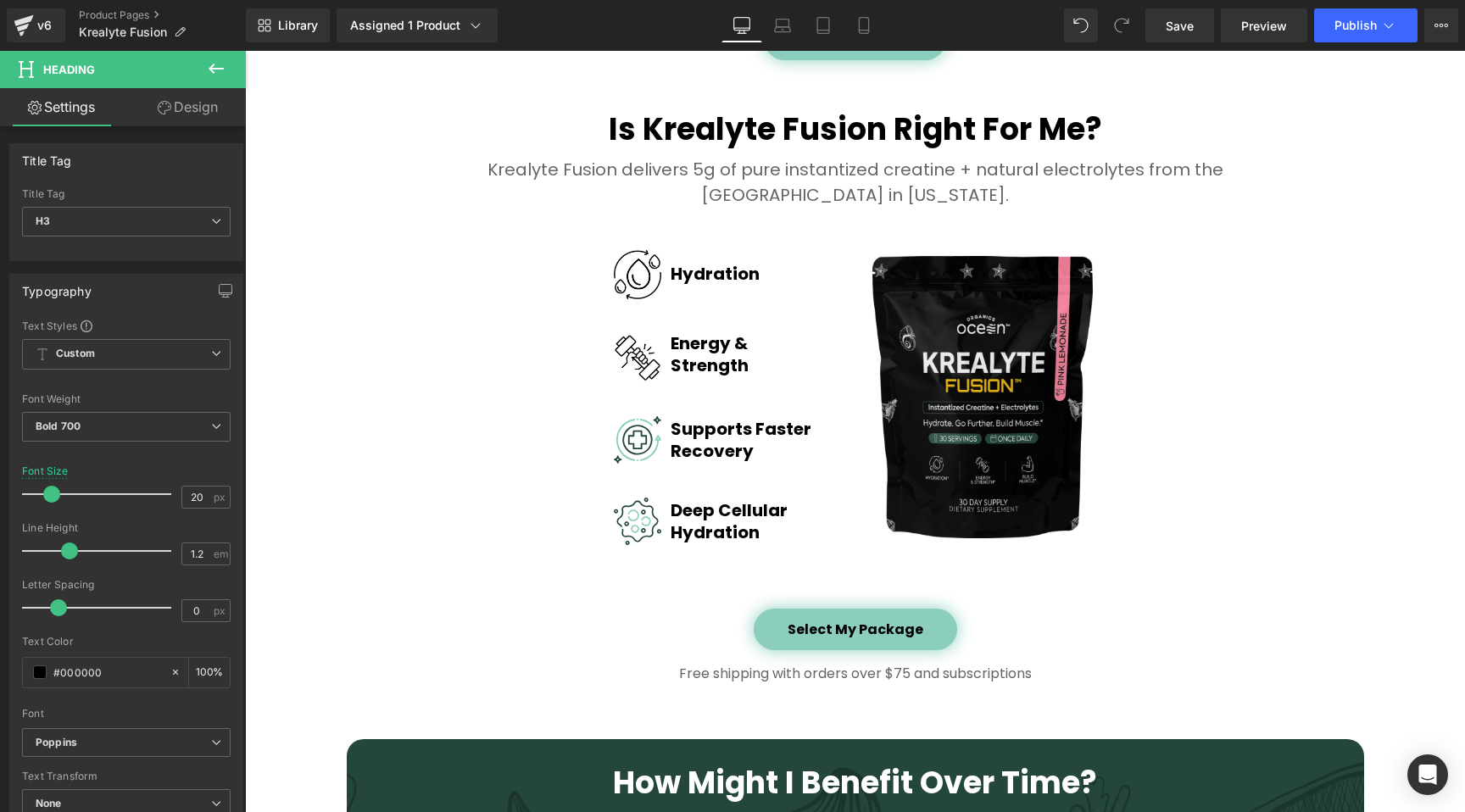
scroll to position [2502, 0]
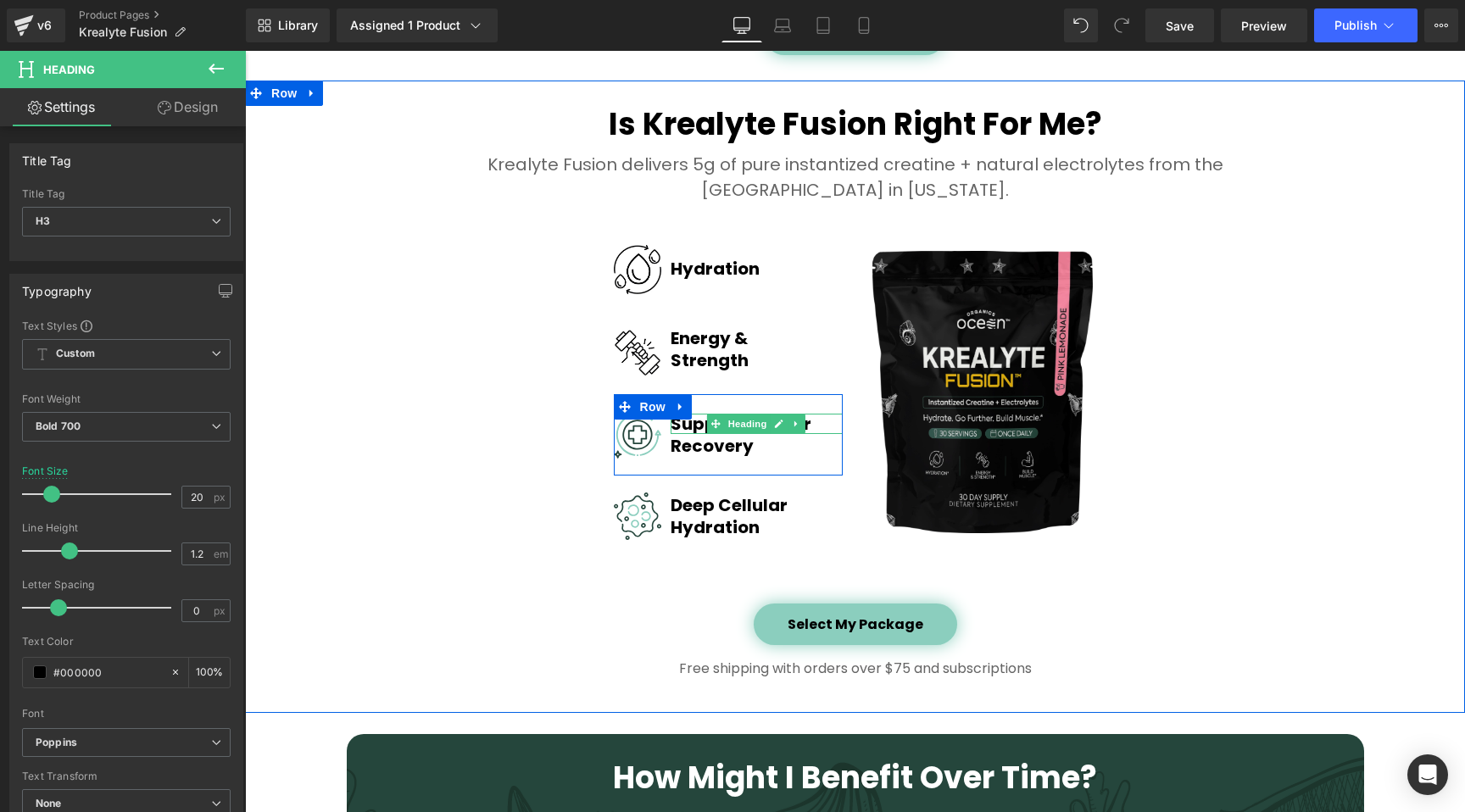
click at [684, 420] on h1 "Supports Faster" at bounding box center [756, 423] width 172 height 20
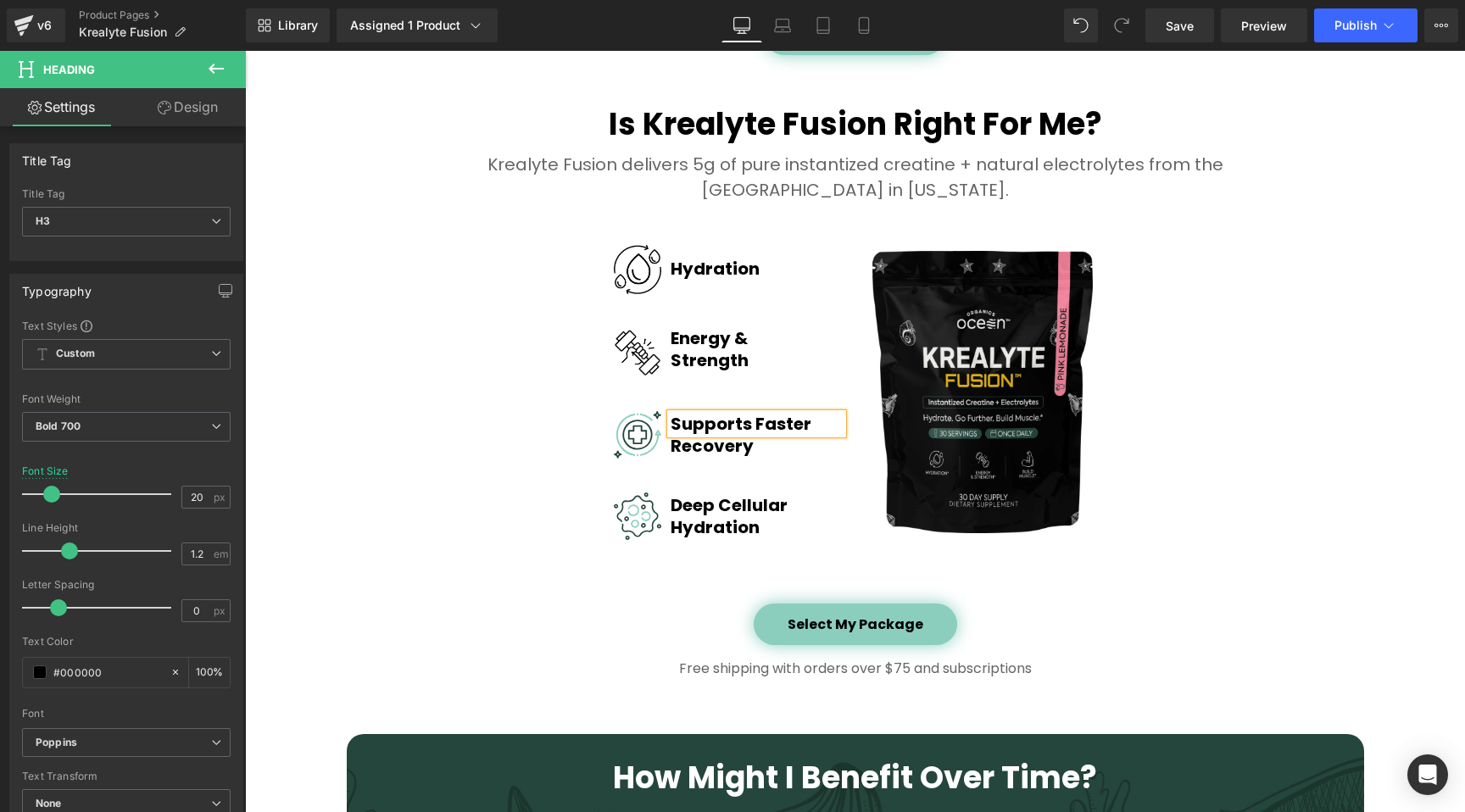
click at [684, 420] on h1 "Supports Faster" at bounding box center [756, 423] width 172 height 20
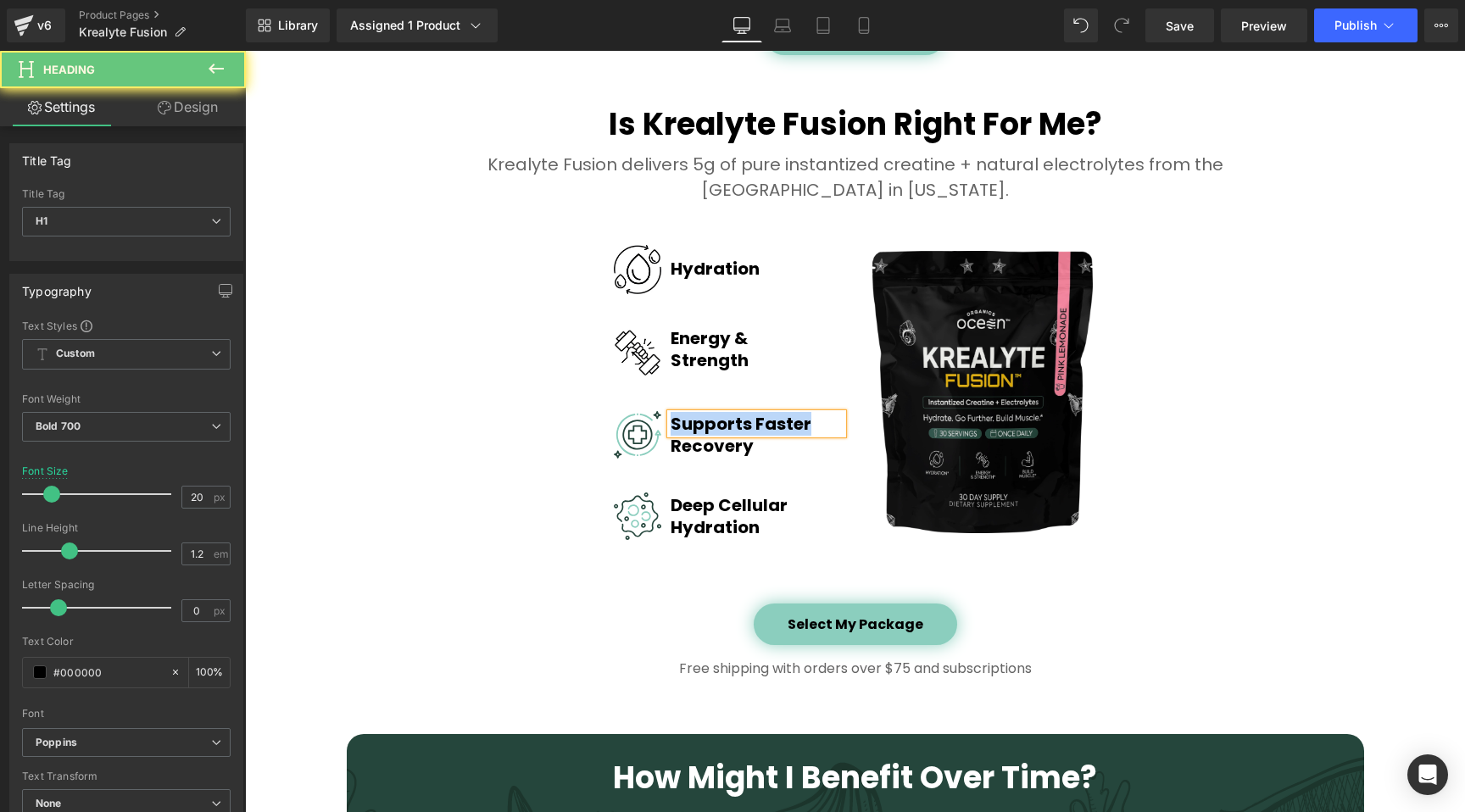
paste div
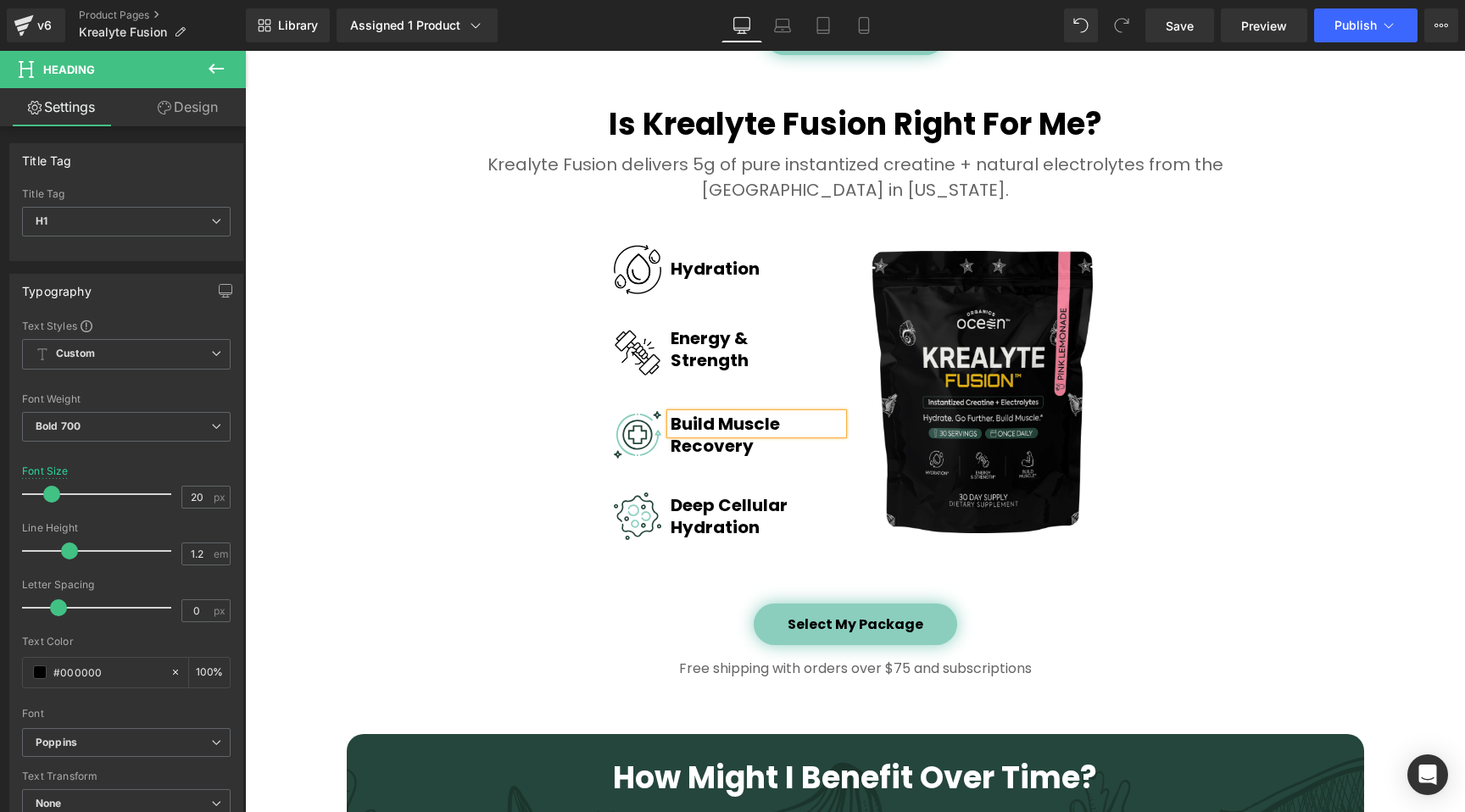
click at [740, 427] on h1 "Build Muscle" at bounding box center [756, 423] width 172 height 20
copy h1 "Muscle"
click at [677, 444] on h1 "Recovery" at bounding box center [756, 445] width 172 height 20
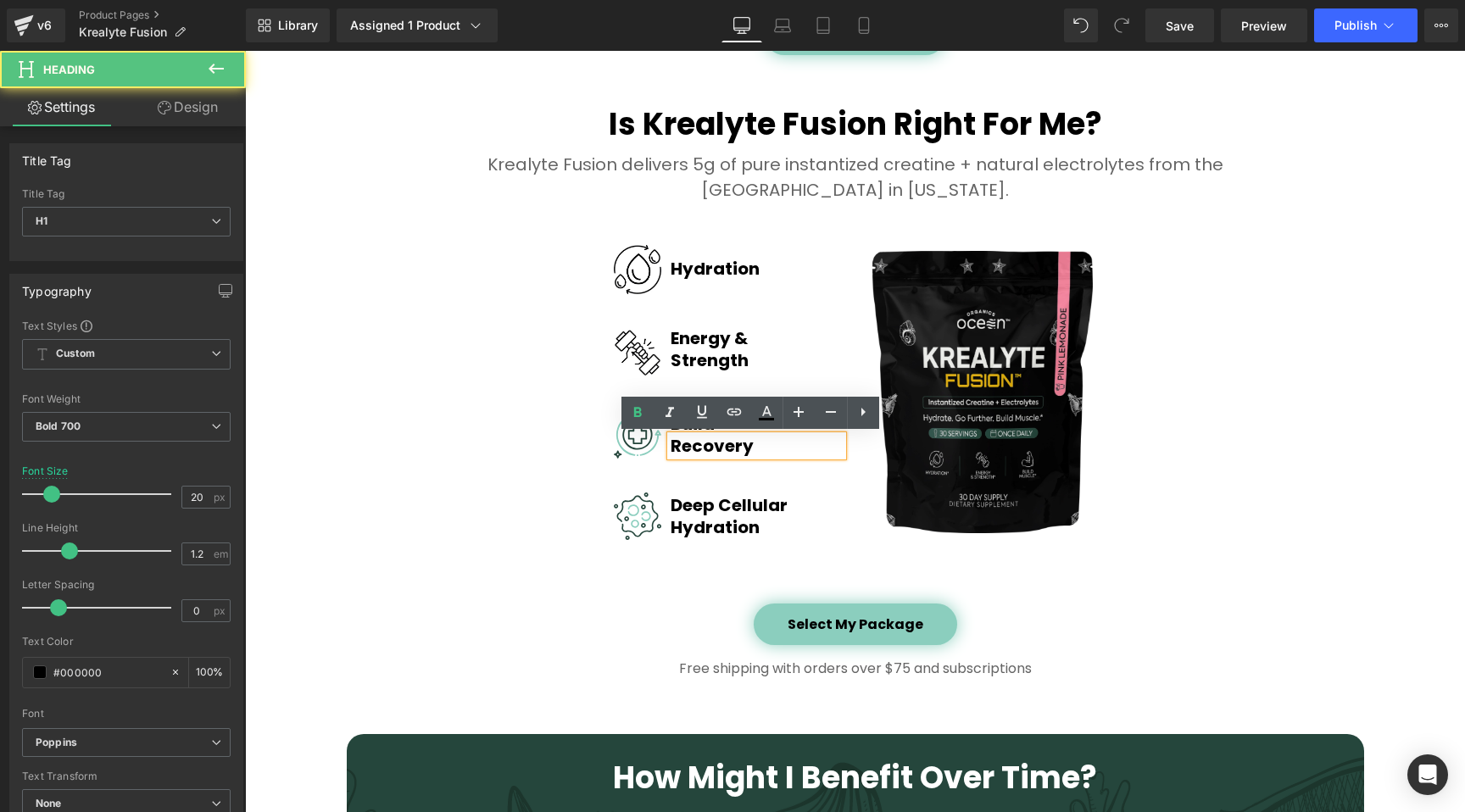
click at [677, 444] on h1 "Recovery" at bounding box center [756, 445] width 172 height 20
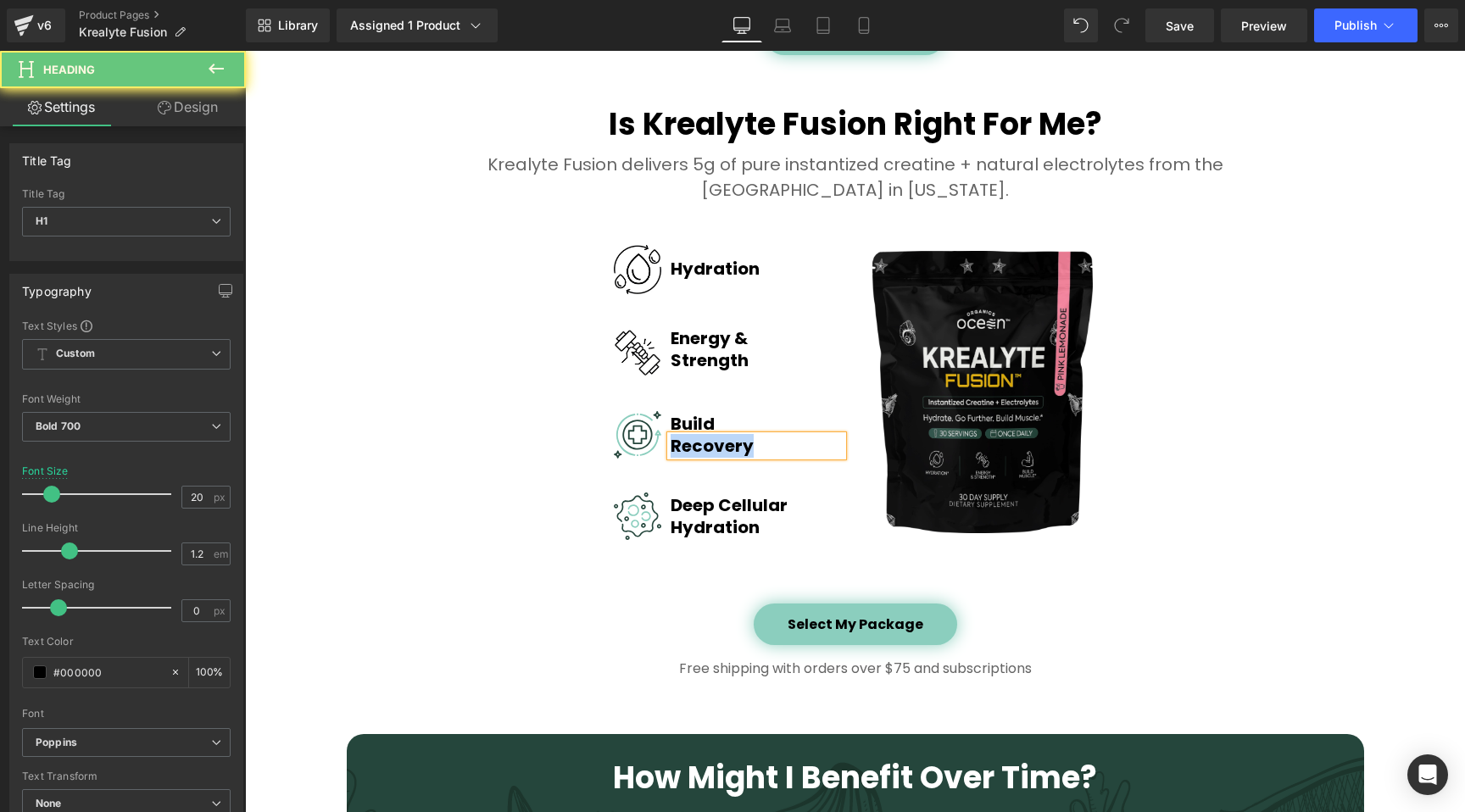
paste div
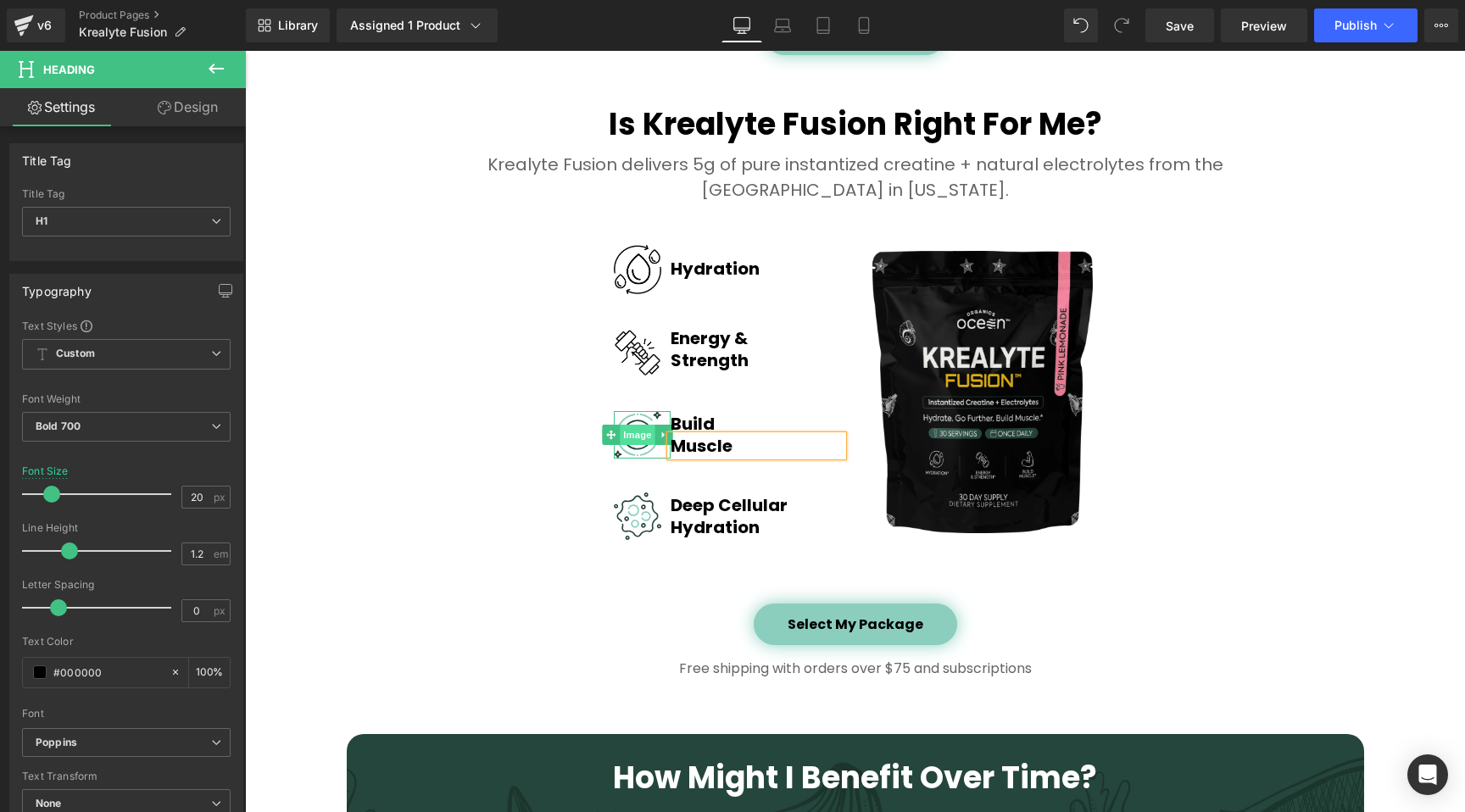
click at [629, 438] on span "Image" at bounding box center [636, 434] width 36 height 20
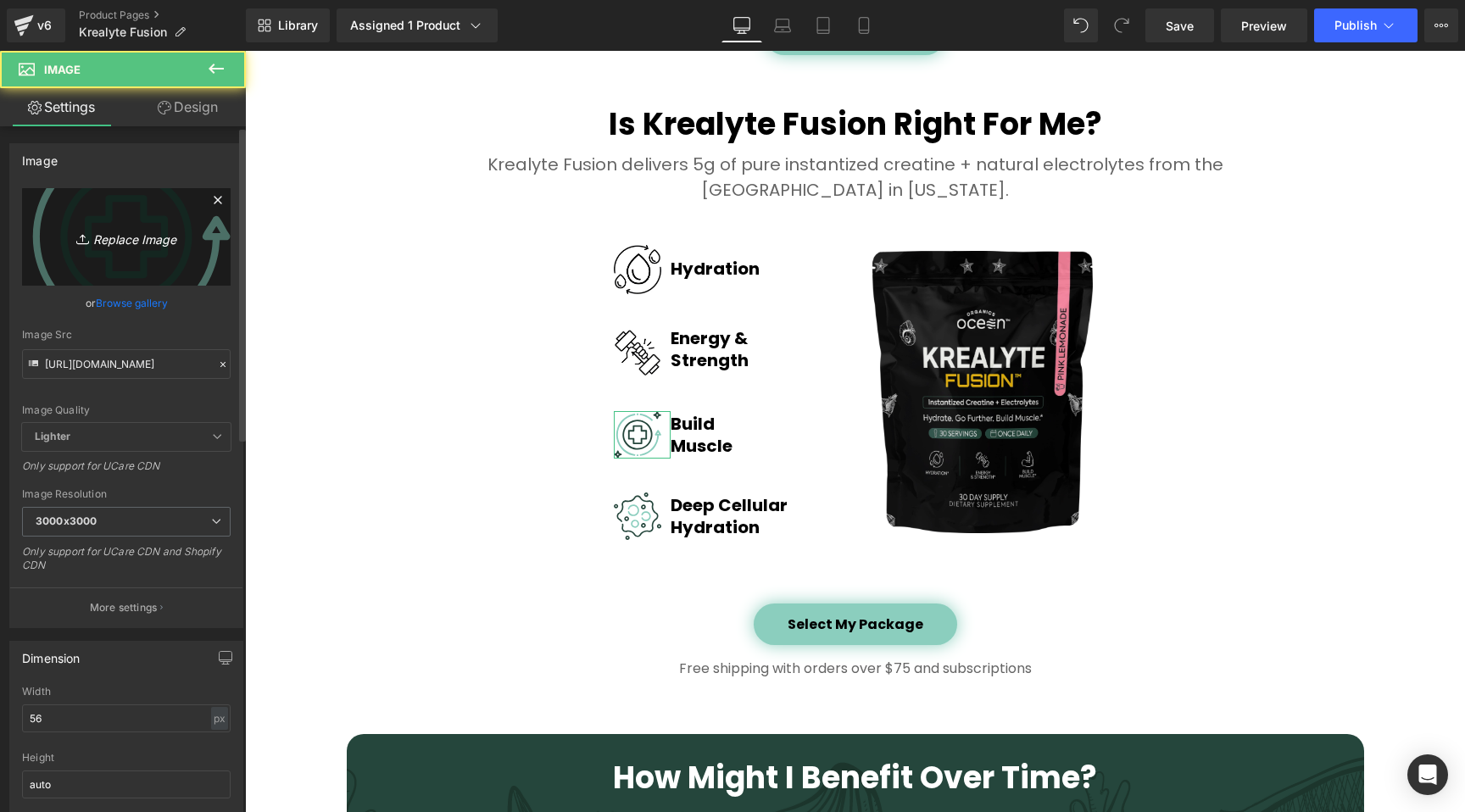
click at [142, 236] on icon "Replace Image" at bounding box center [126, 237] width 135 height 21
type input "C:\fakepath\icon 3.1 - Krealtye Fusion.jpg"
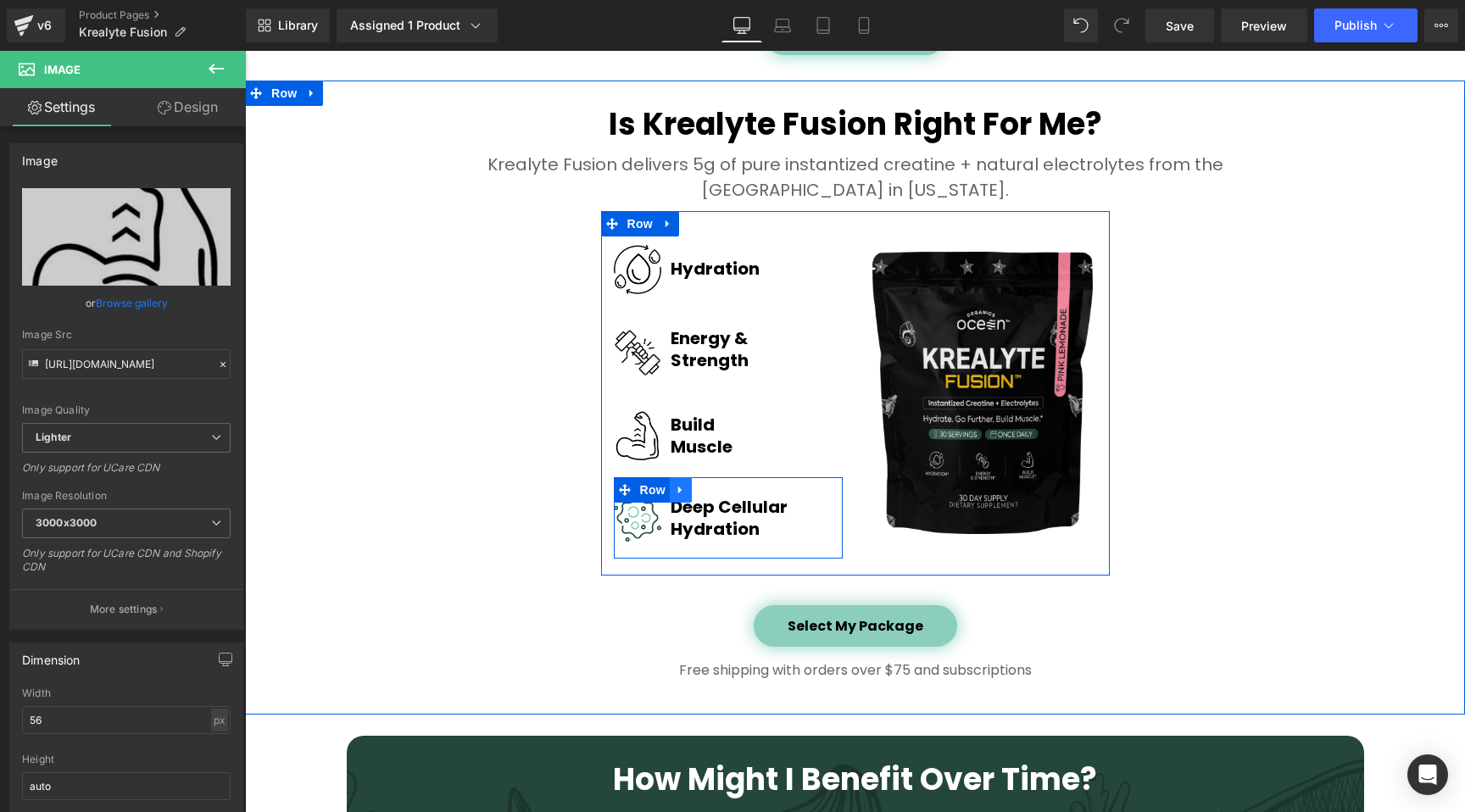
click at [676, 491] on icon at bounding box center [681, 489] width 12 height 12
click at [719, 490] on icon at bounding box center [725, 490] width 12 height 12
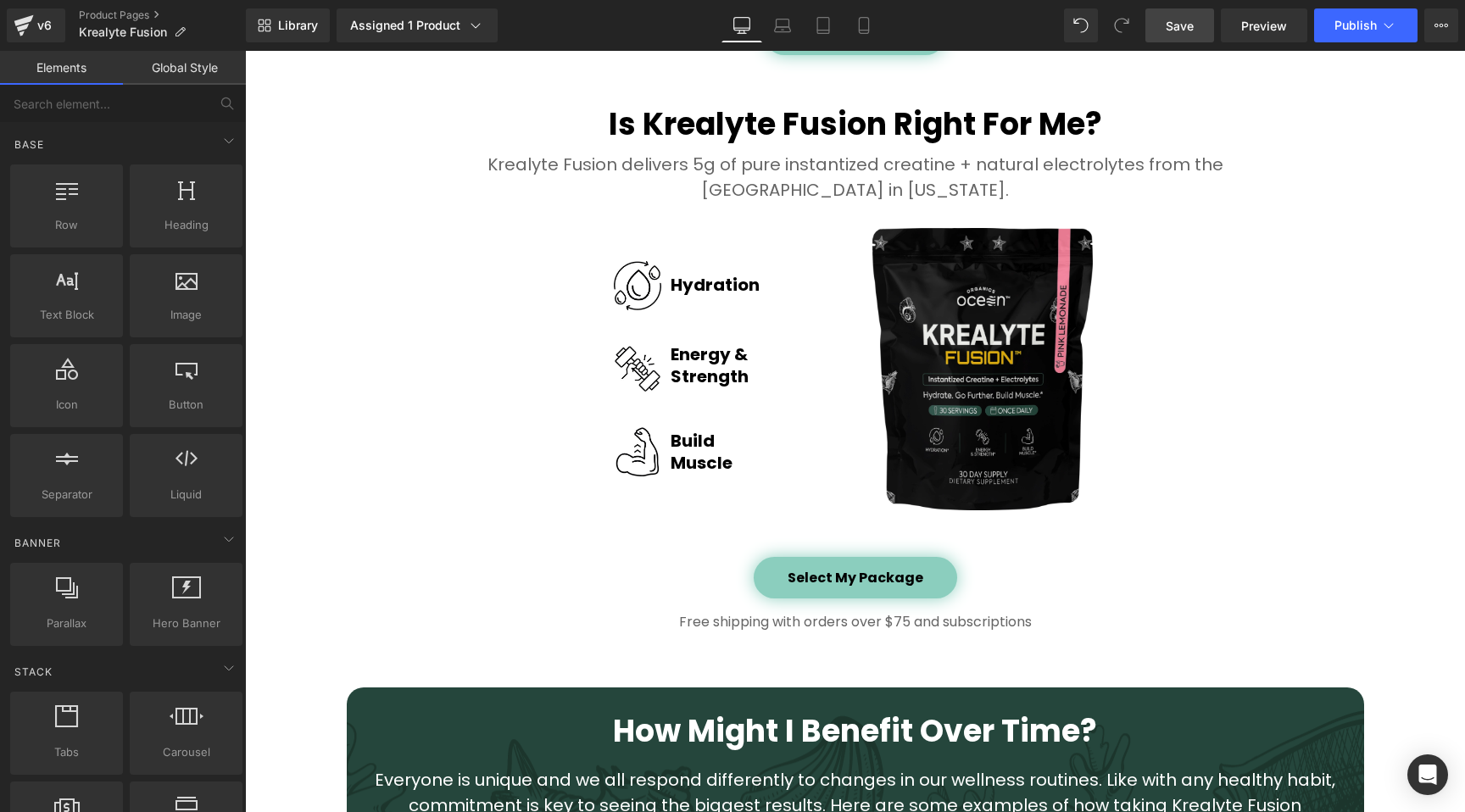
click at [1186, 38] on link "Save" at bounding box center [1180, 25] width 69 height 34
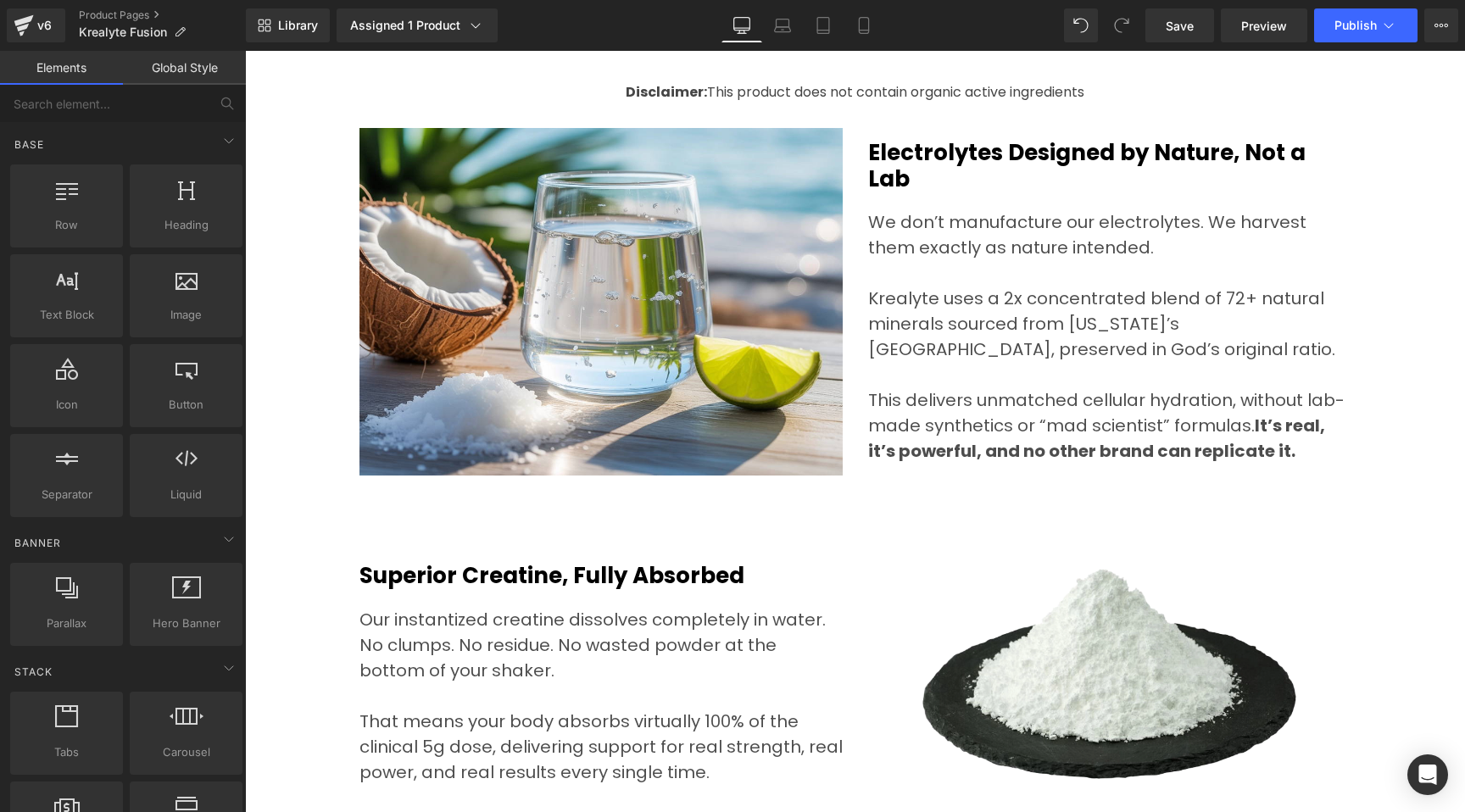
scroll to position [5342, 0]
